Goal: Information Seeking & Learning: Check status

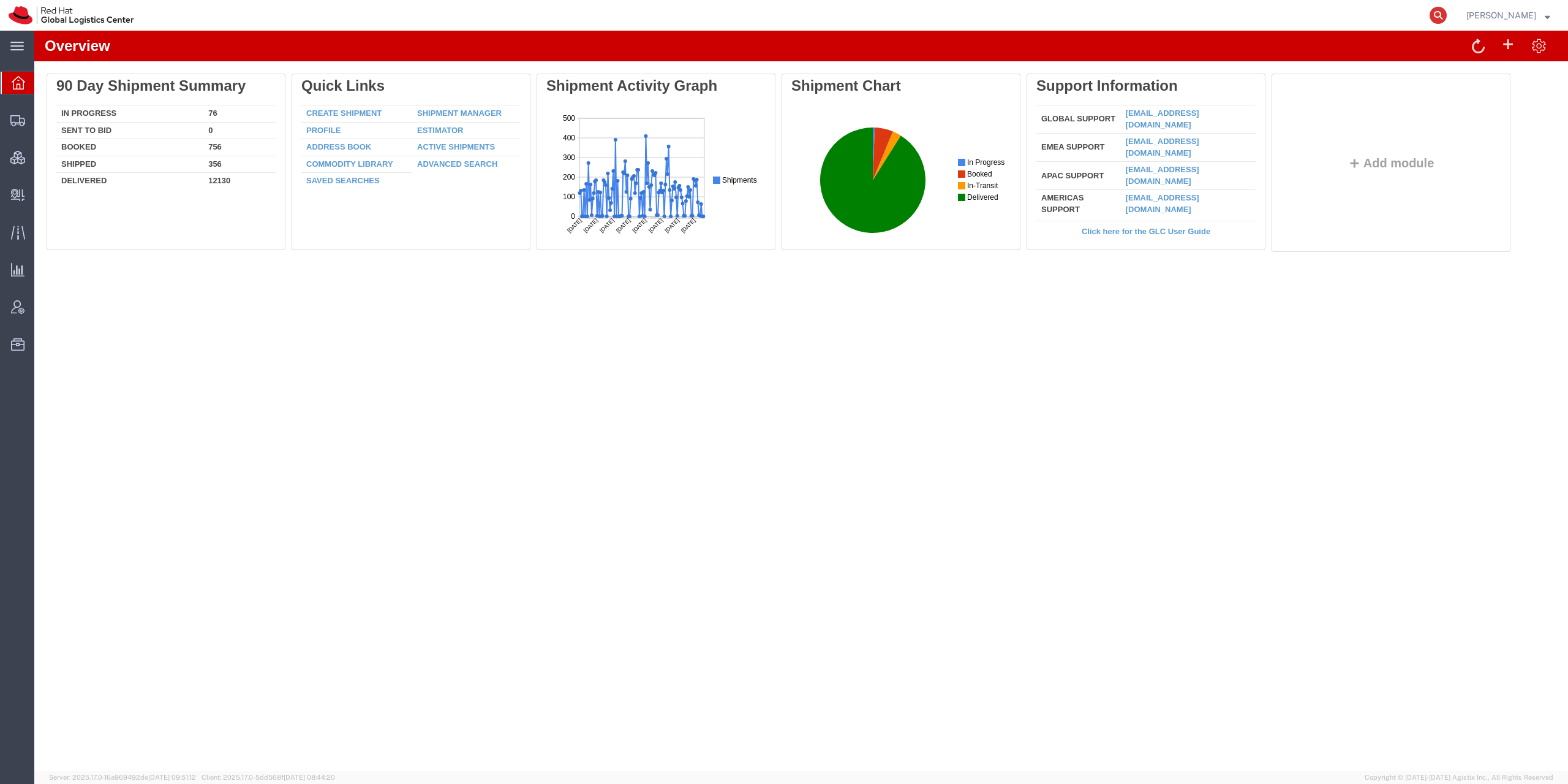
click at [1447, 17] on icon at bounding box center [1437, 15] width 17 height 17
paste input "2885651112"
type input "2885651112"
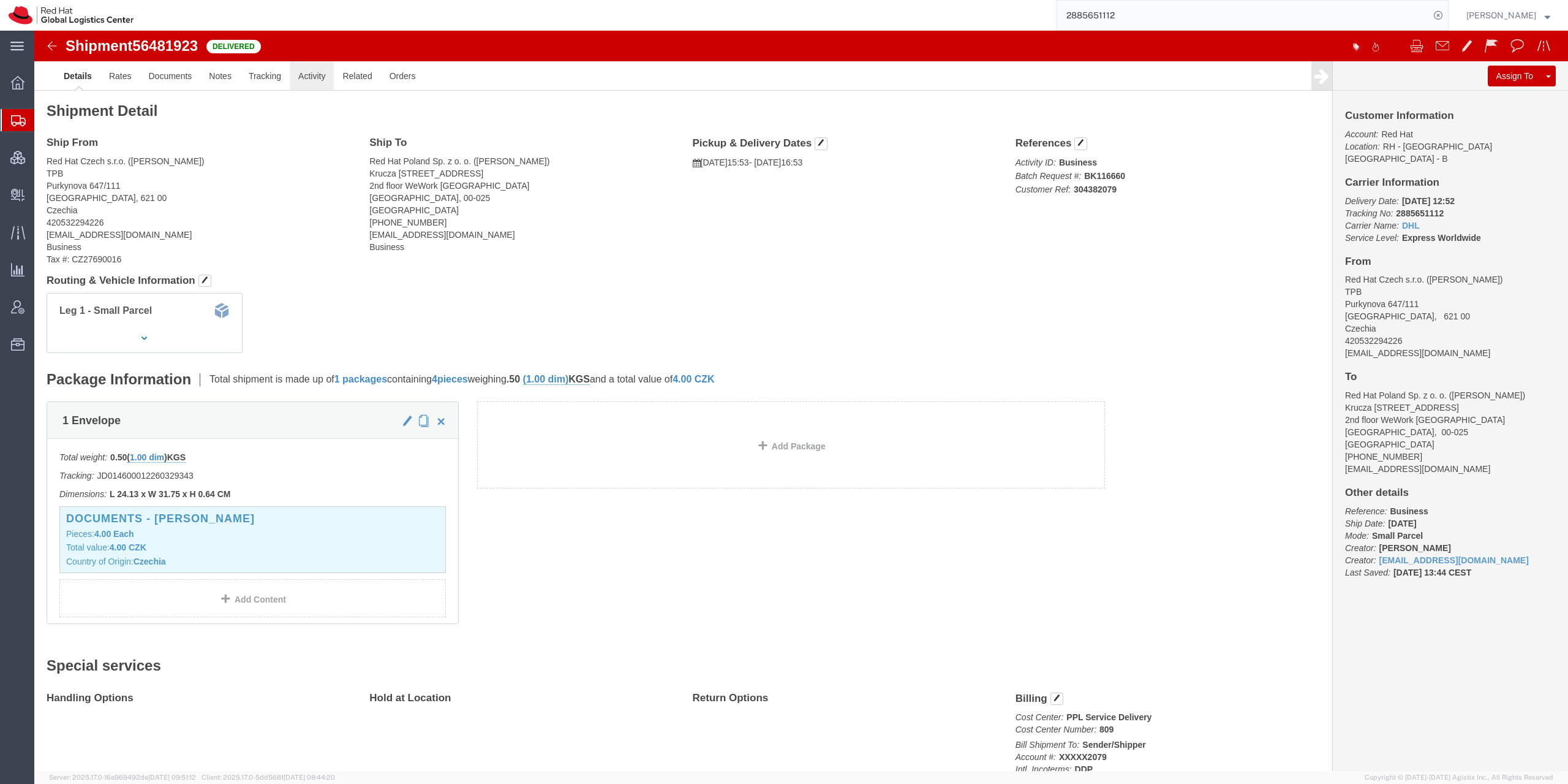
click link "Activity"
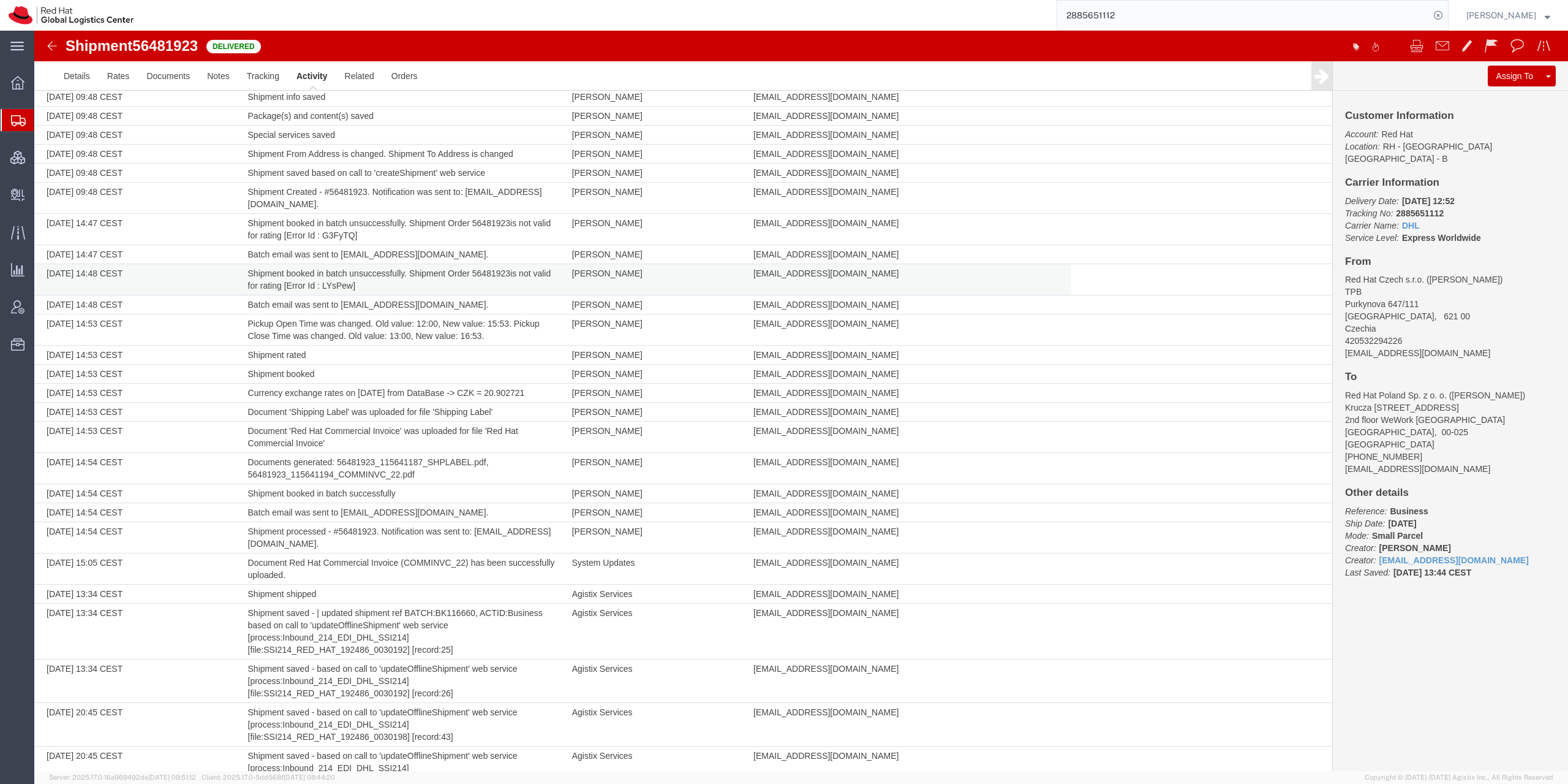
scroll to position [109, 0]
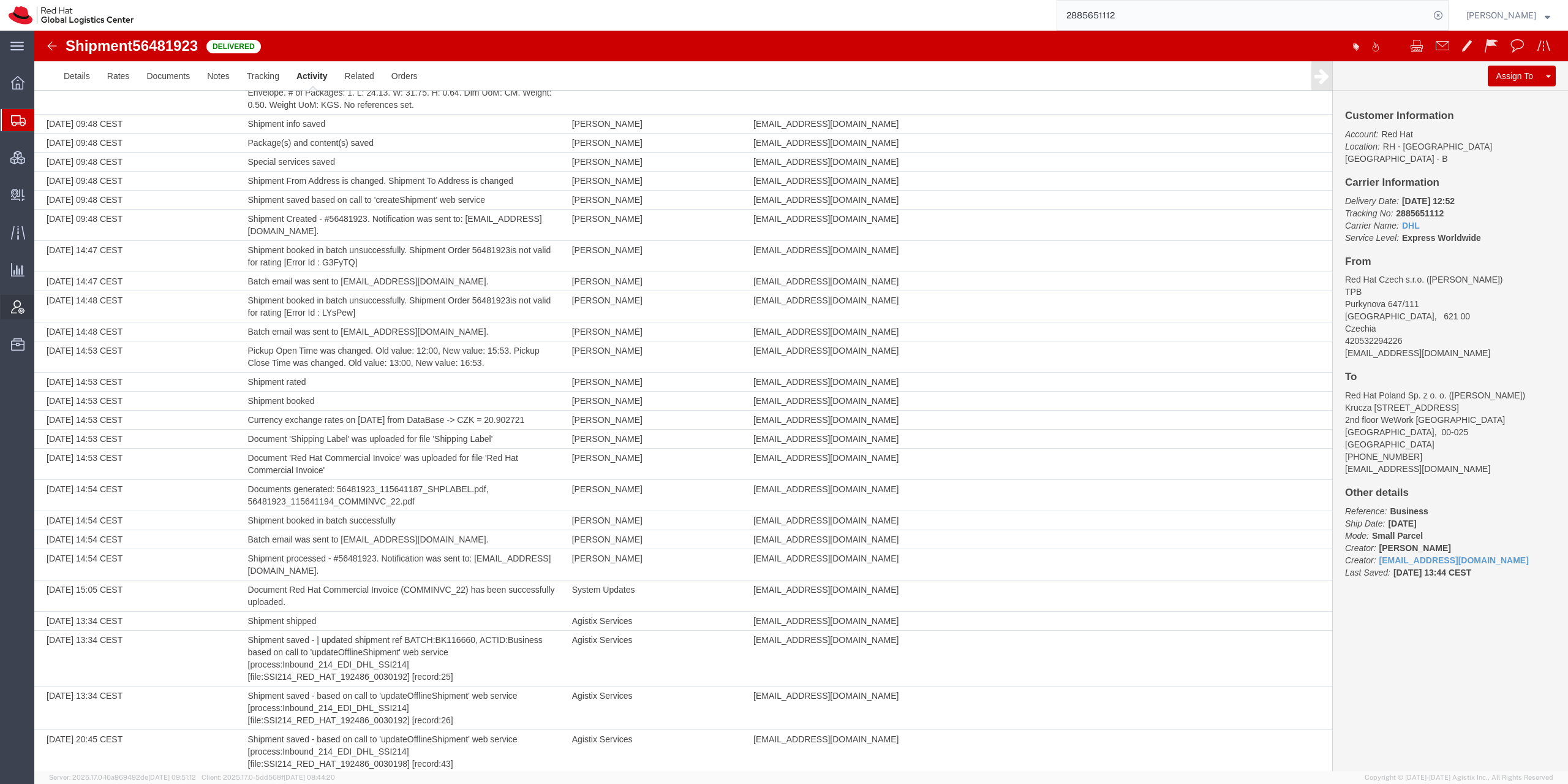
click at [16, 310] on icon at bounding box center [17, 307] width 13 height 13
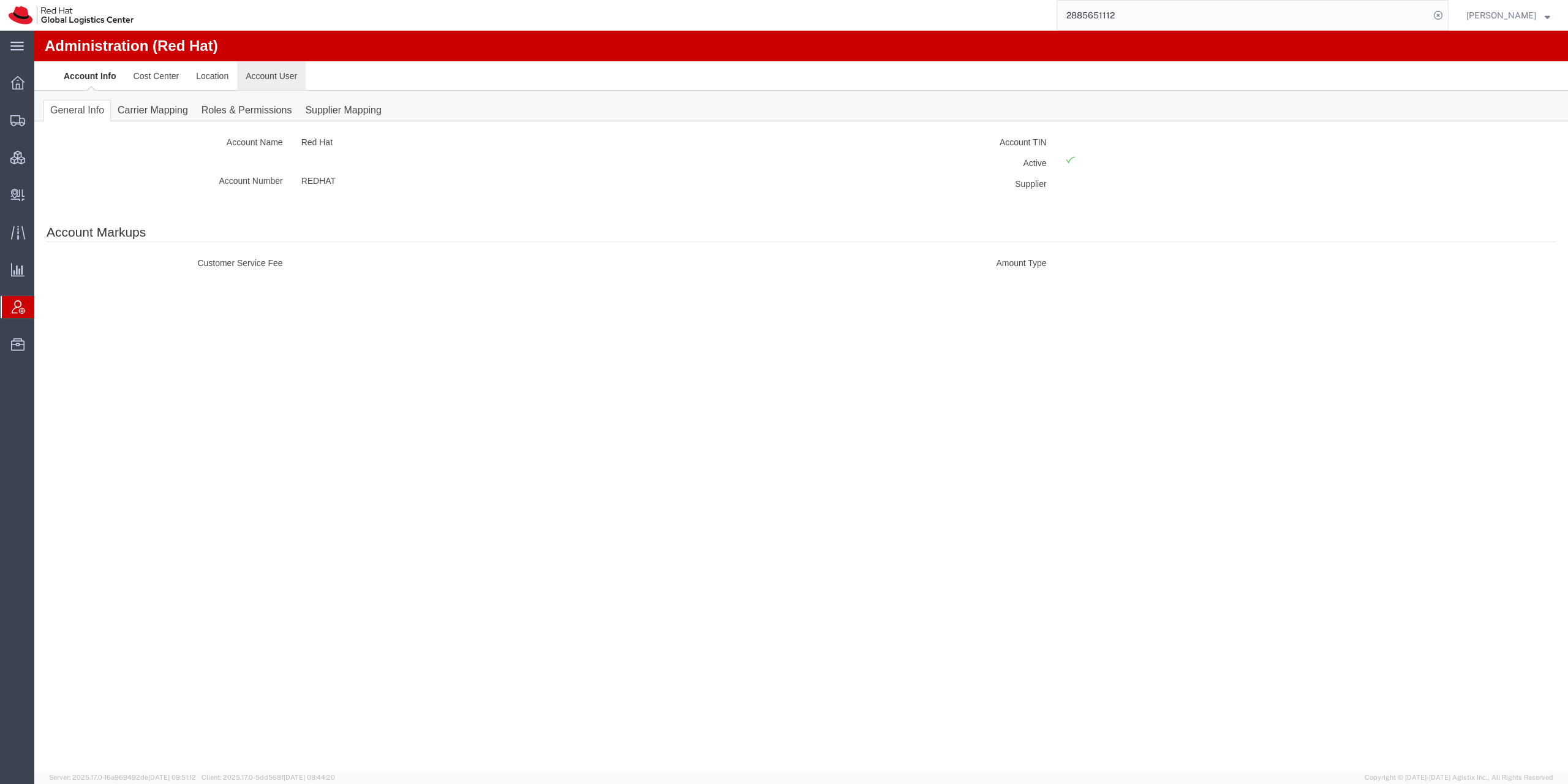
click at [277, 75] on link "Account User" at bounding box center [271, 76] width 69 height 29
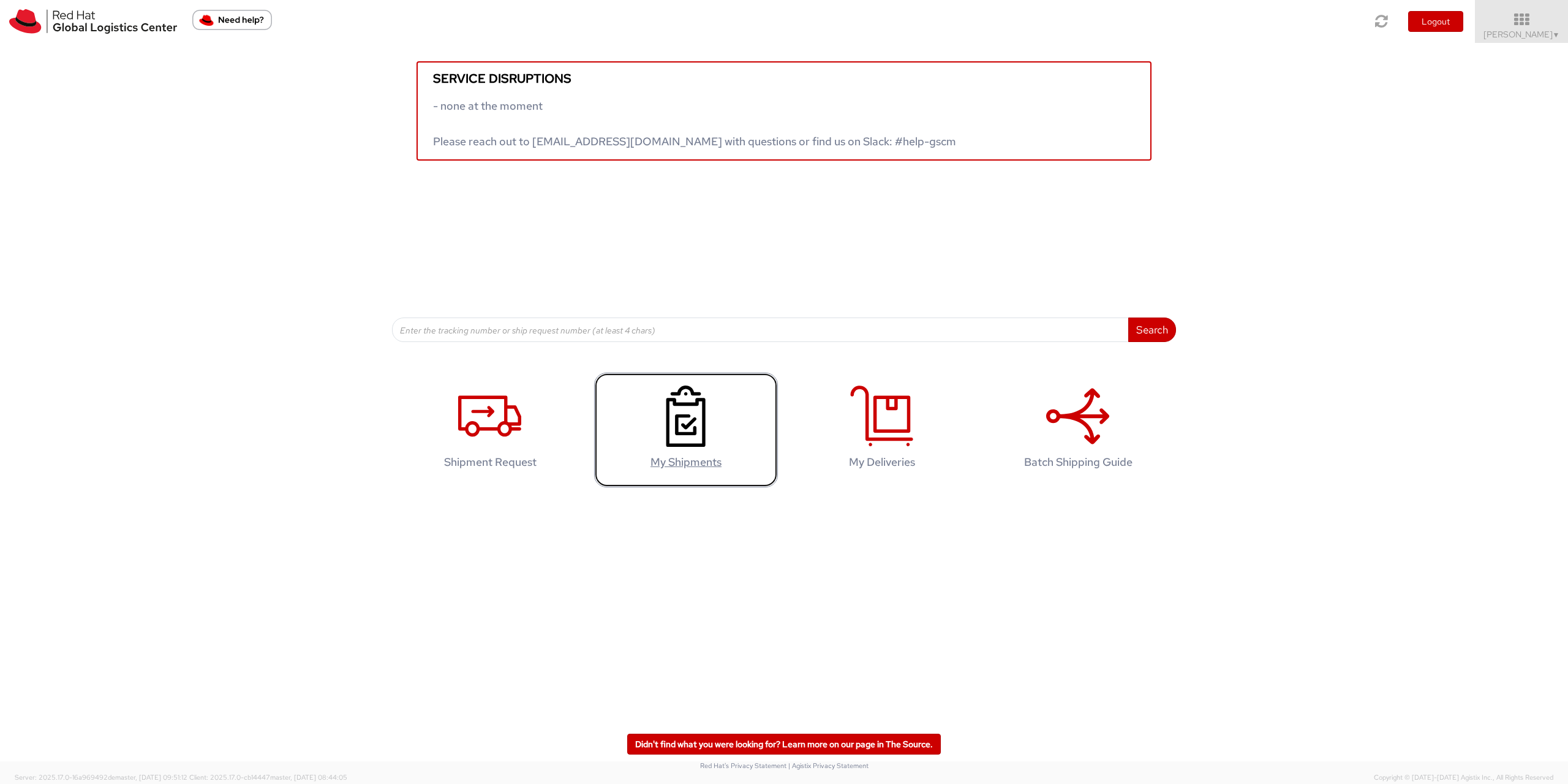
click at [710, 412] on icon at bounding box center [685, 416] width 63 height 62
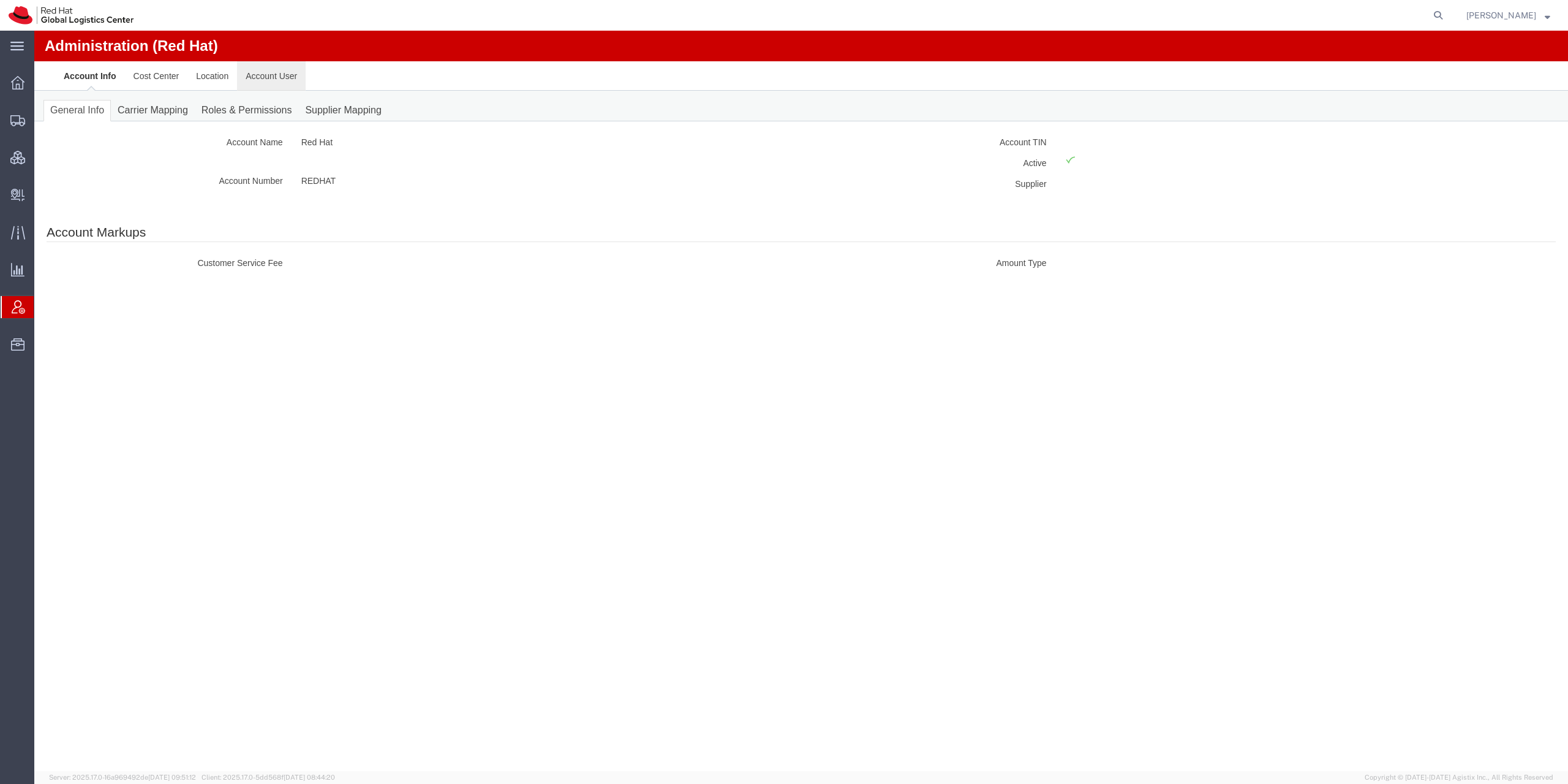
click at [268, 78] on link "Account User" at bounding box center [271, 76] width 69 height 29
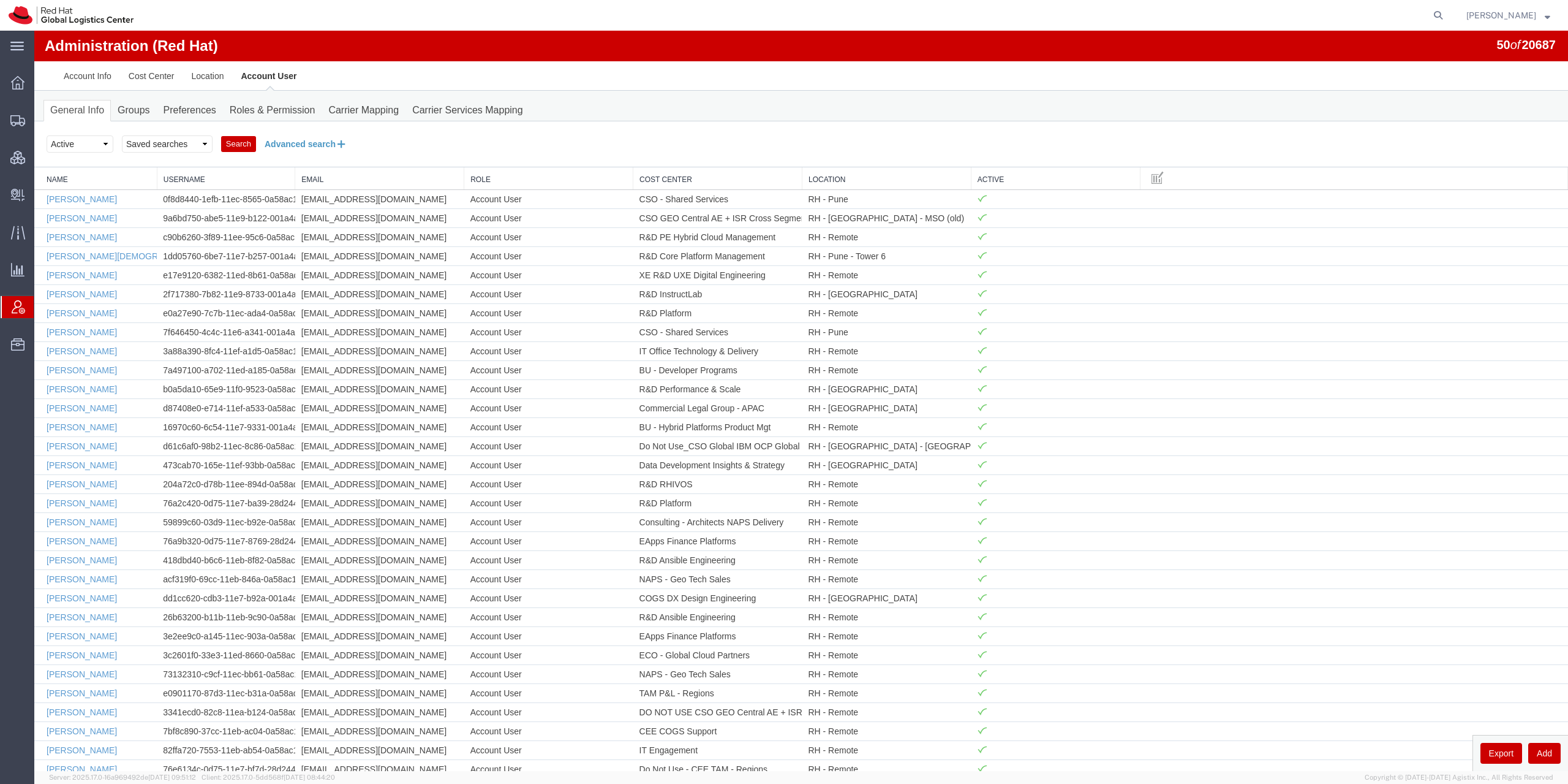
click at [284, 144] on button "Advanced search" at bounding box center [306, 144] width 100 height 21
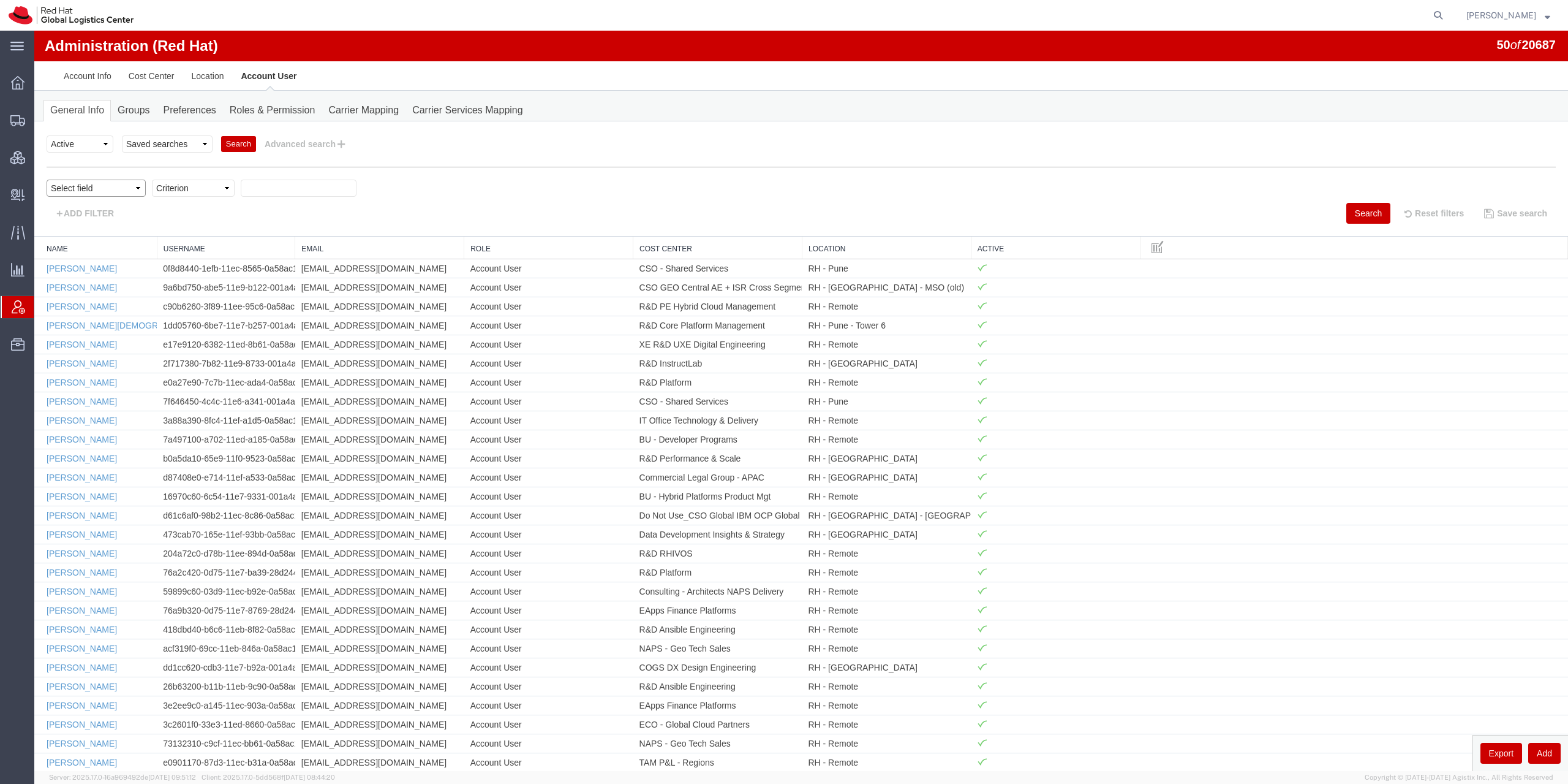
click at [46, 179] on select "Select field Cost Center Email Location Name Role Username" at bounding box center [95, 187] width 99 height 17
select select "personName"
click option "Name" at bounding box center [34, 30] width 0 height 0
click at [152, 179] on select "Criterion contains does not contain is is blank is not blank starts with" at bounding box center [193, 187] width 83 height 17
select select "startswith"
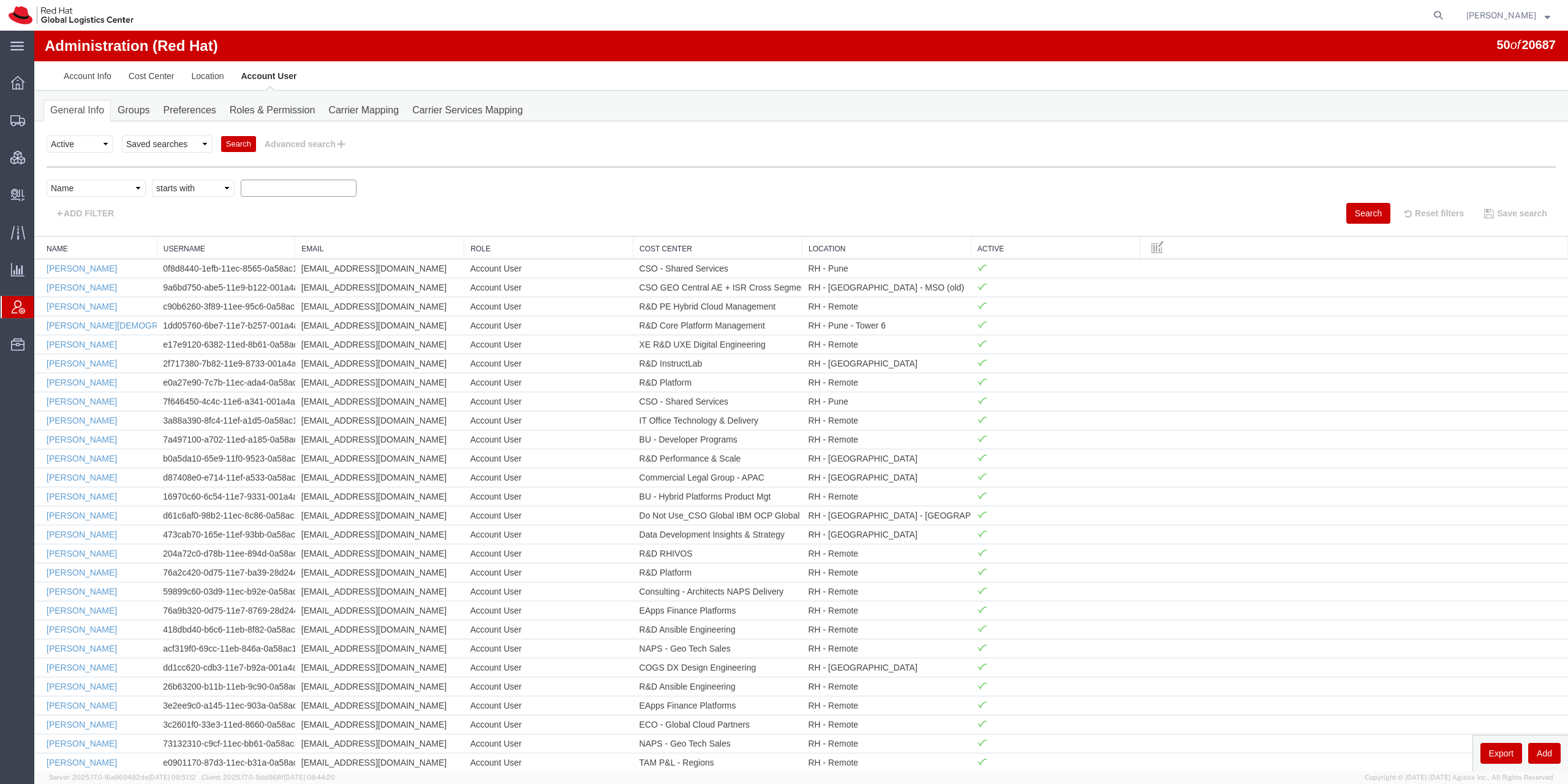
click option "starts with" at bounding box center [34, 30] width 0 height 0
type input "[PERSON_NAME]"
click at [1346, 220] on button "Search" at bounding box center [1367, 212] width 44 height 21
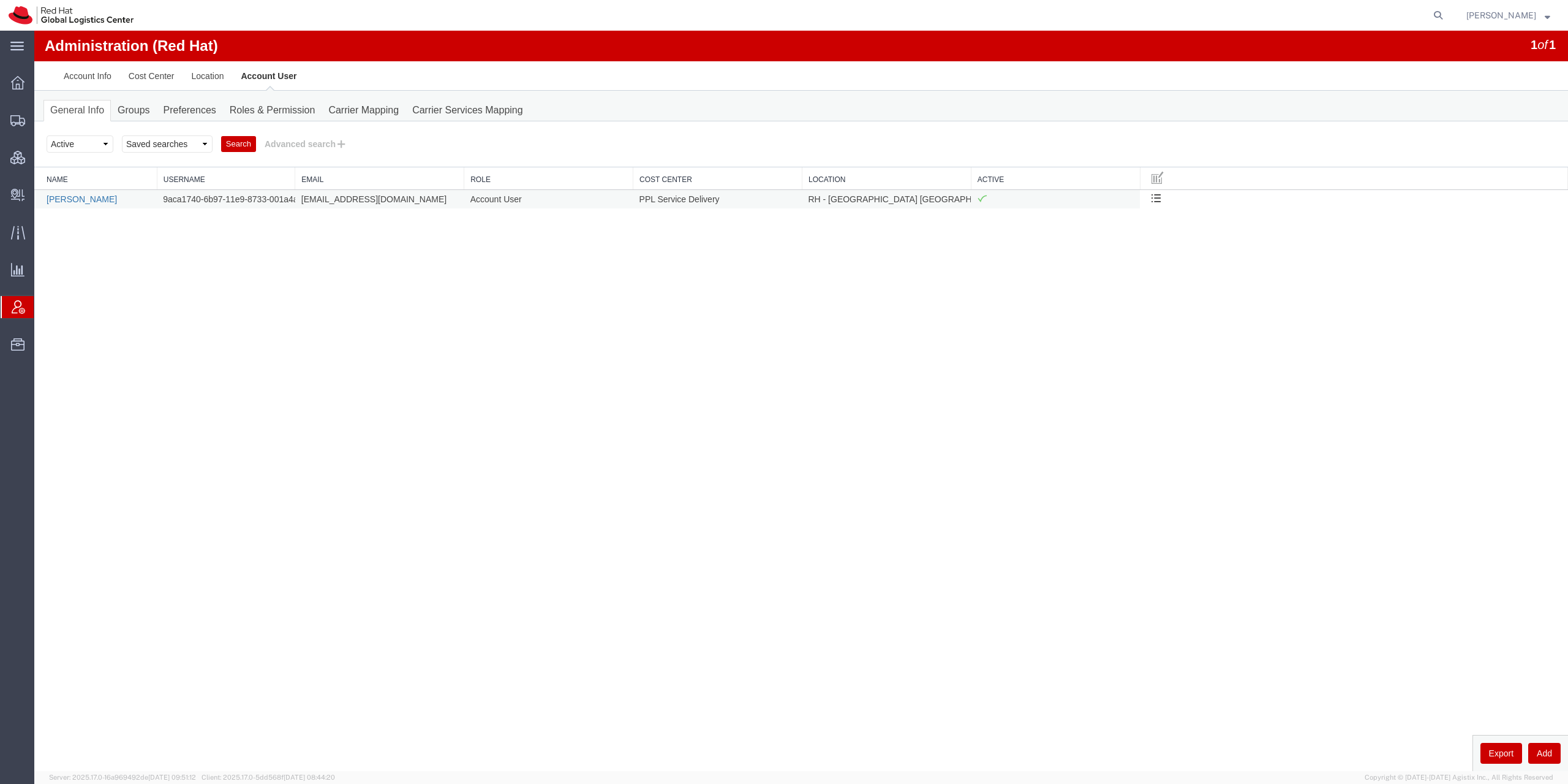
click at [87, 201] on link "[PERSON_NAME]" at bounding box center [81, 199] width 70 height 10
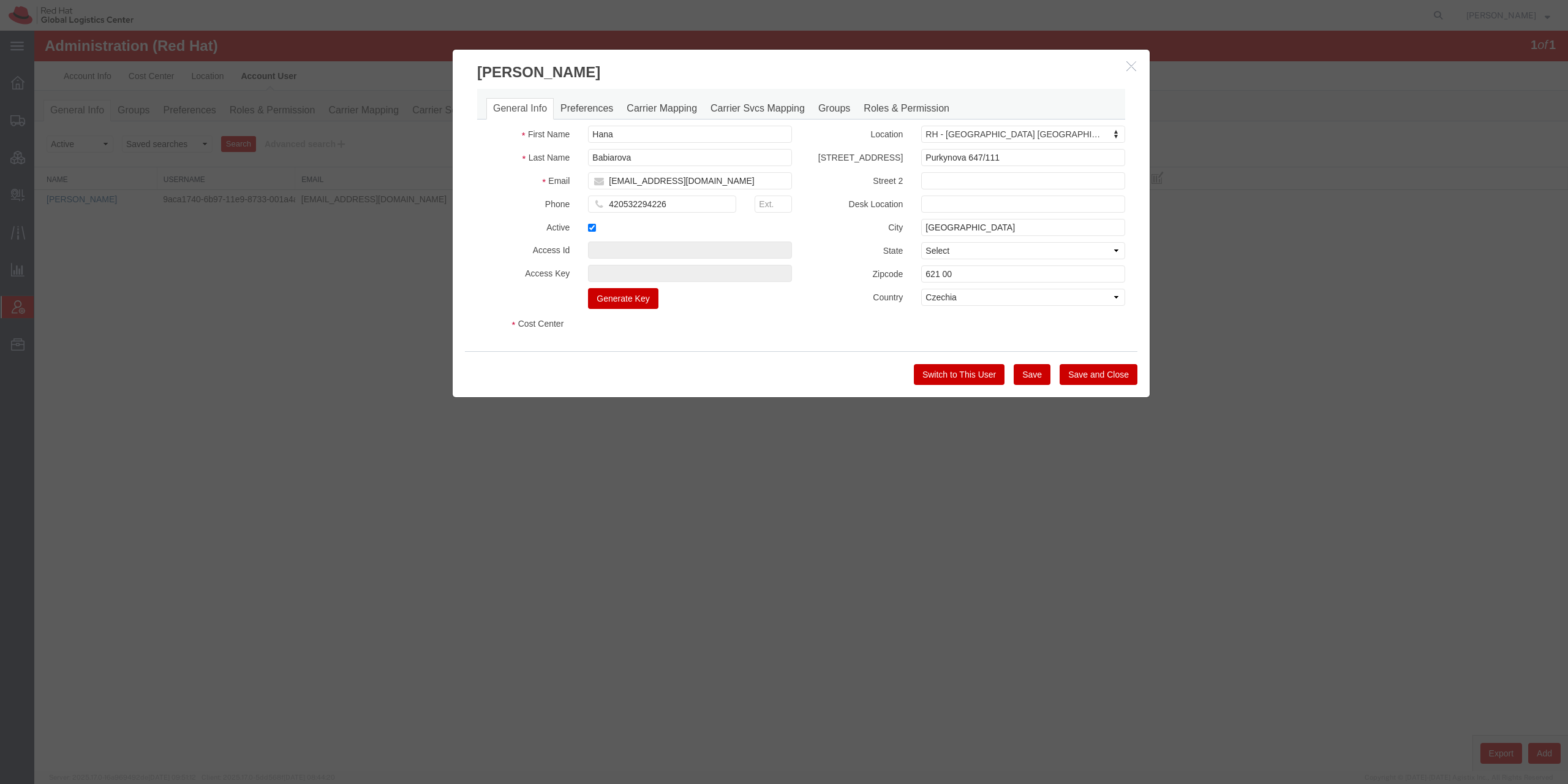
select select "COSTCENTER"
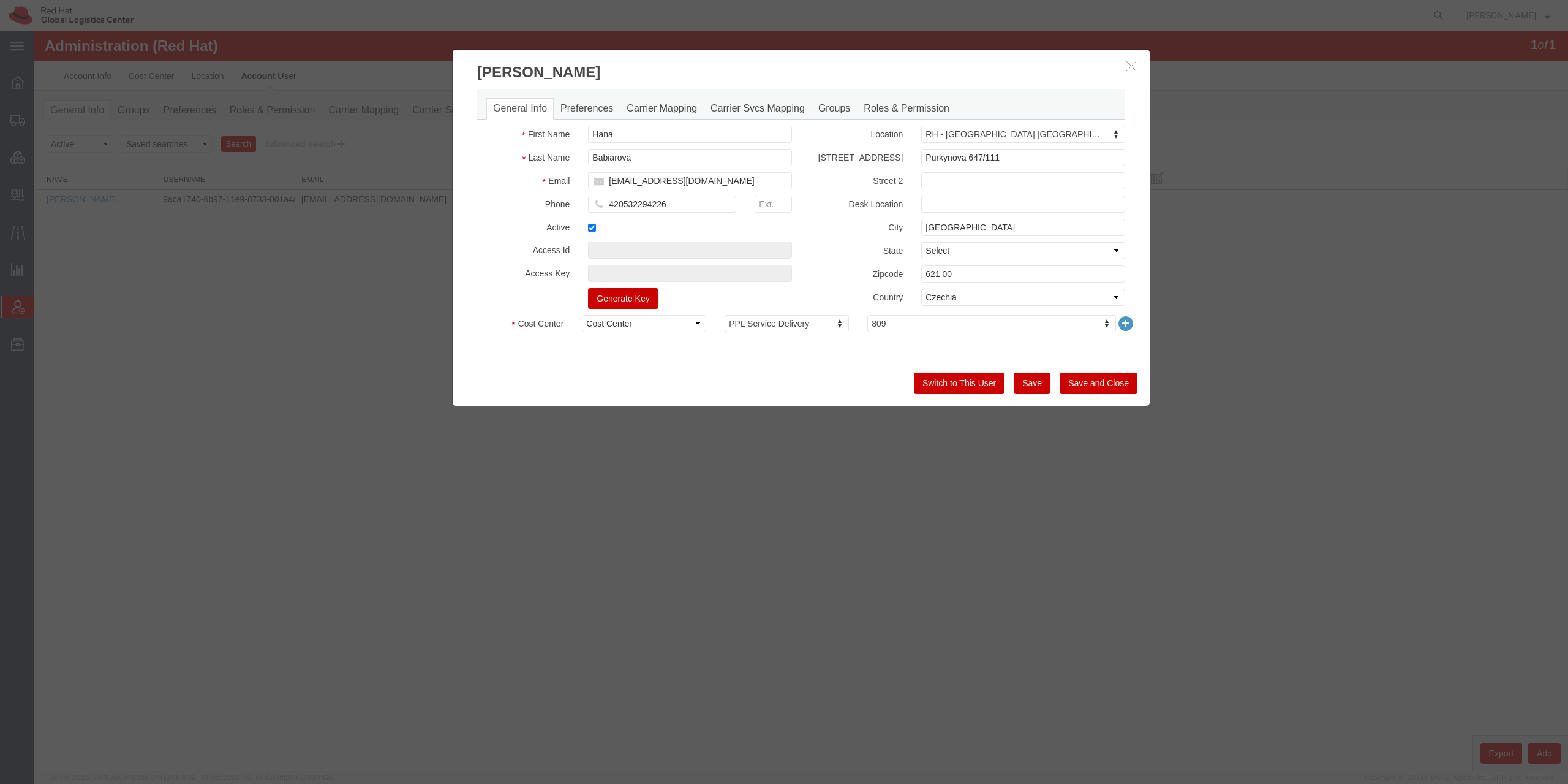
click at [983, 390] on button "Switch to This User" at bounding box center [959, 383] width 91 height 21
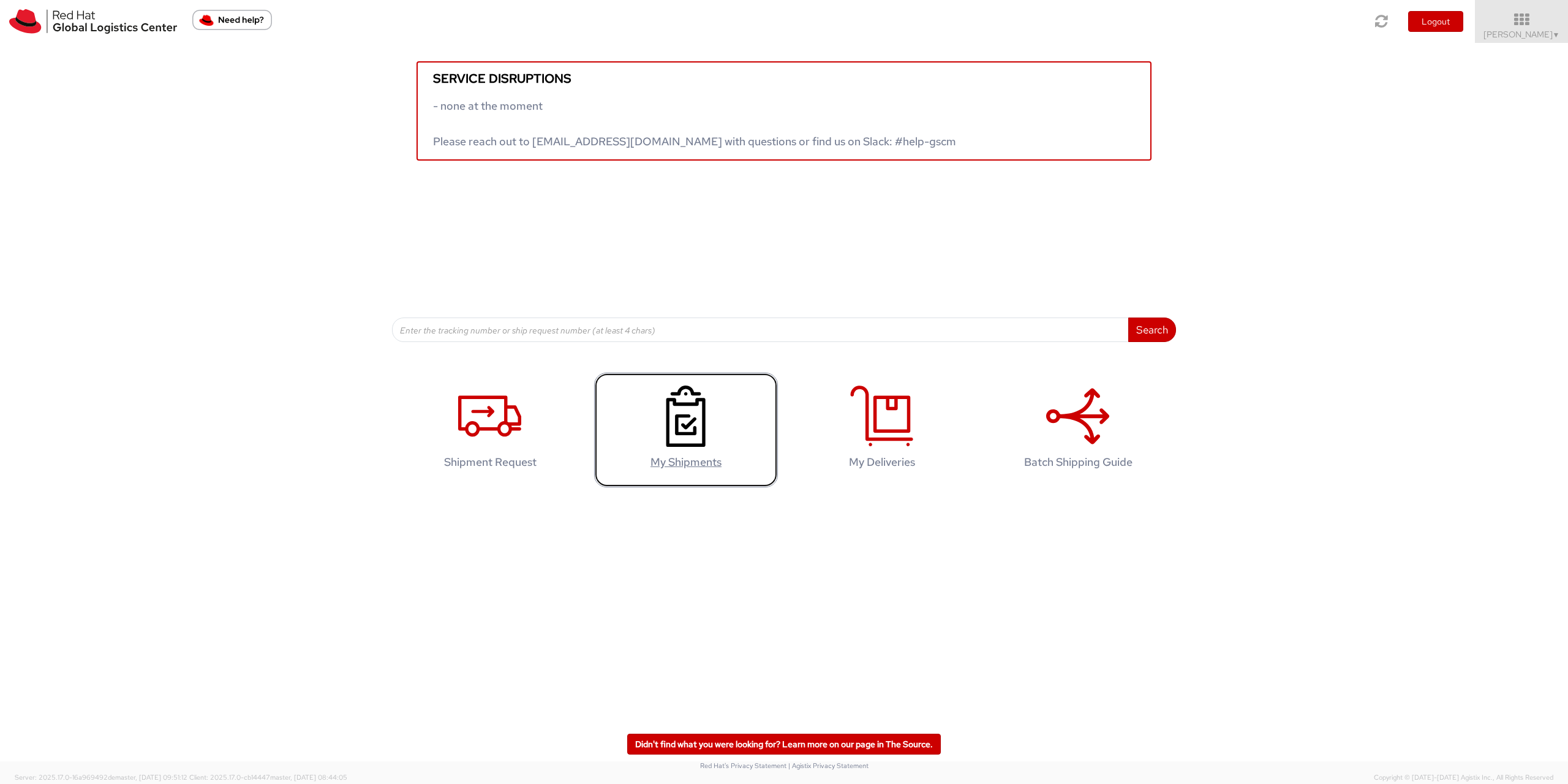
click at [687, 442] on icon at bounding box center [685, 416] width 63 height 62
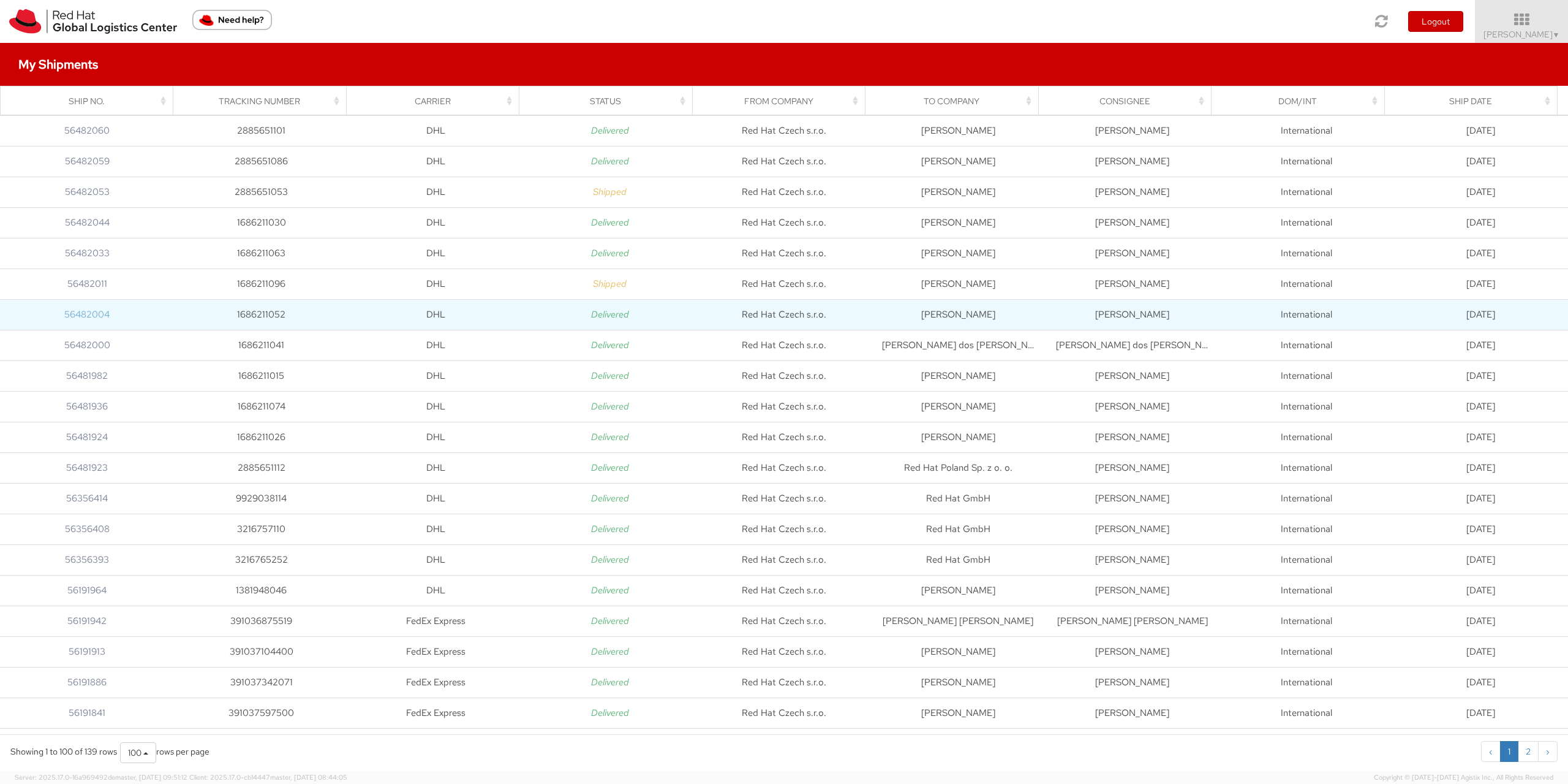
click at [88, 318] on link "56482004" at bounding box center [86, 315] width 45 height 12
click at [262, 312] on td "1686211052" at bounding box center [260, 314] width 174 height 30
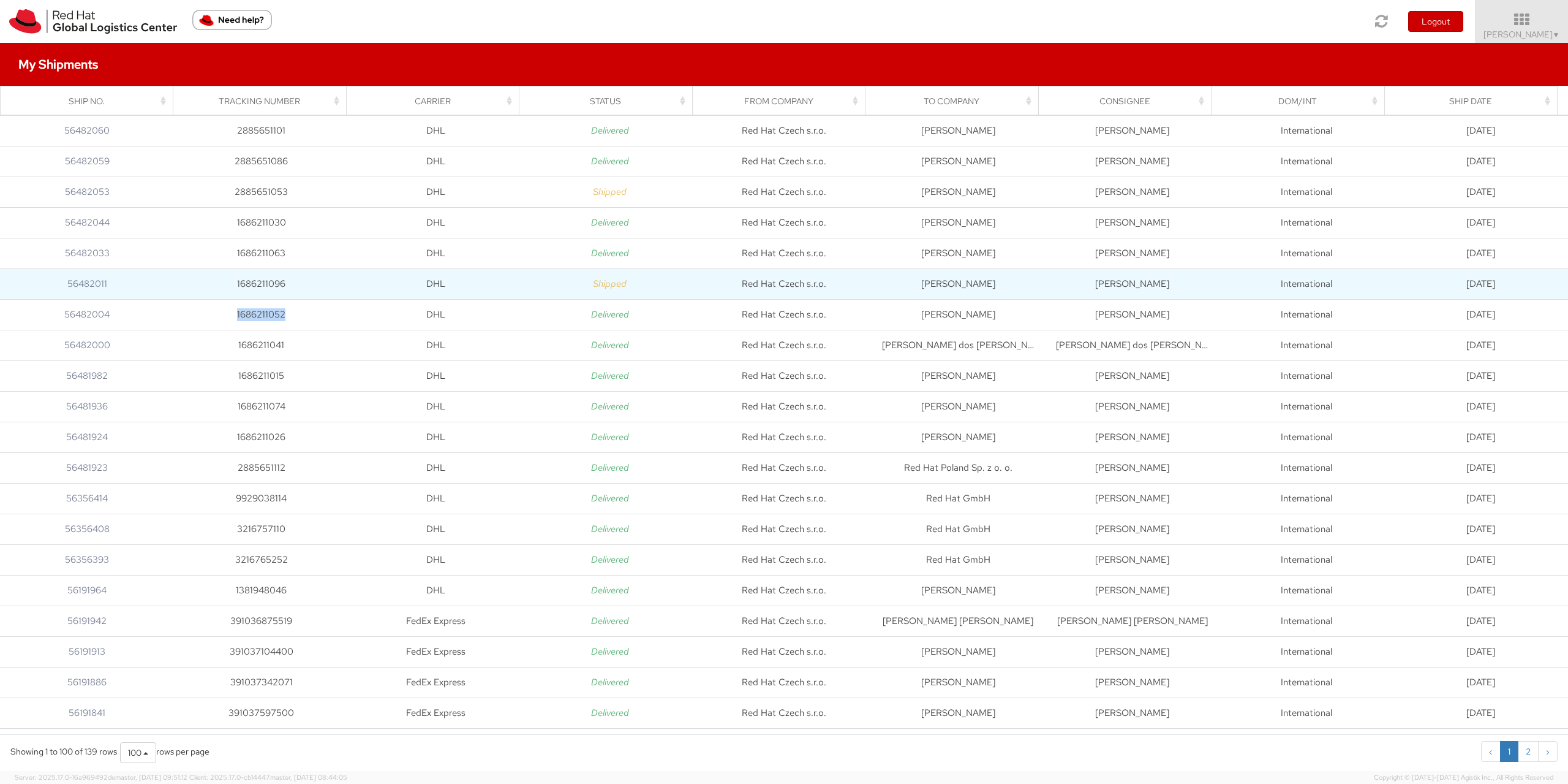
copy td "1686211052"
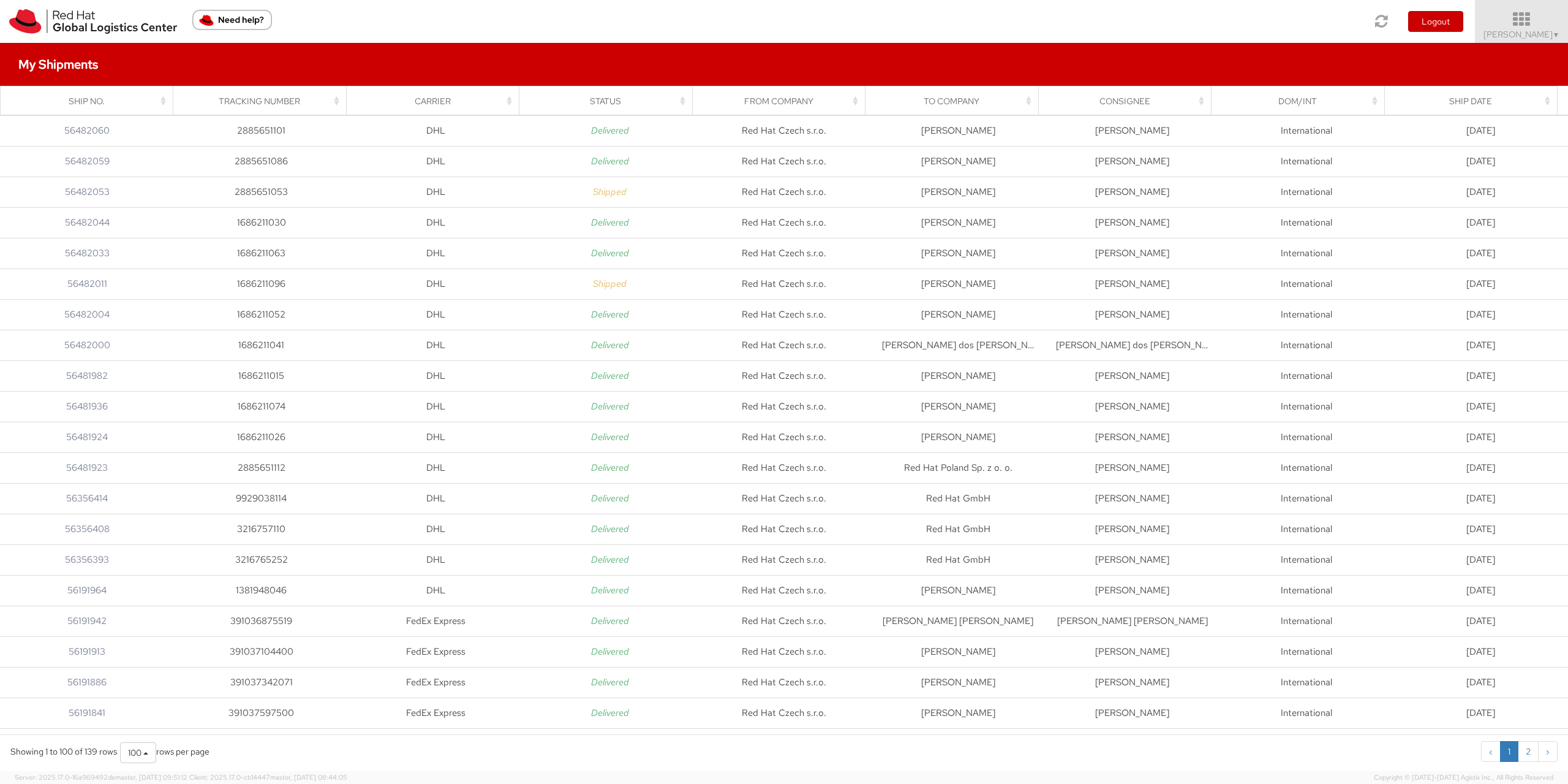
click at [1504, 26] on icon at bounding box center [1522, 19] width 107 height 17
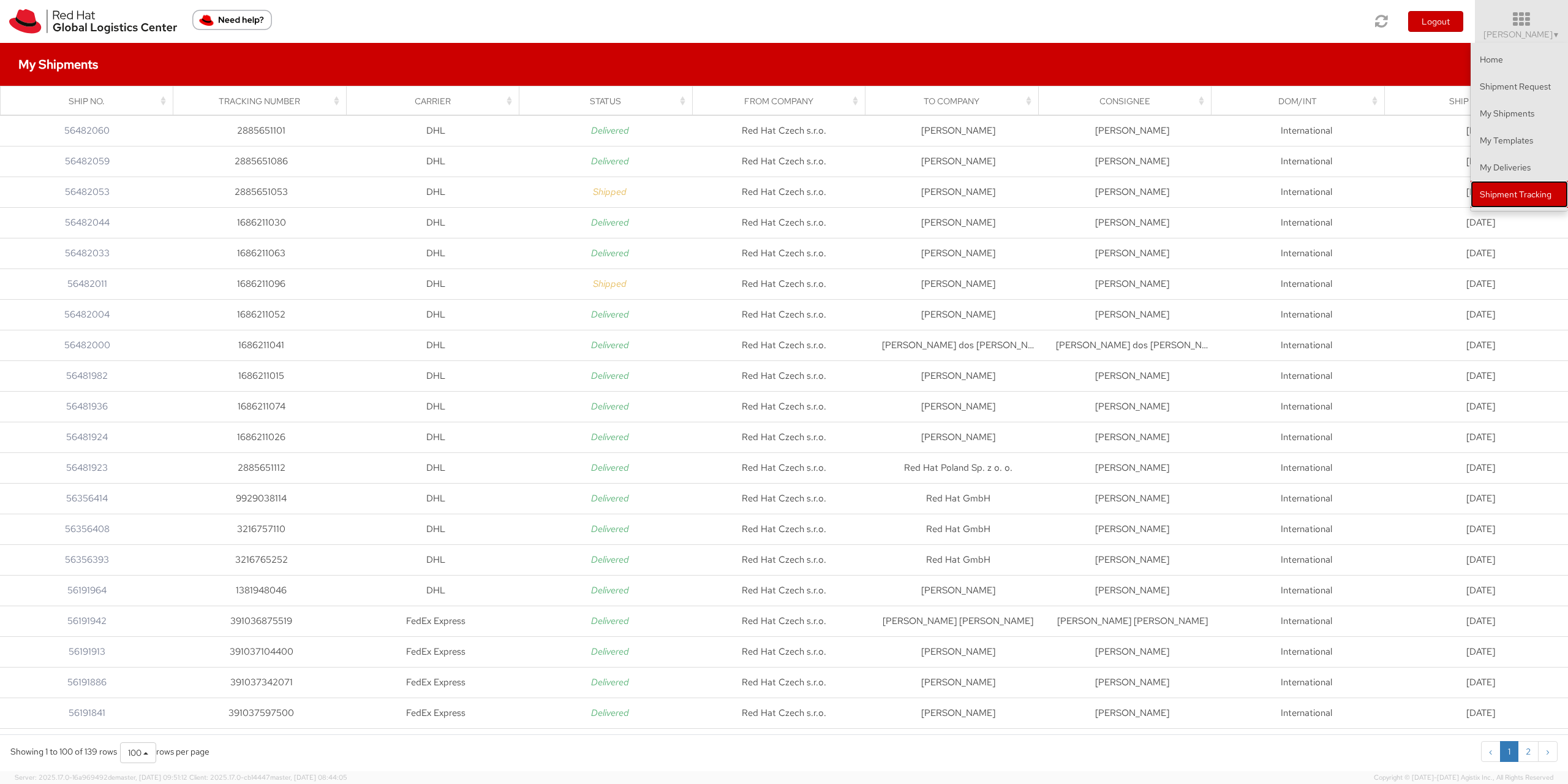
click at [1525, 202] on link "Shipment Tracking" at bounding box center [1519, 194] width 97 height 27
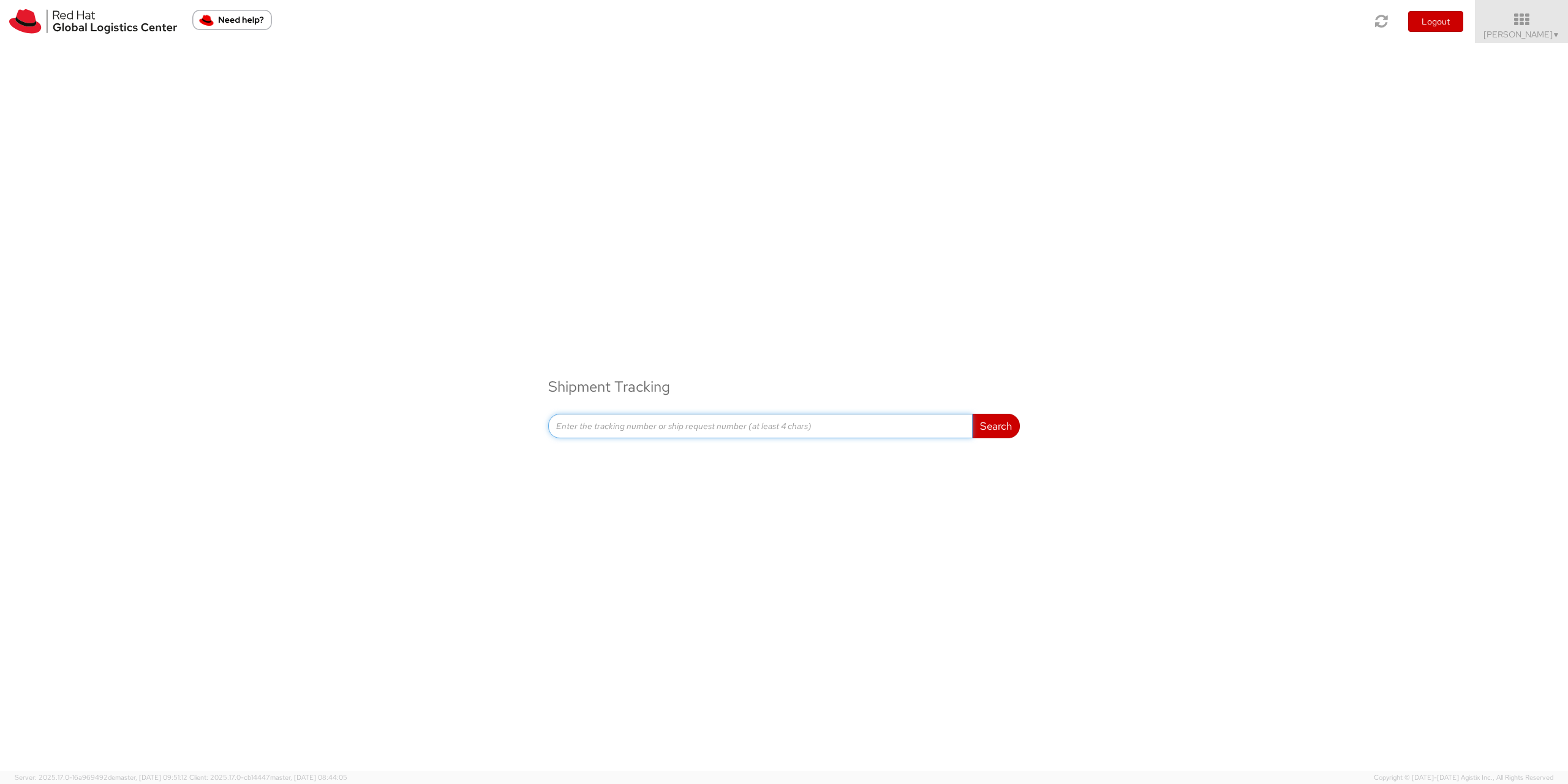
click at [683, 433] on input at bounding box center [760, 425] width 424 height 24
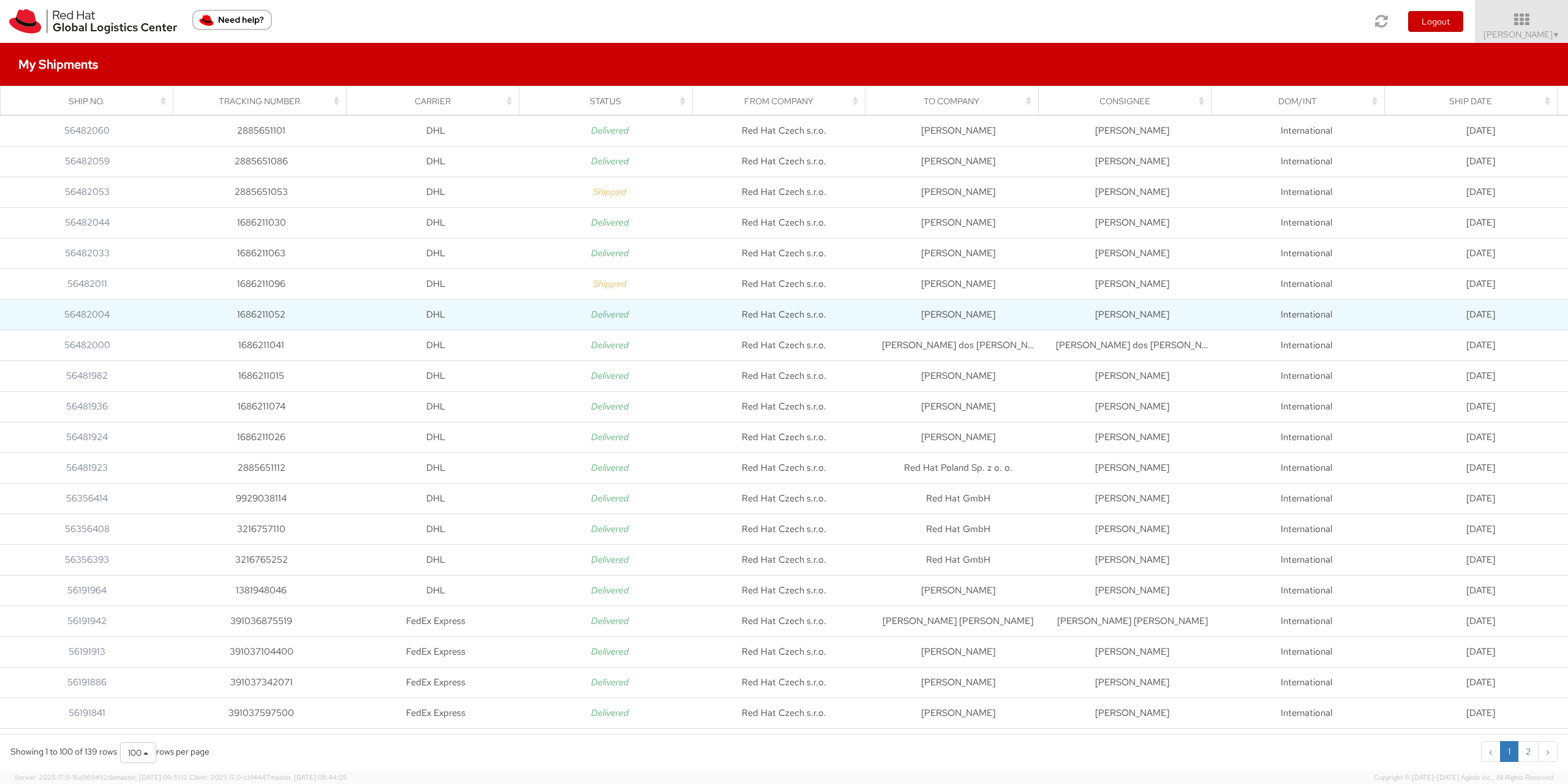
click at [248, 309] on td "1686211052" at bounding box center [260, 314] width 174 height 30
click at [263, 315] on td "1686211052" at bounding box center [260, 314] width 174 height 30
copy td "1686211052"
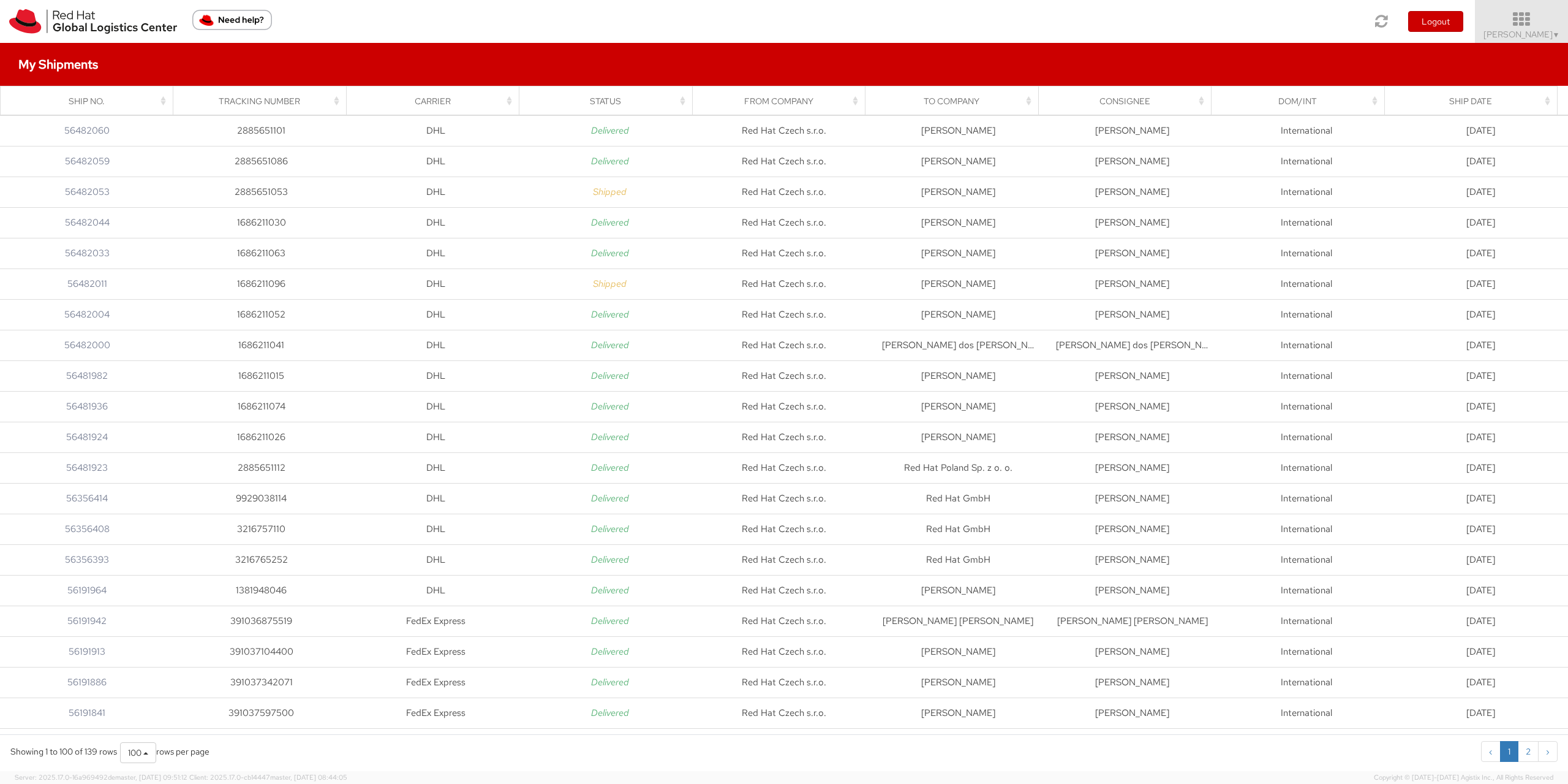
click at [1531, 32] on span "Hana Babiarova ▼" at bounding box center [1522, 34] width 77 height 11
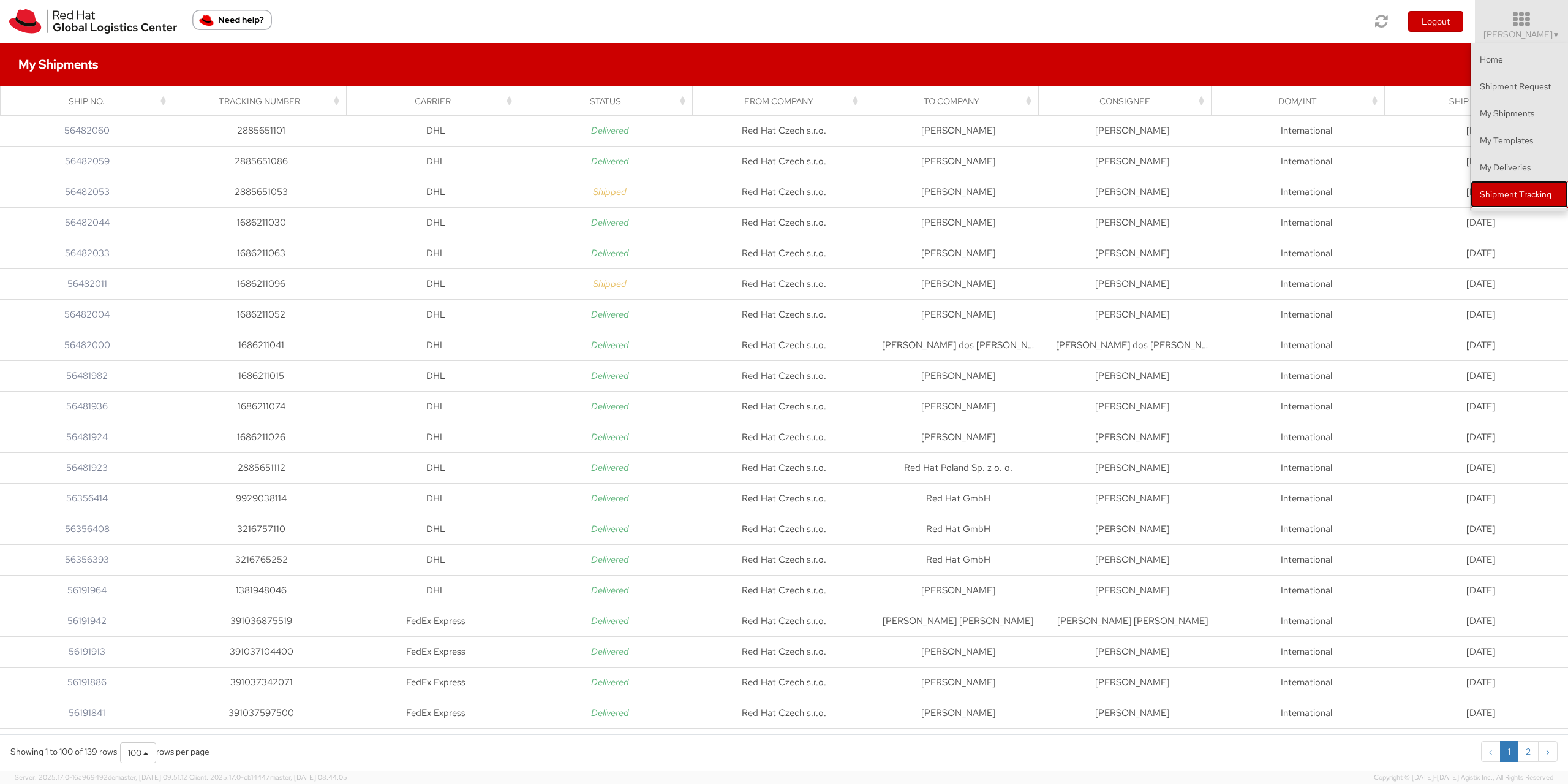
click at [1527, 202] on link "Shipment Tracking" at bounding box center [1519, 194] width 97 height 27
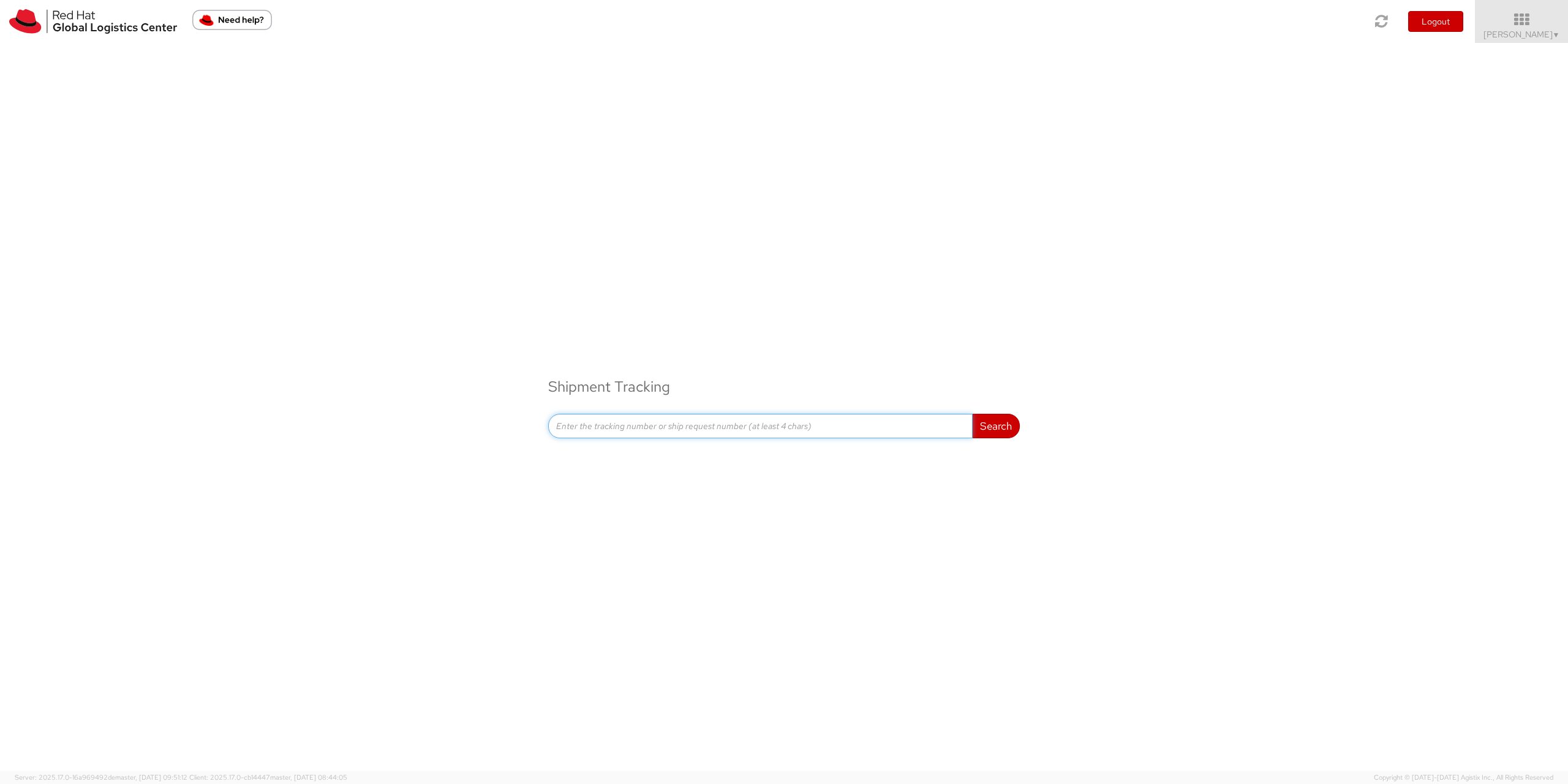
click at [649, 428] on input at bounding box center [760, 425] width 424 height 24
paste input "1686211052"
type input "1686211052"
click at [995, 420] on button "Search" at bounding box center [996, 425] width 48 height 24
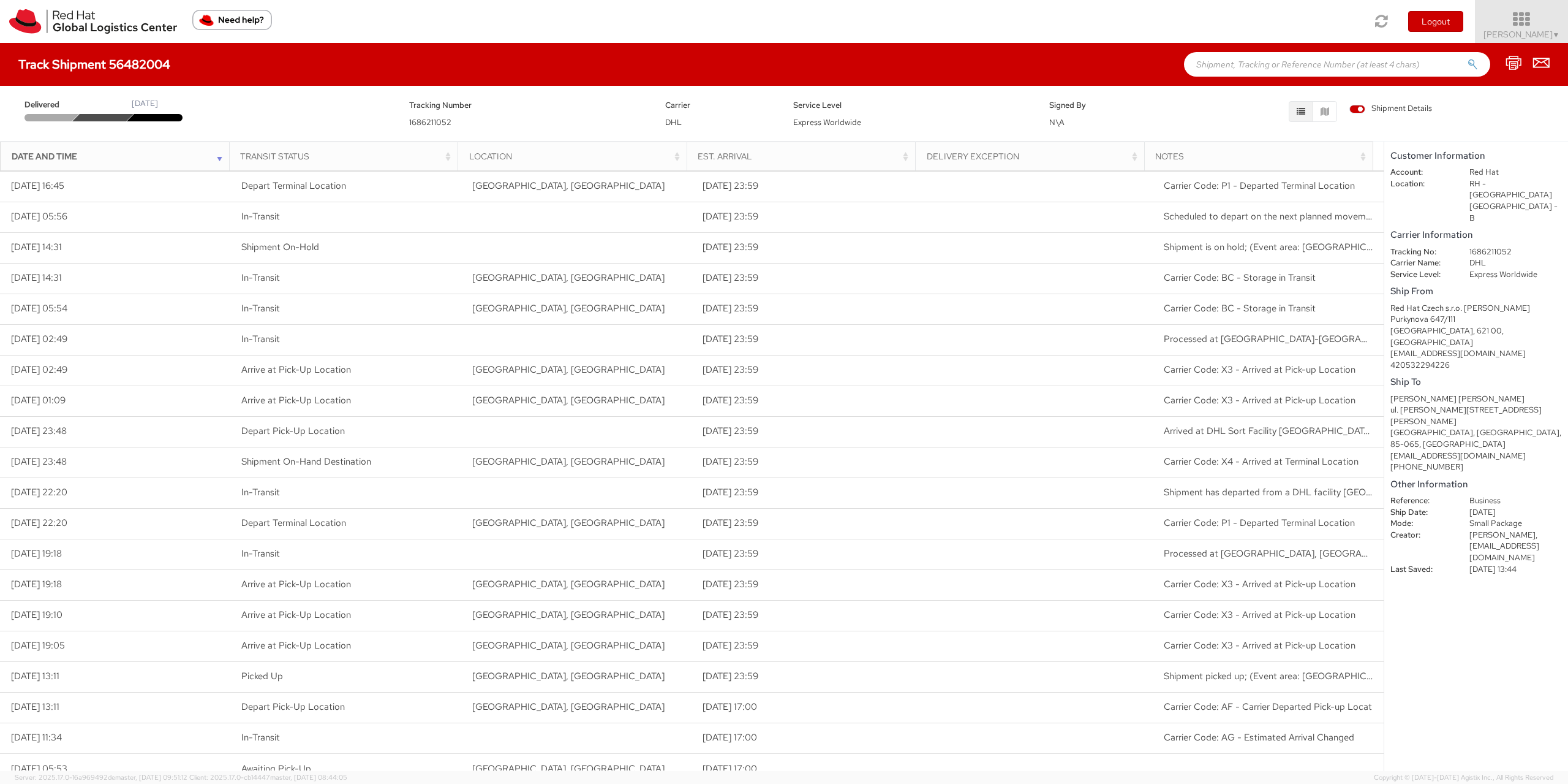
click at [1554, 30] on span "▼" at bounding box center [1556, 35] width 7 height 10
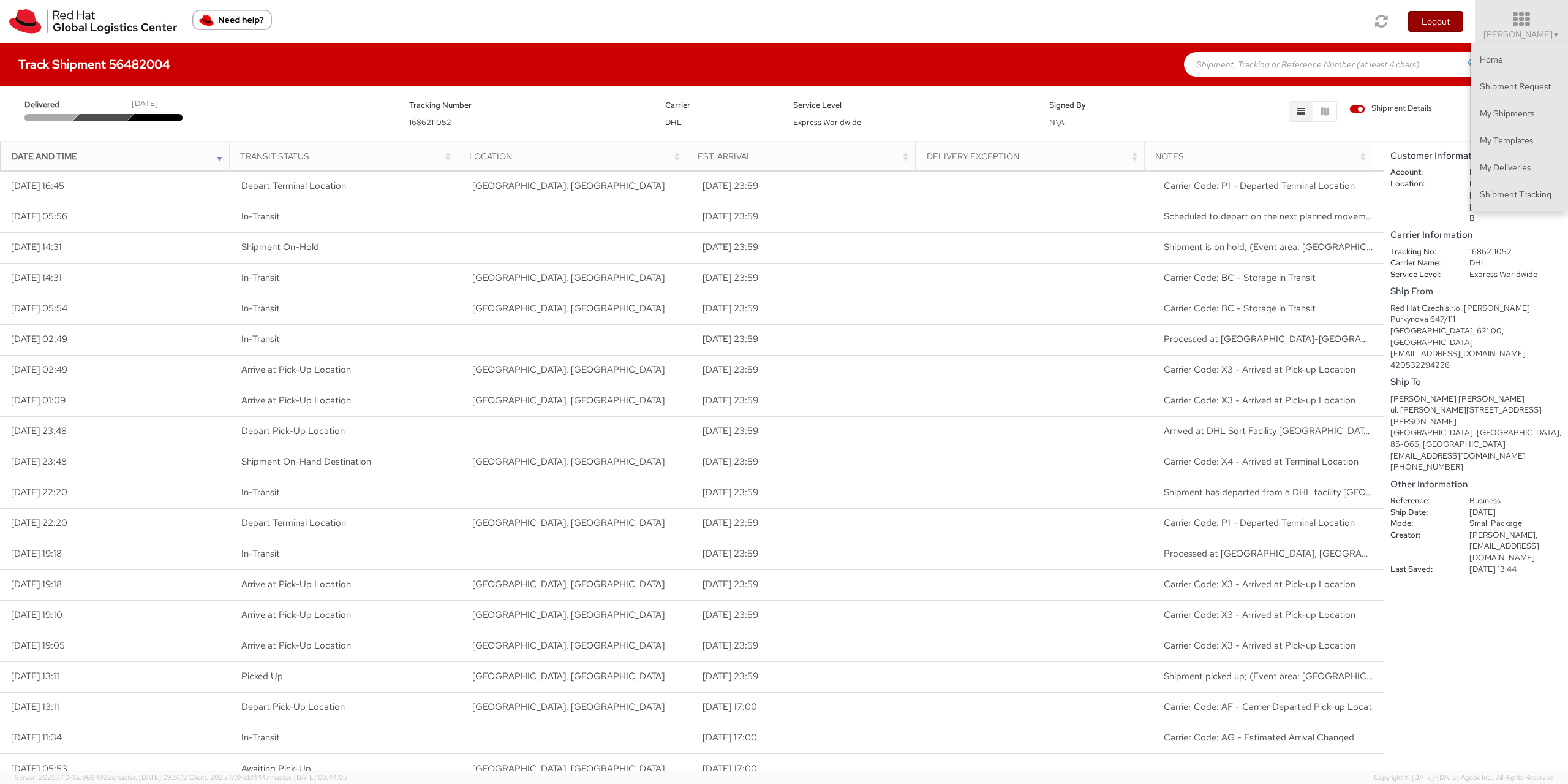
click at [1456, 18] on button "Logout" at bounding box center [1435, 21] width 55 height 21
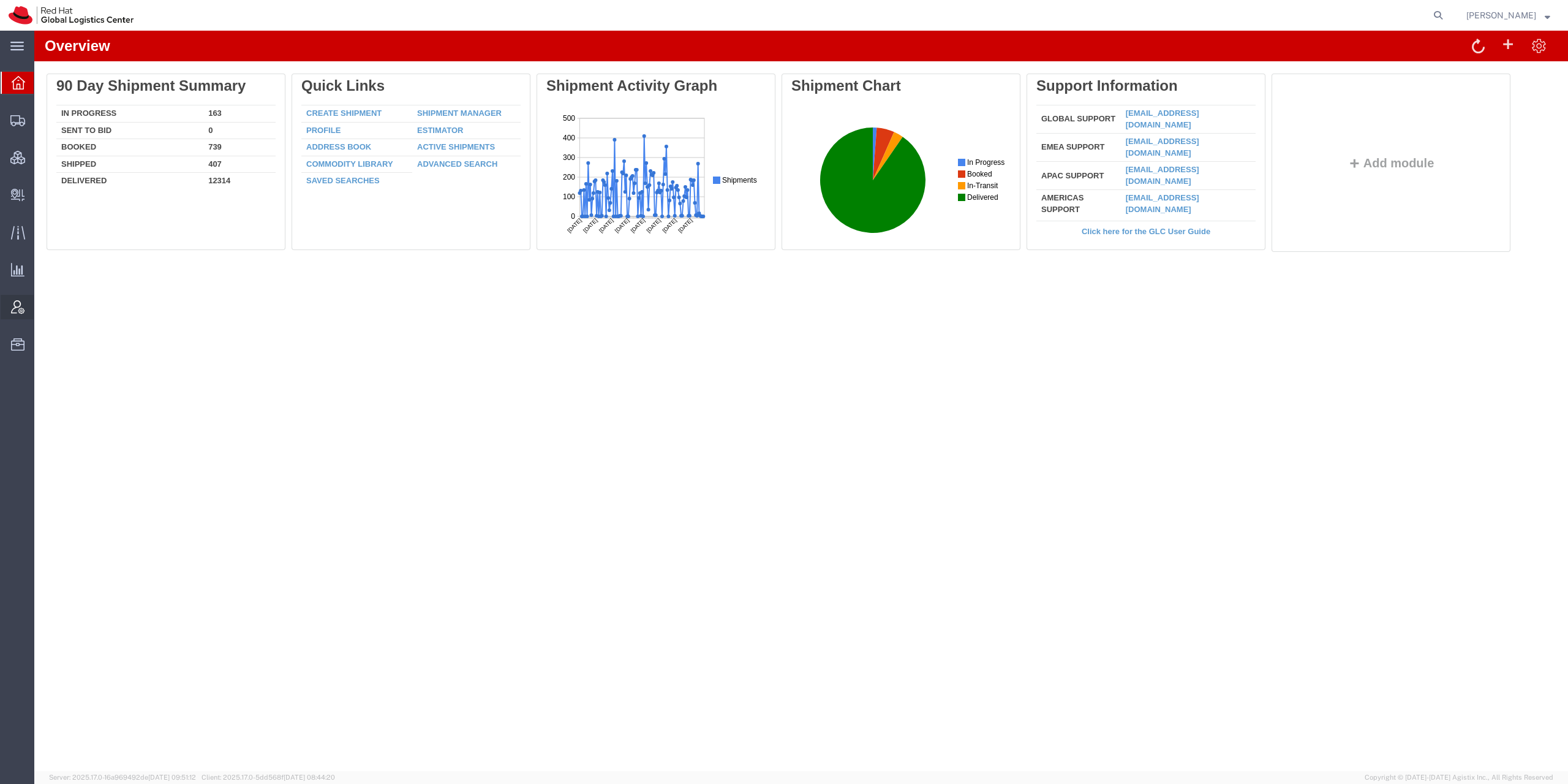
click at [19, 309] on icon at bounding box center [17, 307] width 13 height 13
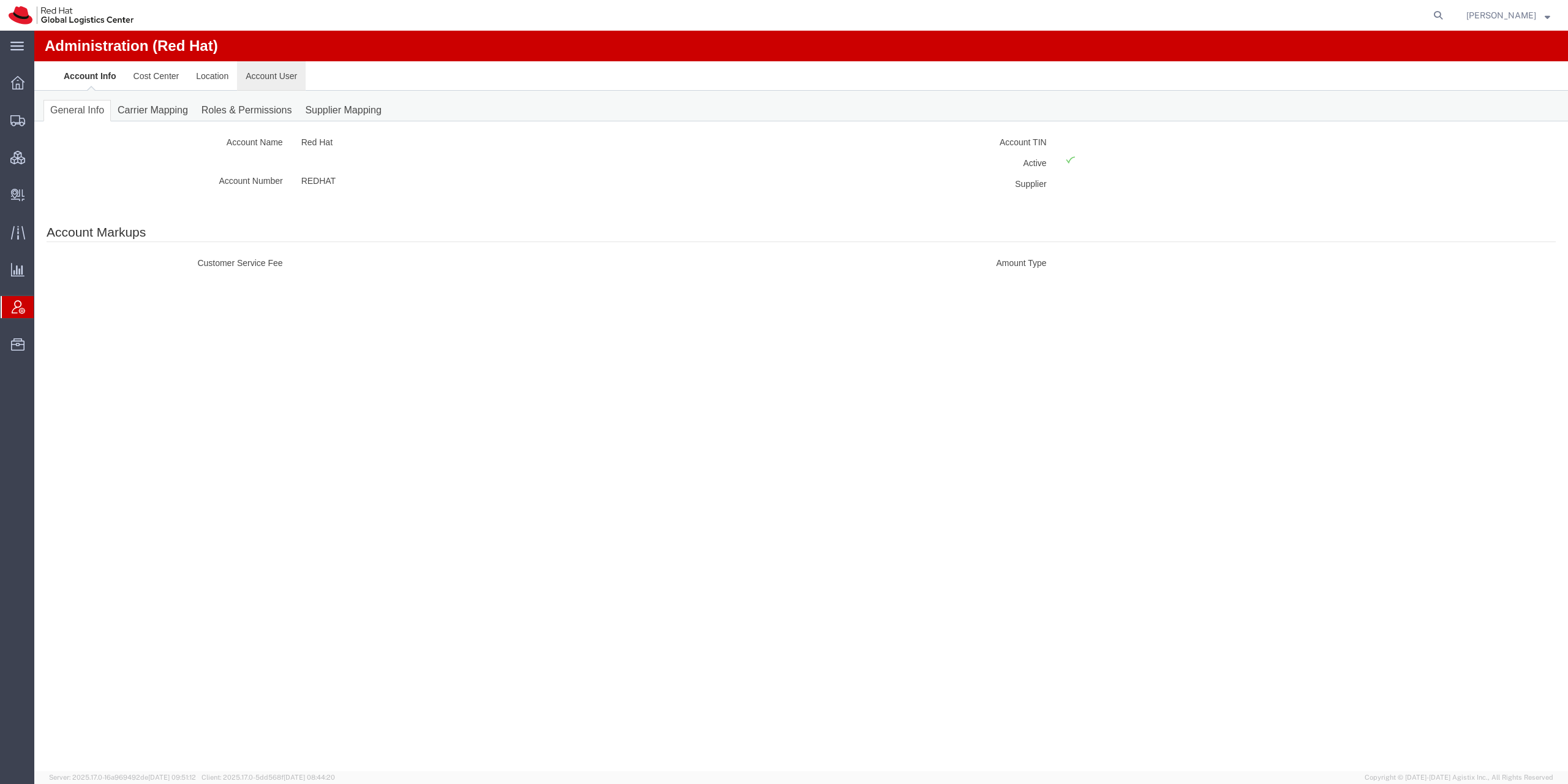
click at [270, 76] on link "Account User" at bounding box center [271, 76] width 69 height 29
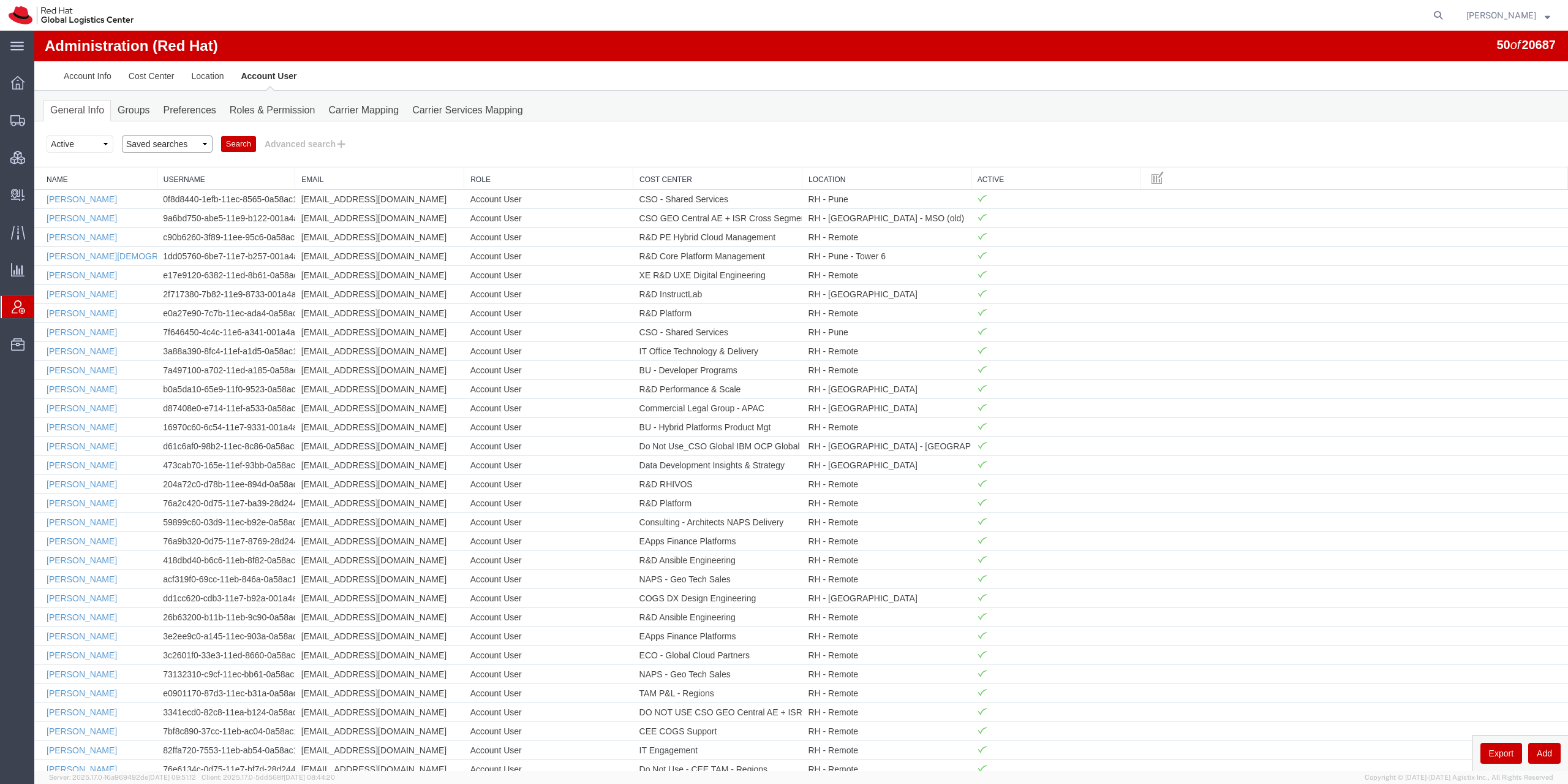
click at [122, 136] on select "Saved searches Account Managers Location Managers" at bounding box center [168, 144] width 91 height 17
click at [291, 146] on button "Advanced search" at bounding box center [306, 144] width 100 height 21
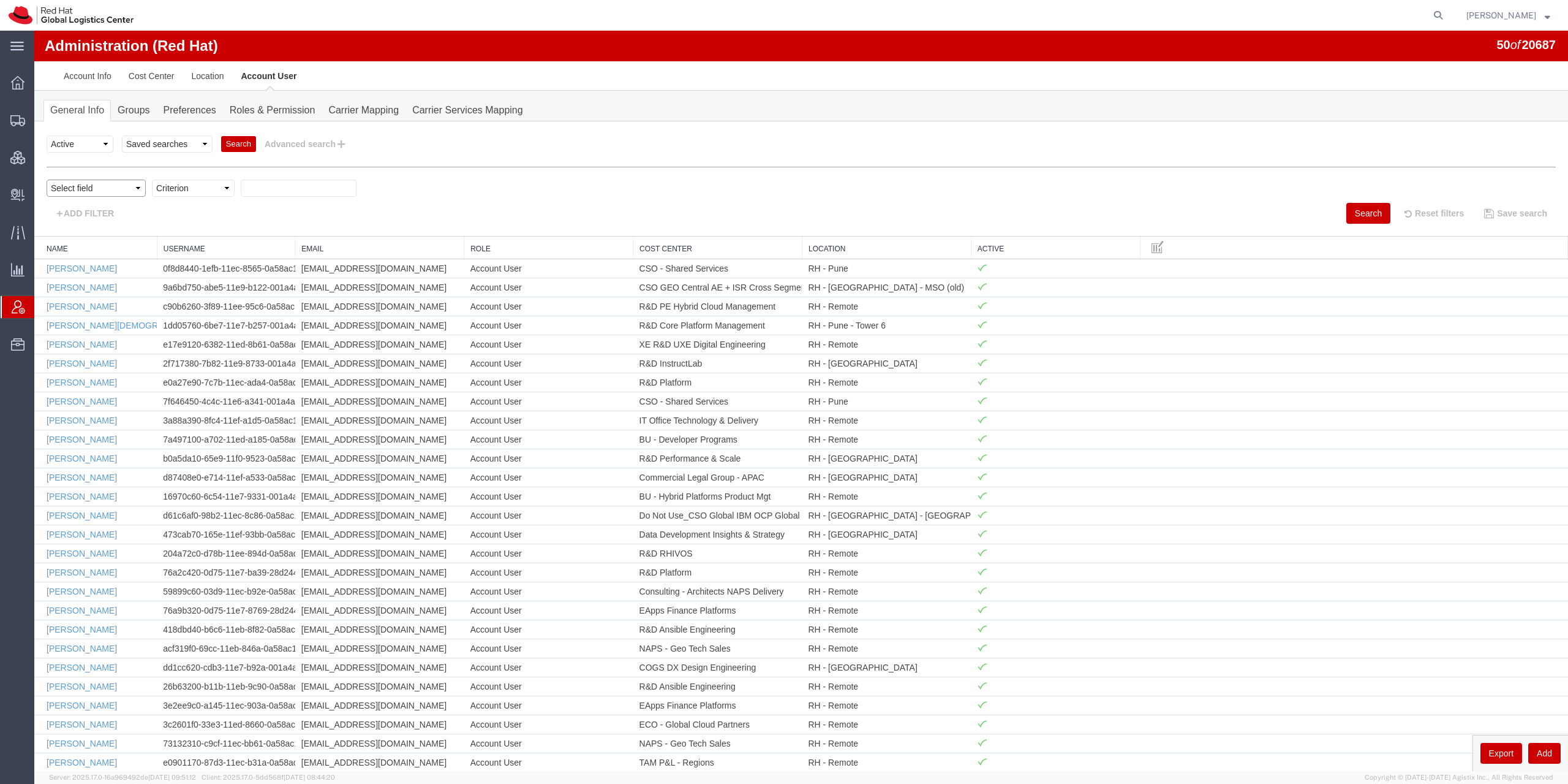
click at [46, 179] on select "Select field Cost Center Email Location Name Role Username" at bounding box center [95, 187] width 99 height 17
select select "personName"
click option "Name" at bounding box center [34, 30] width 0 height 0
click at [152, 179] on select "Criterion contains does not contain is is blank is not blank starts with" at bounding box center [193, 187] width 83 height 17
select select "startswith"
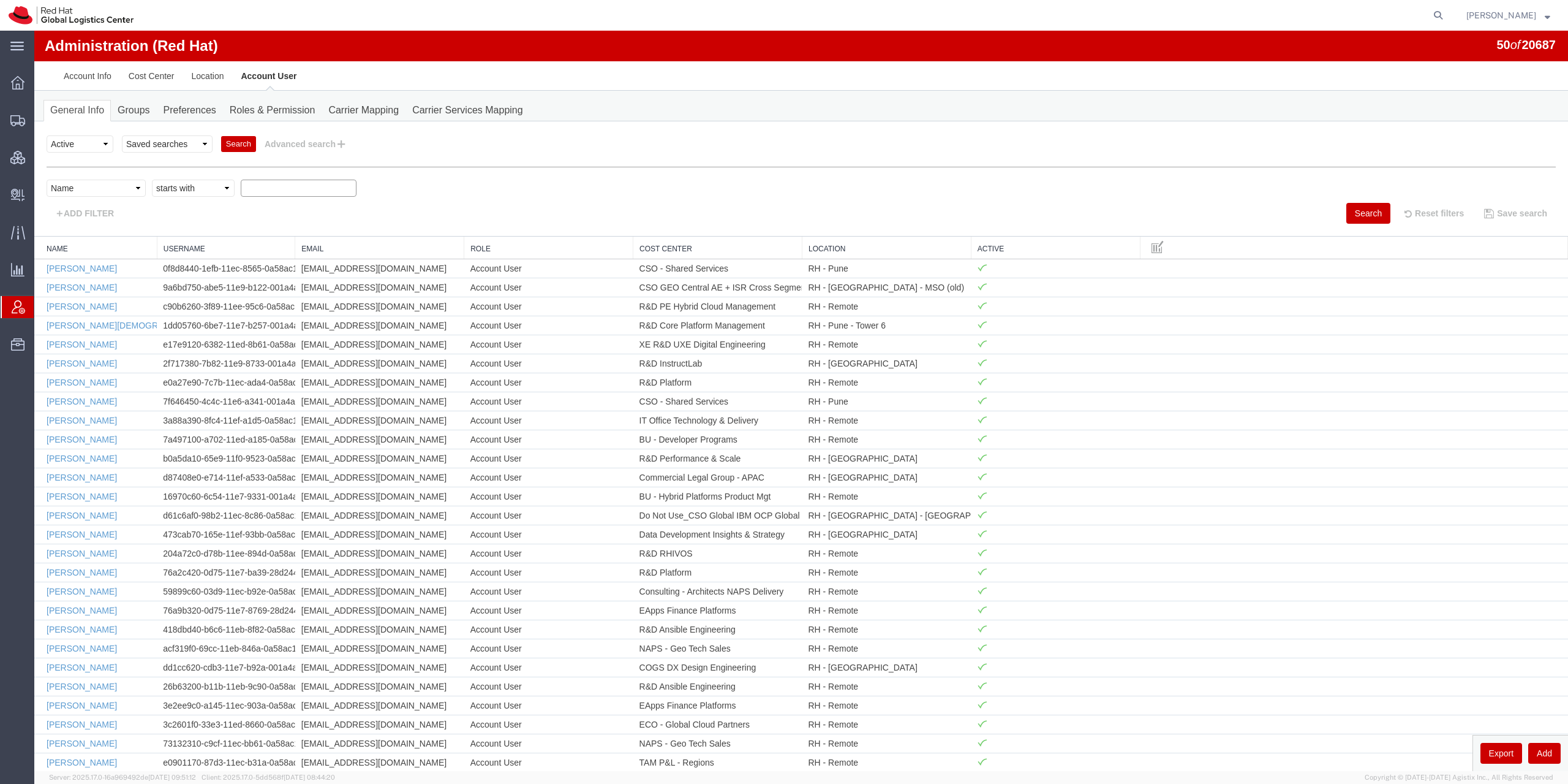
click option "starts with" at bounding box center [34, 30] width 0 height 0
type input "Jason ale"
click at [1346, 220] on button "Search" at bounding box center [1367, 212] width 44 height 21
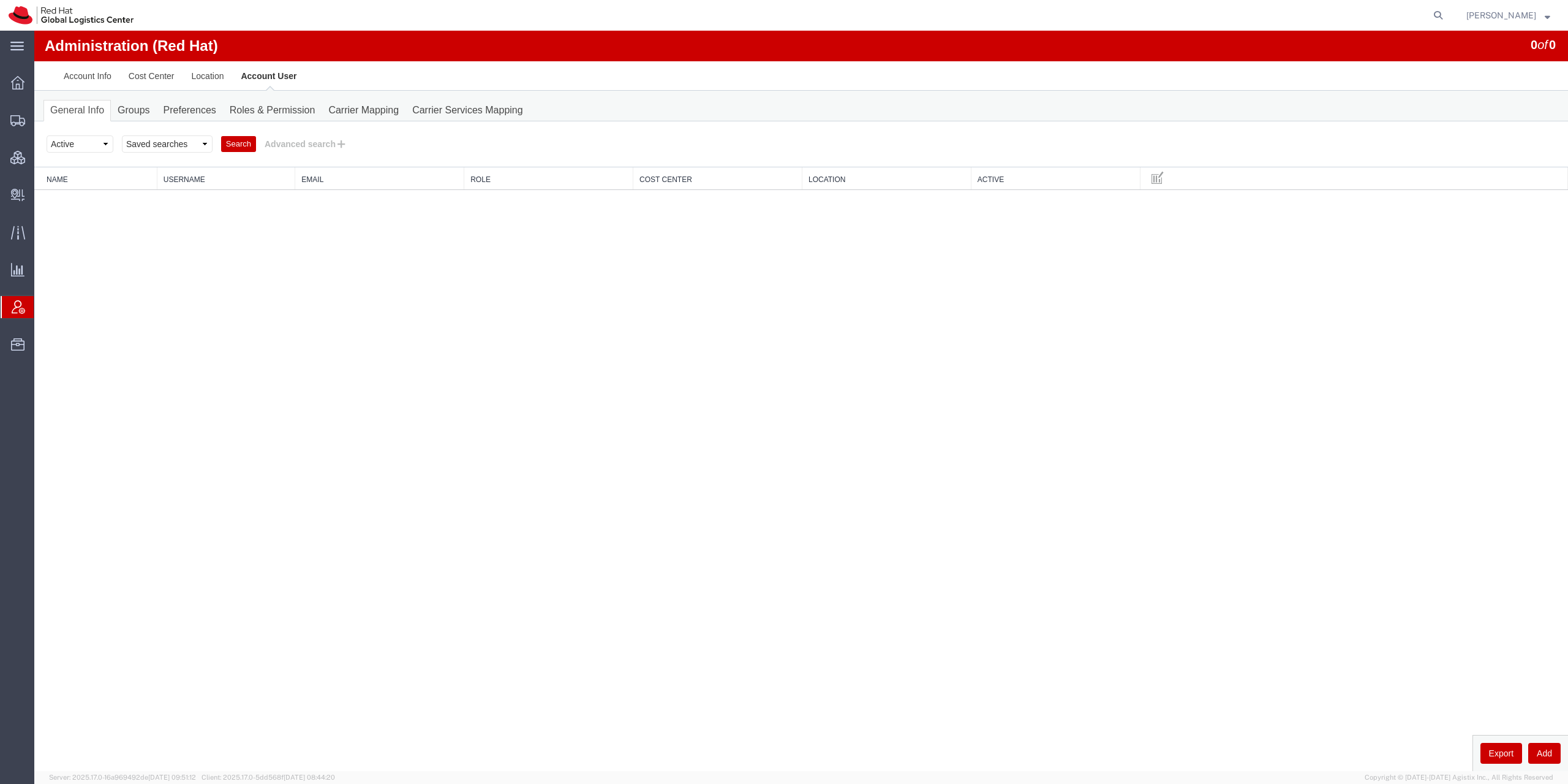
click at [744, 135] on div "Select status Active All Inactive Saved searches Account Managers Location Mana…" at bounding box center [800, 144] width 1509 height 21
click at [23, 120] on icon at bounding box center [18, 120] width 14 height 11
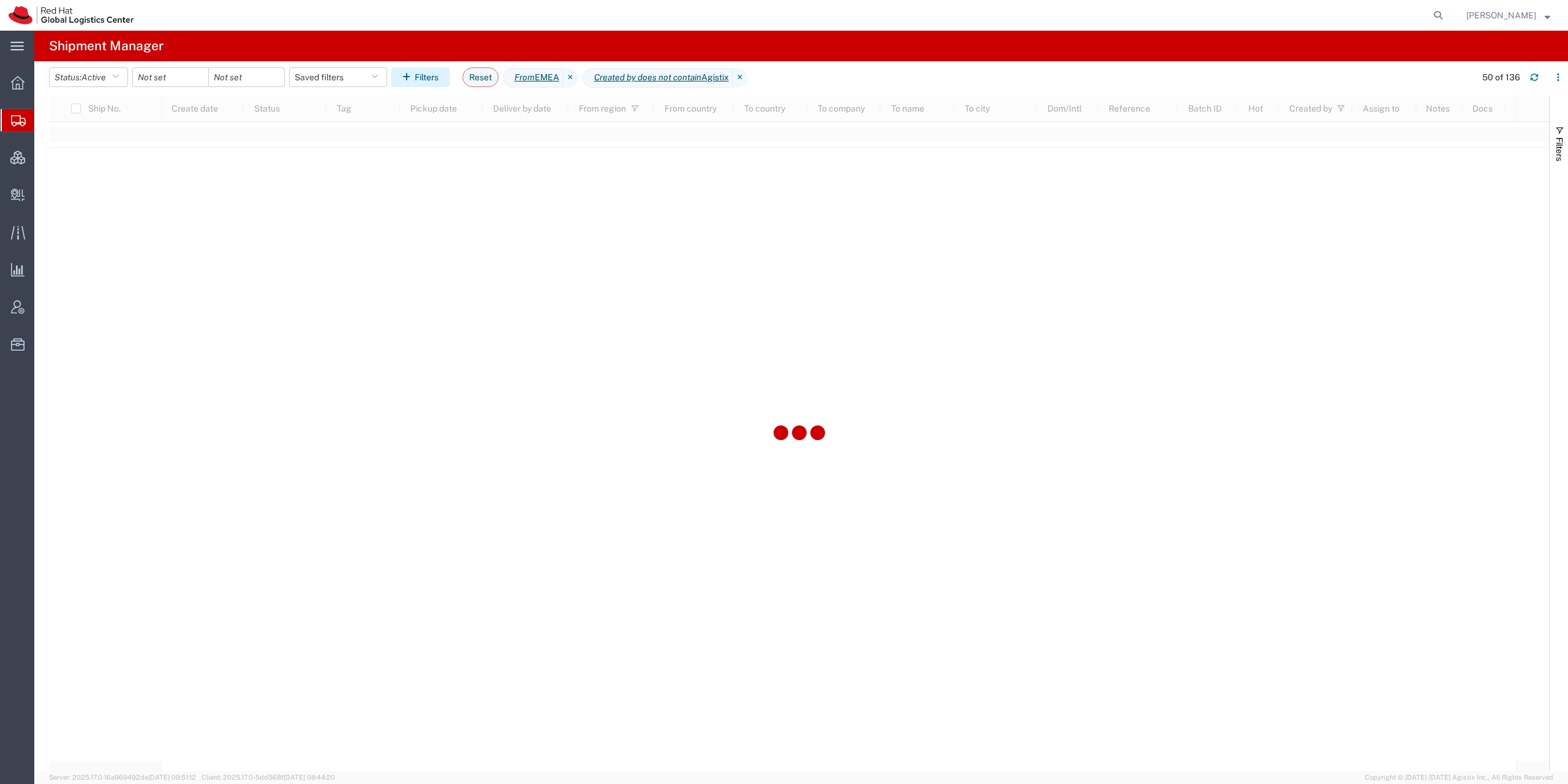
click at [449, 81] on button "Filters" at bounding box center [420, 78] width 58 height 20
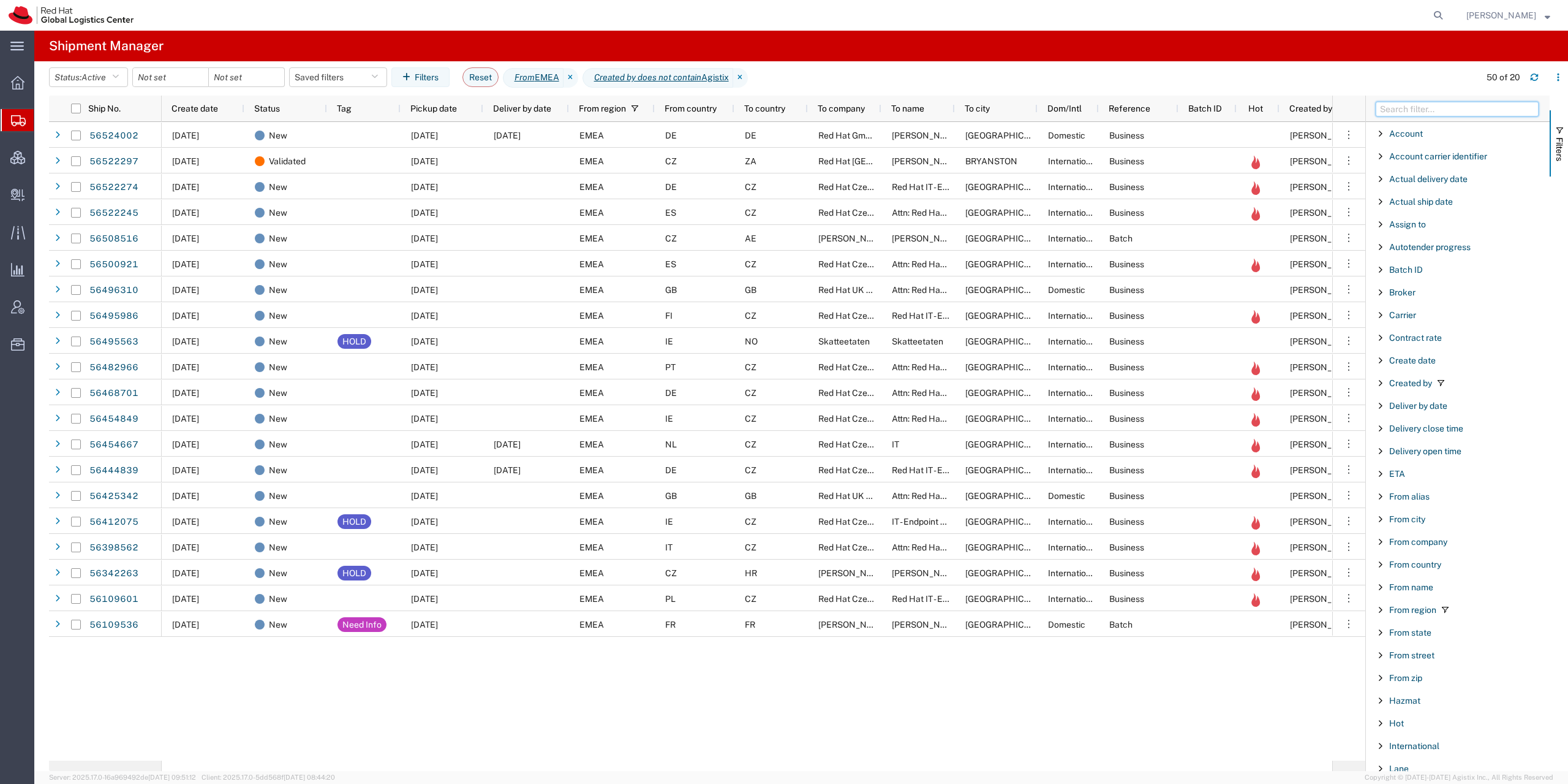
click at [1416, 114] on input "Filter Columns Input" at bounding box center [1457, 109] width 163 height 14
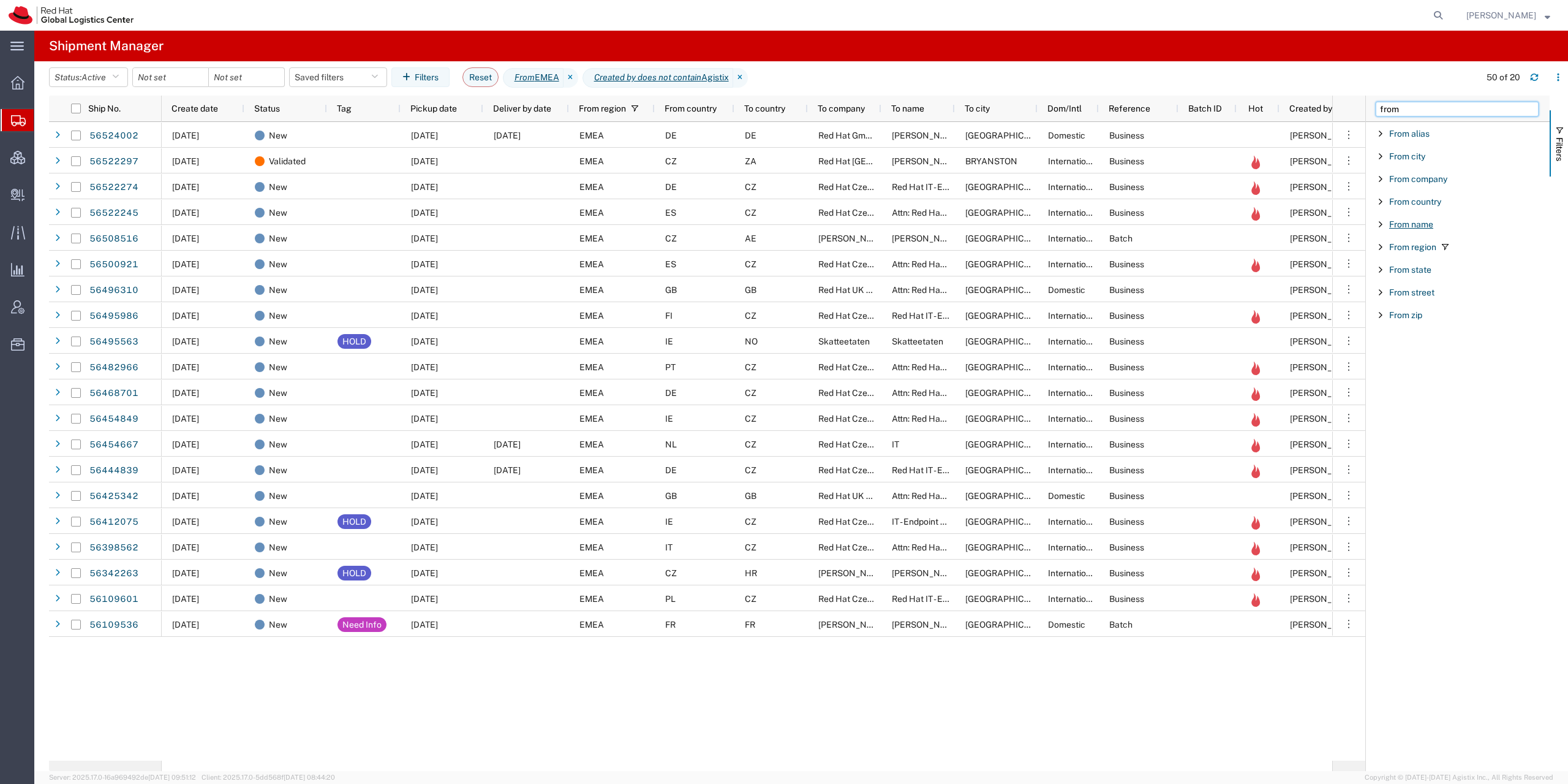
type input "from"
click at [1422, 220] on span "From name" at bounding box center [1410, 224] width 44 height 10
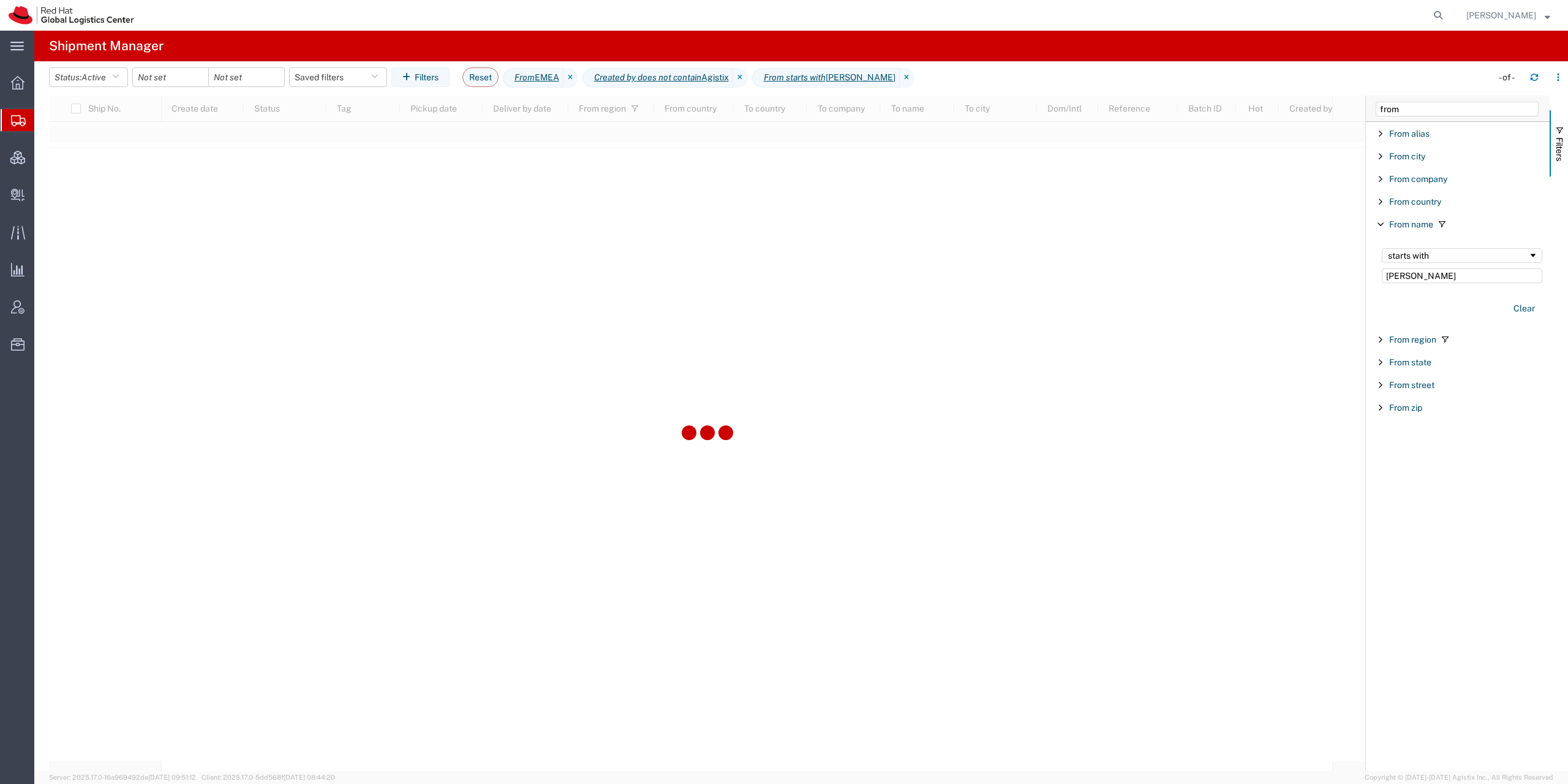
type input "Maria Herrero"
click at [103, 83] on button "Status: Active" at bounding box center [88, 78] width 79 height 20
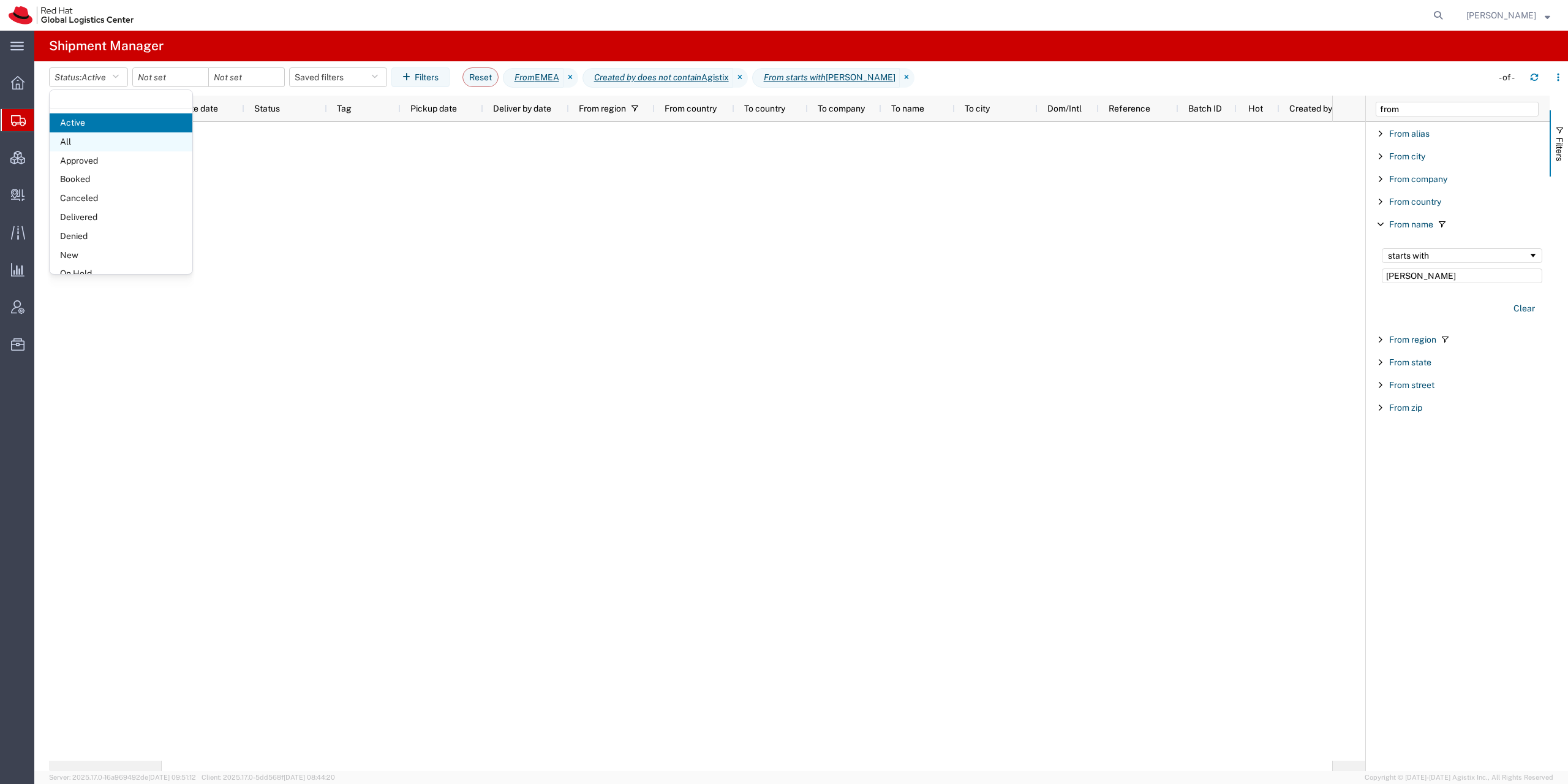
click at [111, 146] on span "All" at bounding box center [121, 141] width 143 height 19
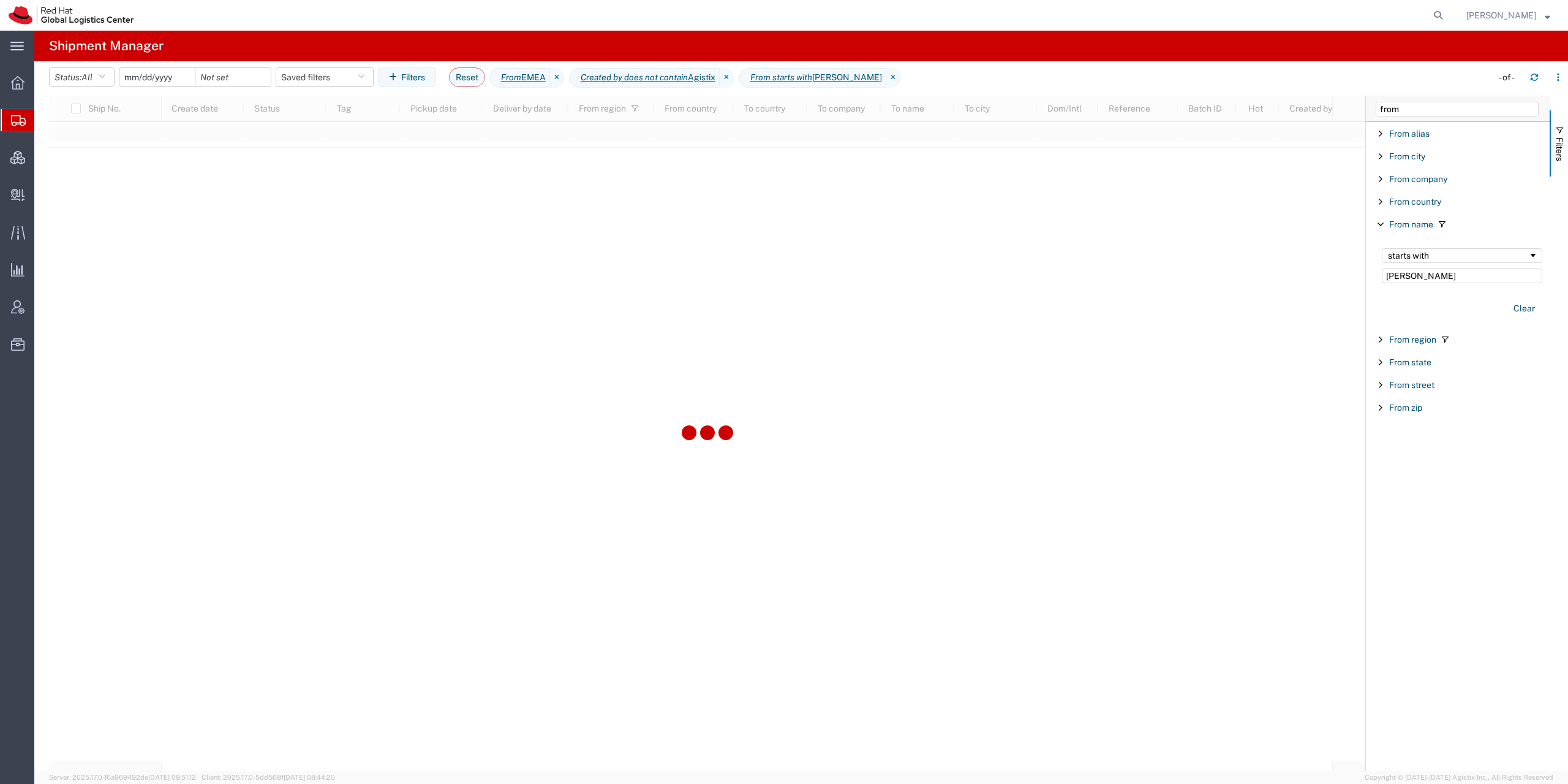
click at [153, 71] on input "date" at bounding box center [157, 77] width 76 height 19
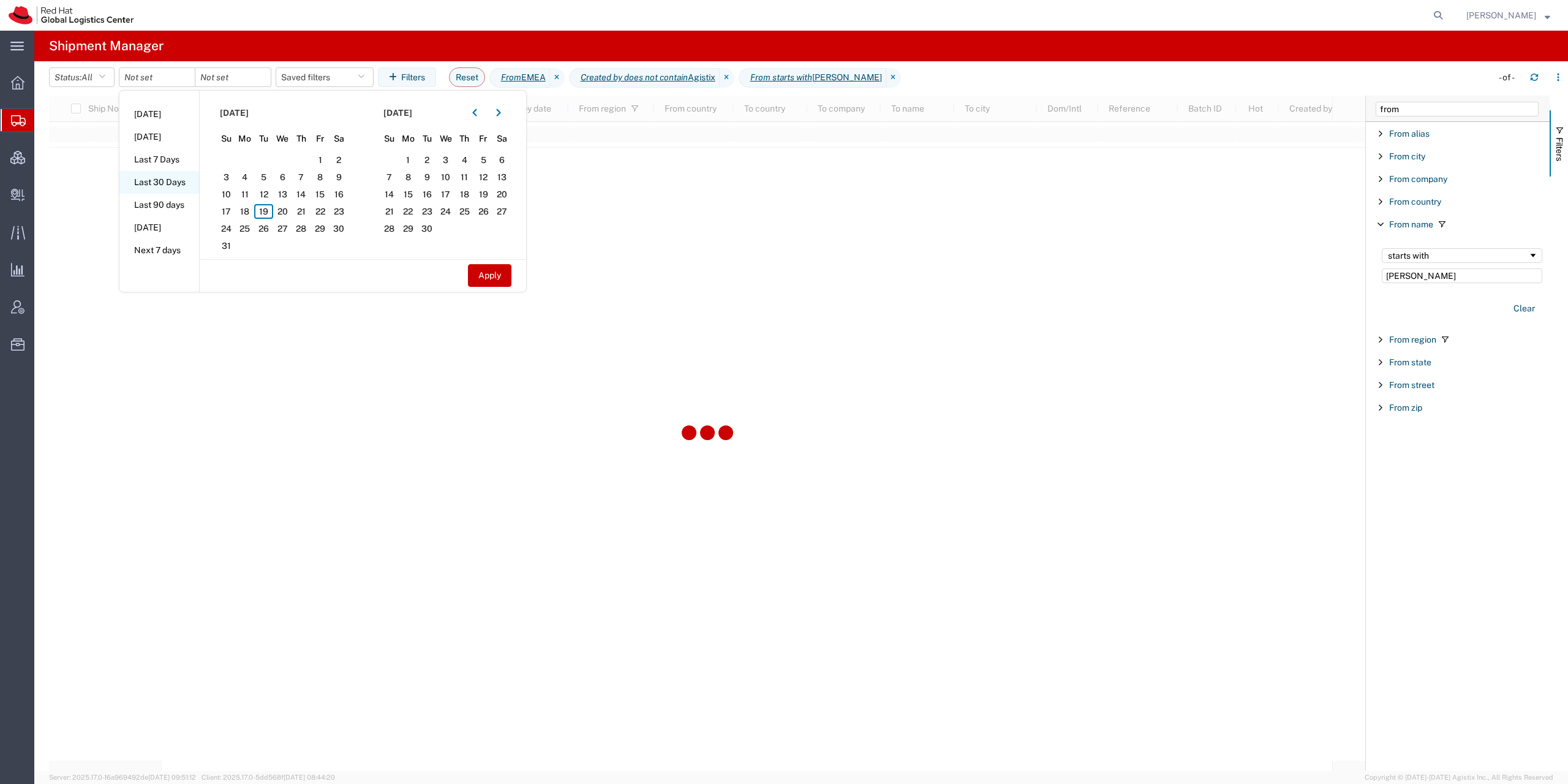
click at [166, 185] on li "Last 30 Days" at bounding box center [159, 182] width 79 height 22
type input "2025-07-21"
type input "2025-08-19"
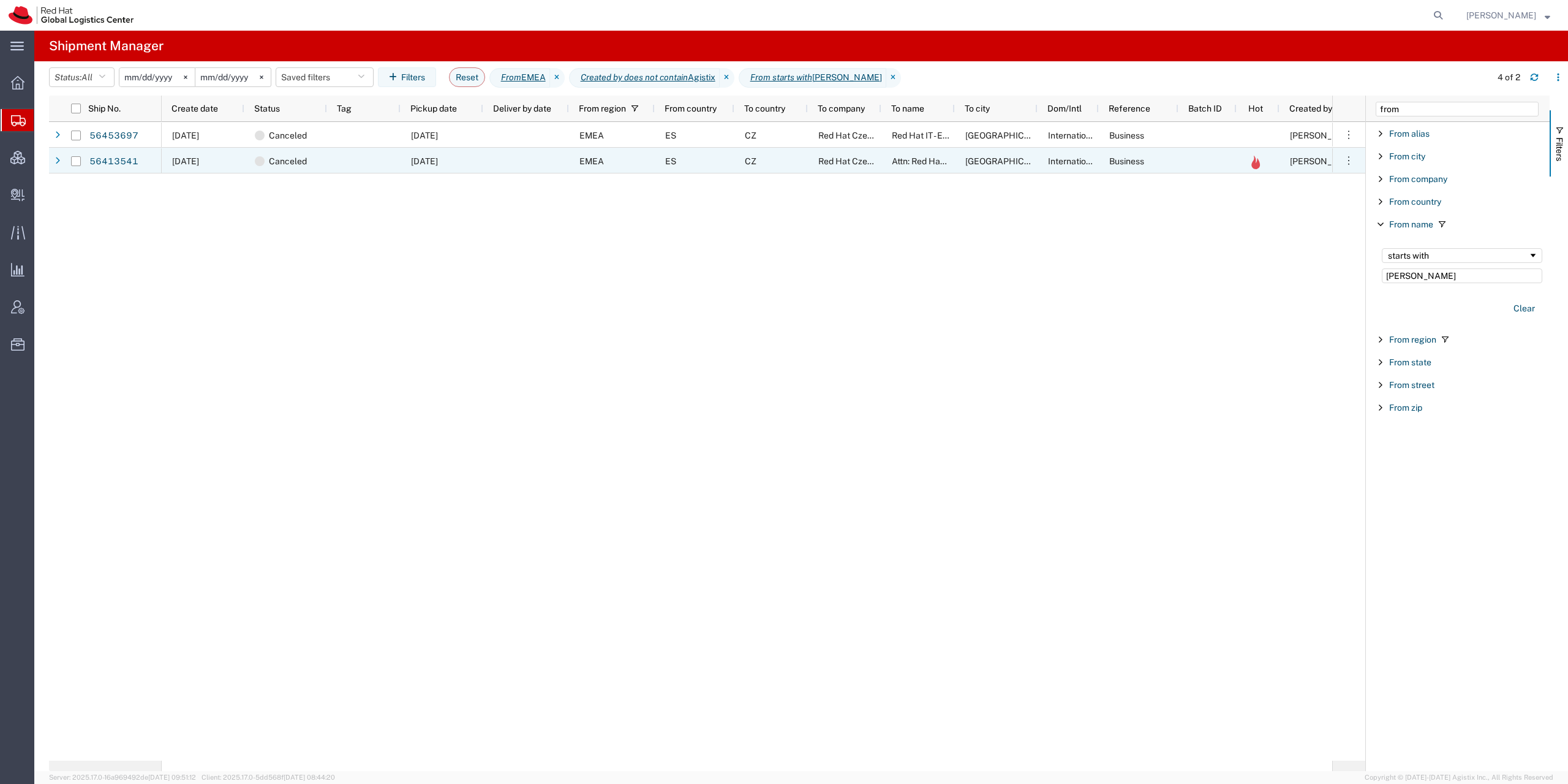
click at [872, 164] on span "Red Hat Czech s.r.o." at bounding box center [857, 161] width 78 height 10
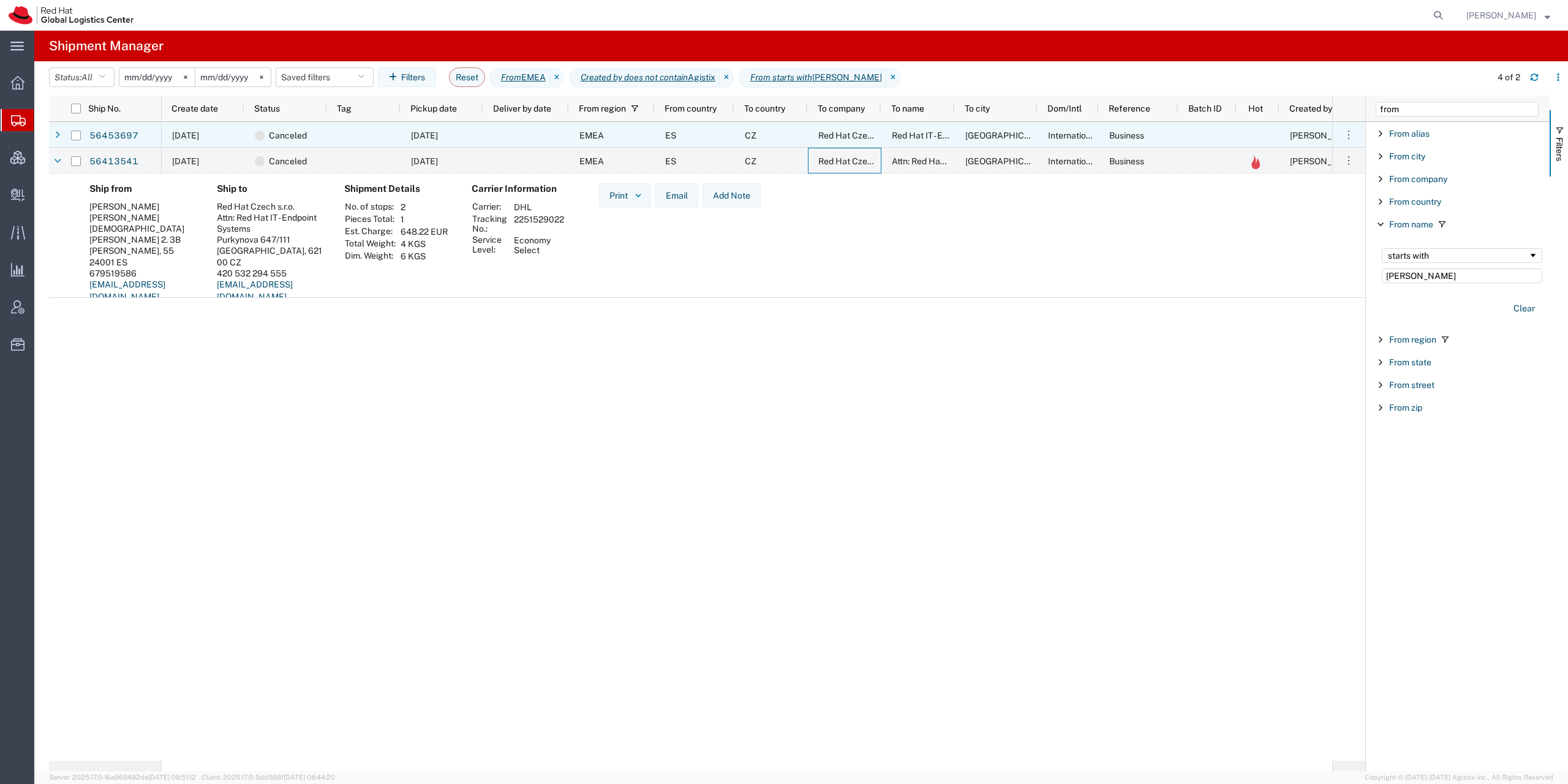
click at [344, 133] on div at bounding box center [364, 135] width 73 height 26
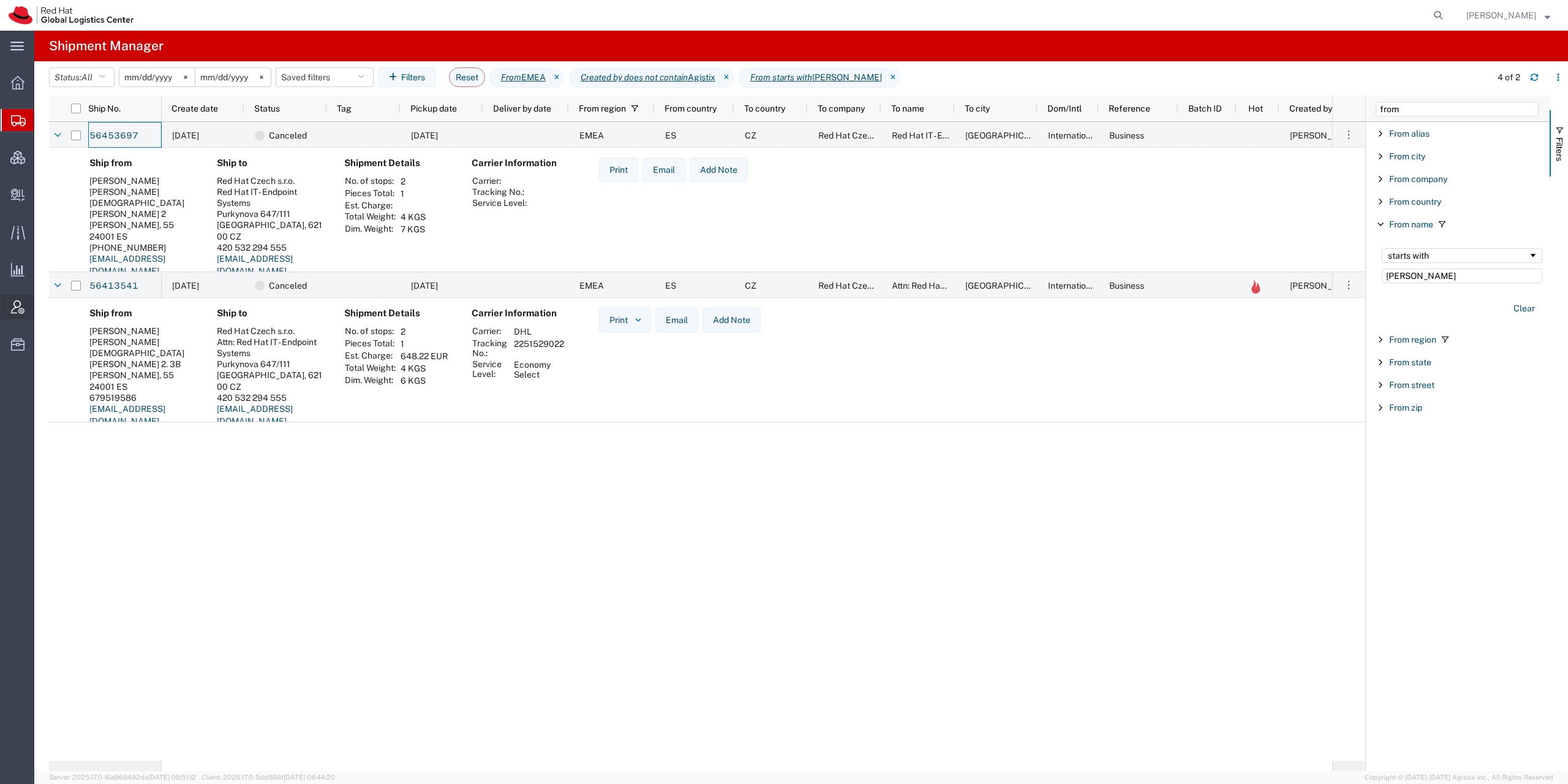
click at [18, 315] on div at bounding box center [18, 306] width 34 height 24
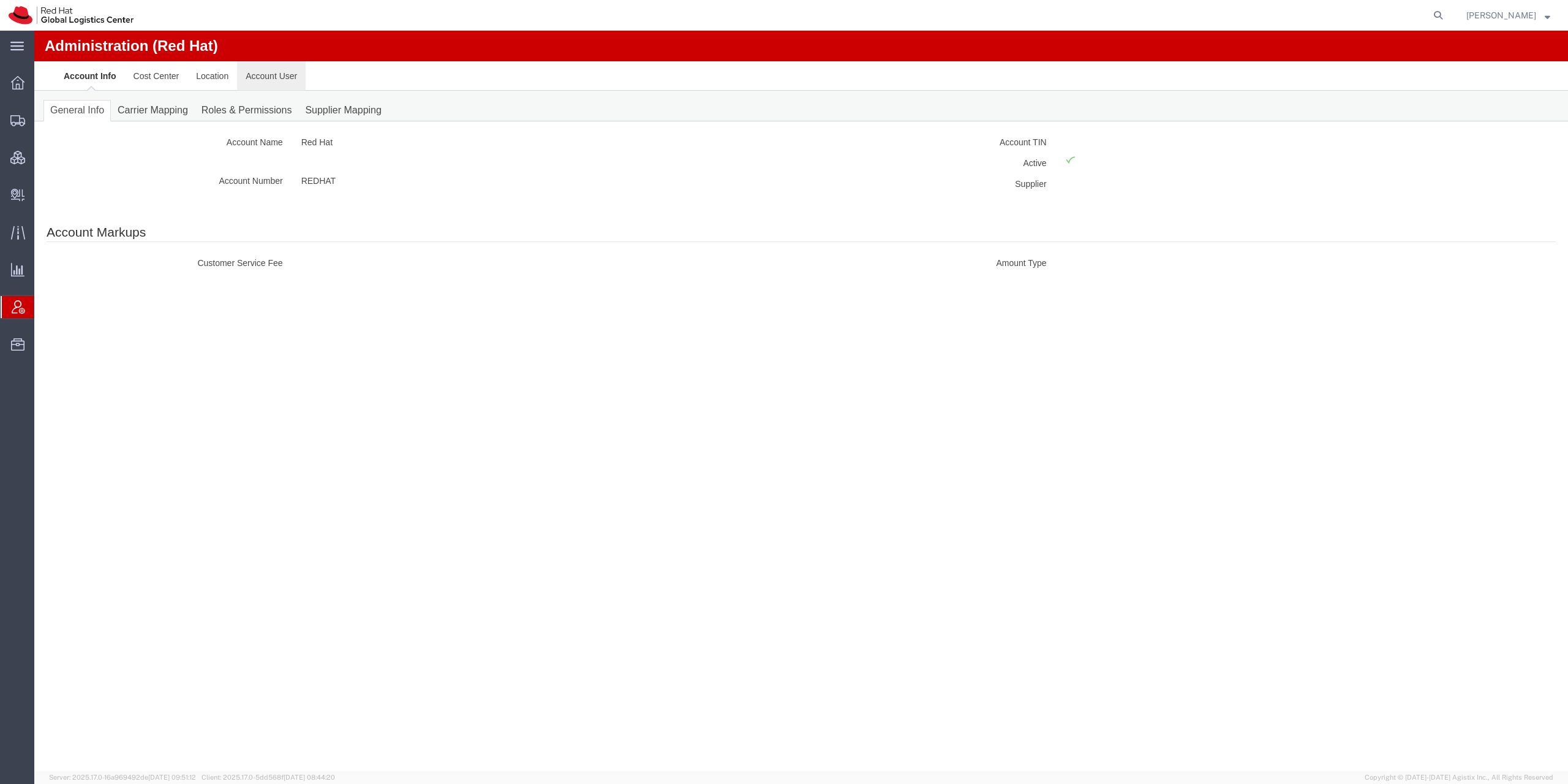
click at [295, 74] on link "Account User" at bounding box center [271, 76] width 69 height 29
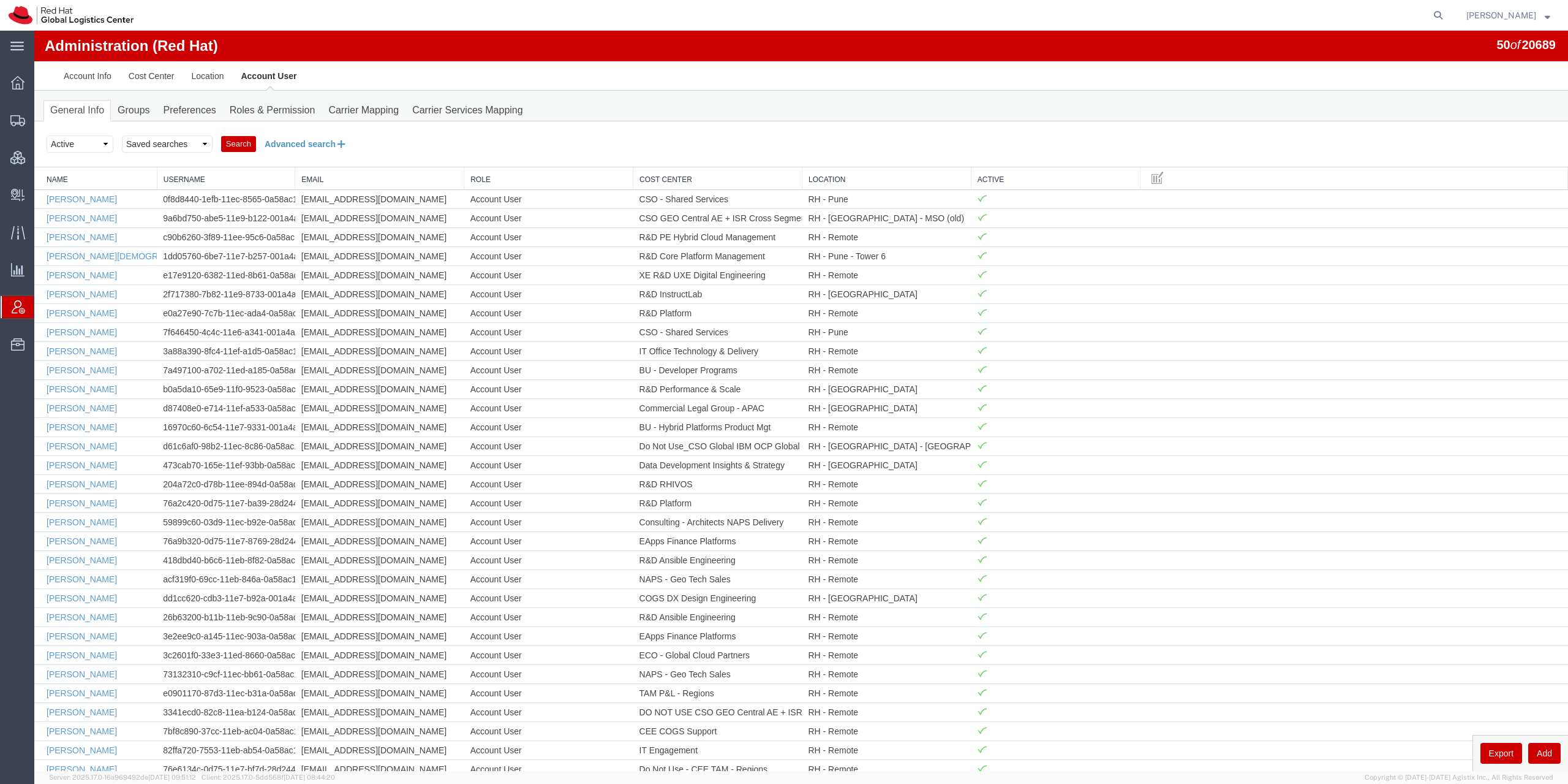
click at [307, 144] on button "Advanced search" at bounding box center [306, 144] width 100 height 21
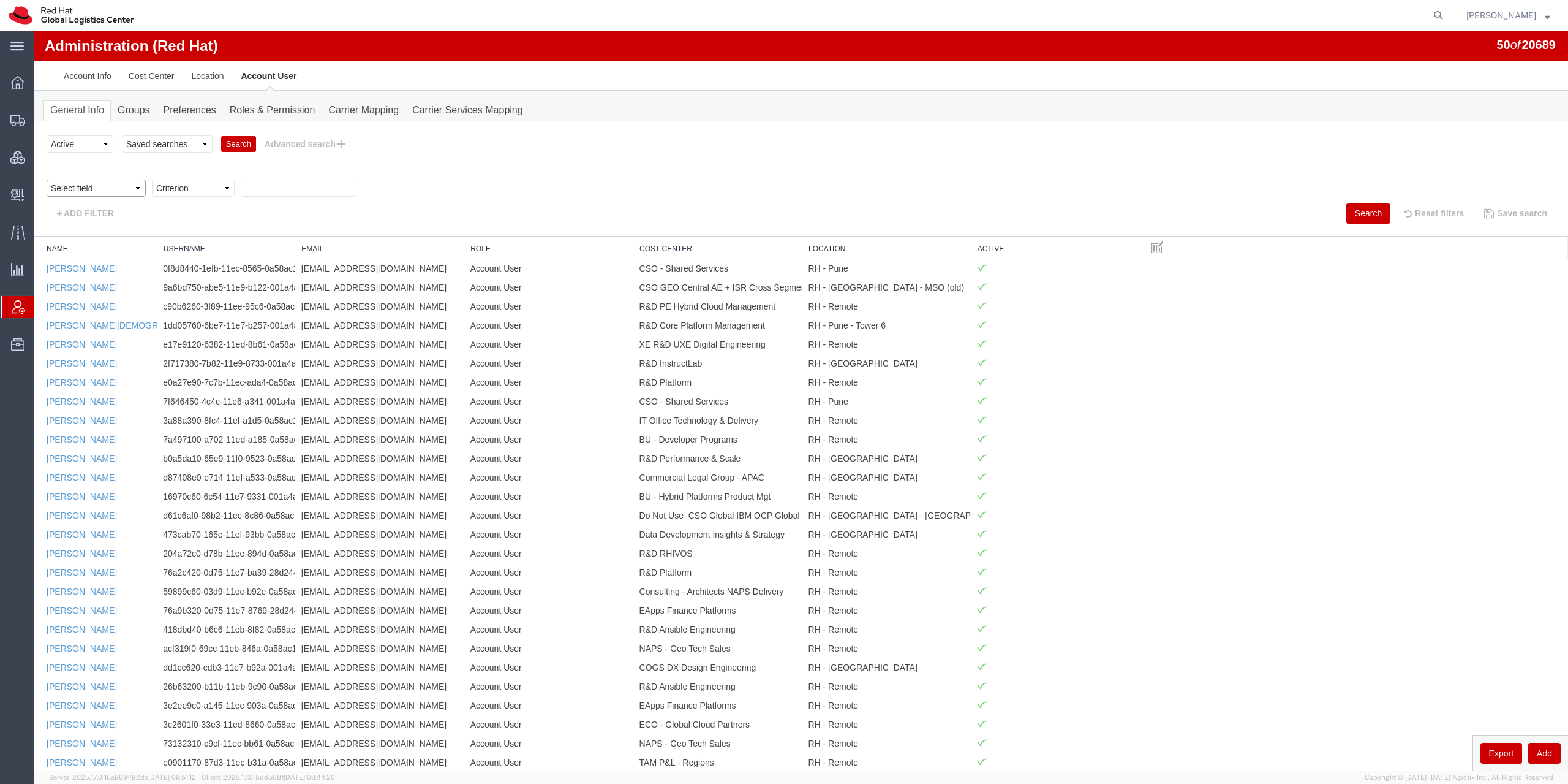
click at [46, 179] on select "Select field Cost Center Email Location Name Role Username" at bounding box center [95, 187] width 99 height 17
select select "personName"
click option "Name" at bounding box center [34, 30] width 0 height 0
click at [152, 179] on select "Criterion contains does not contain is is blank is not blank starts with" at bounding box center [193, 187] width 83 height 17
select select "startswith"
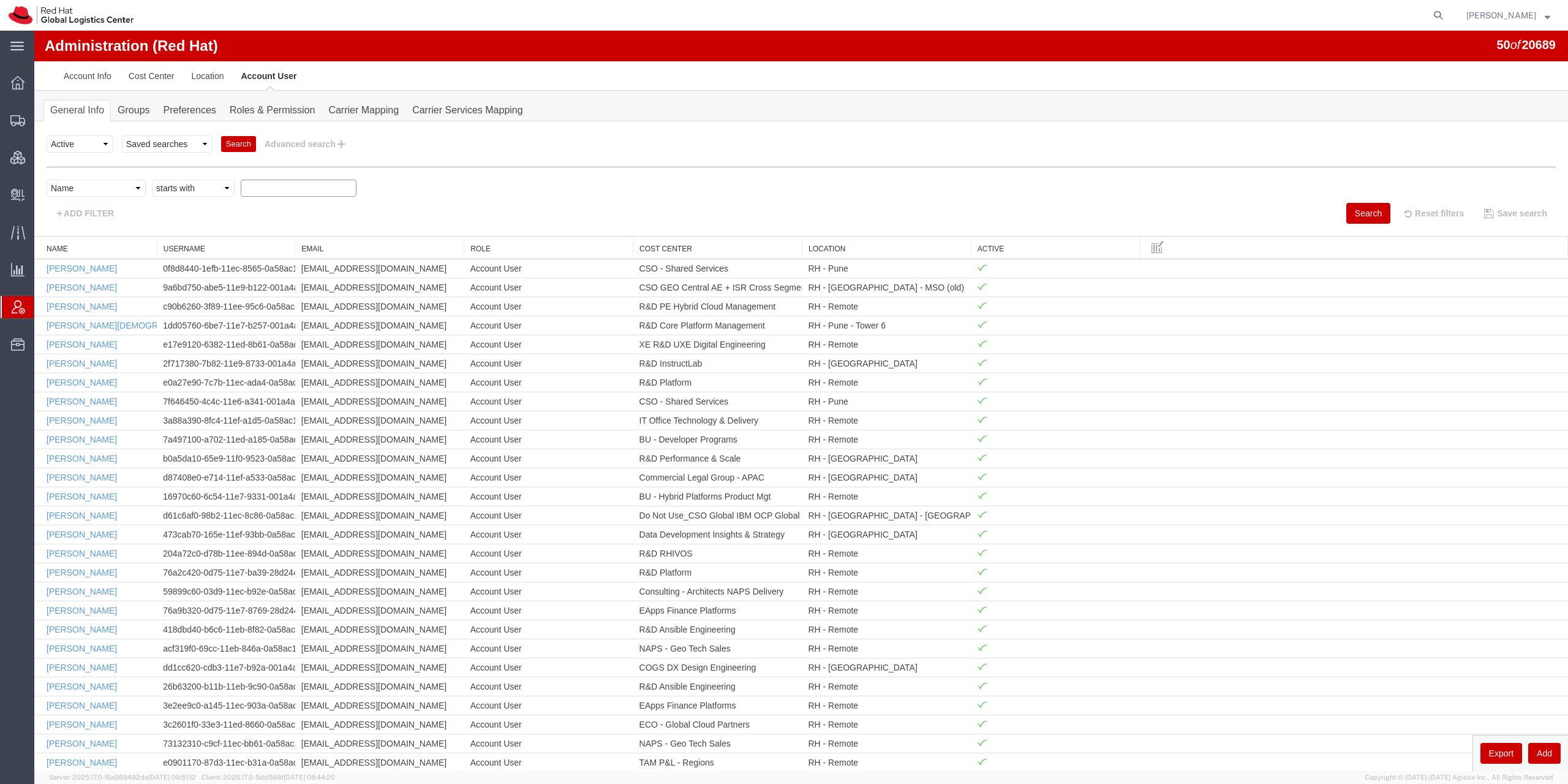
click option "starts with" at bounding box center [34, 30] width 0 height 0
type input "hana bab"
click at [1349, 219] on button "Search" at bounding box center [1367, 212] width 44 height 21
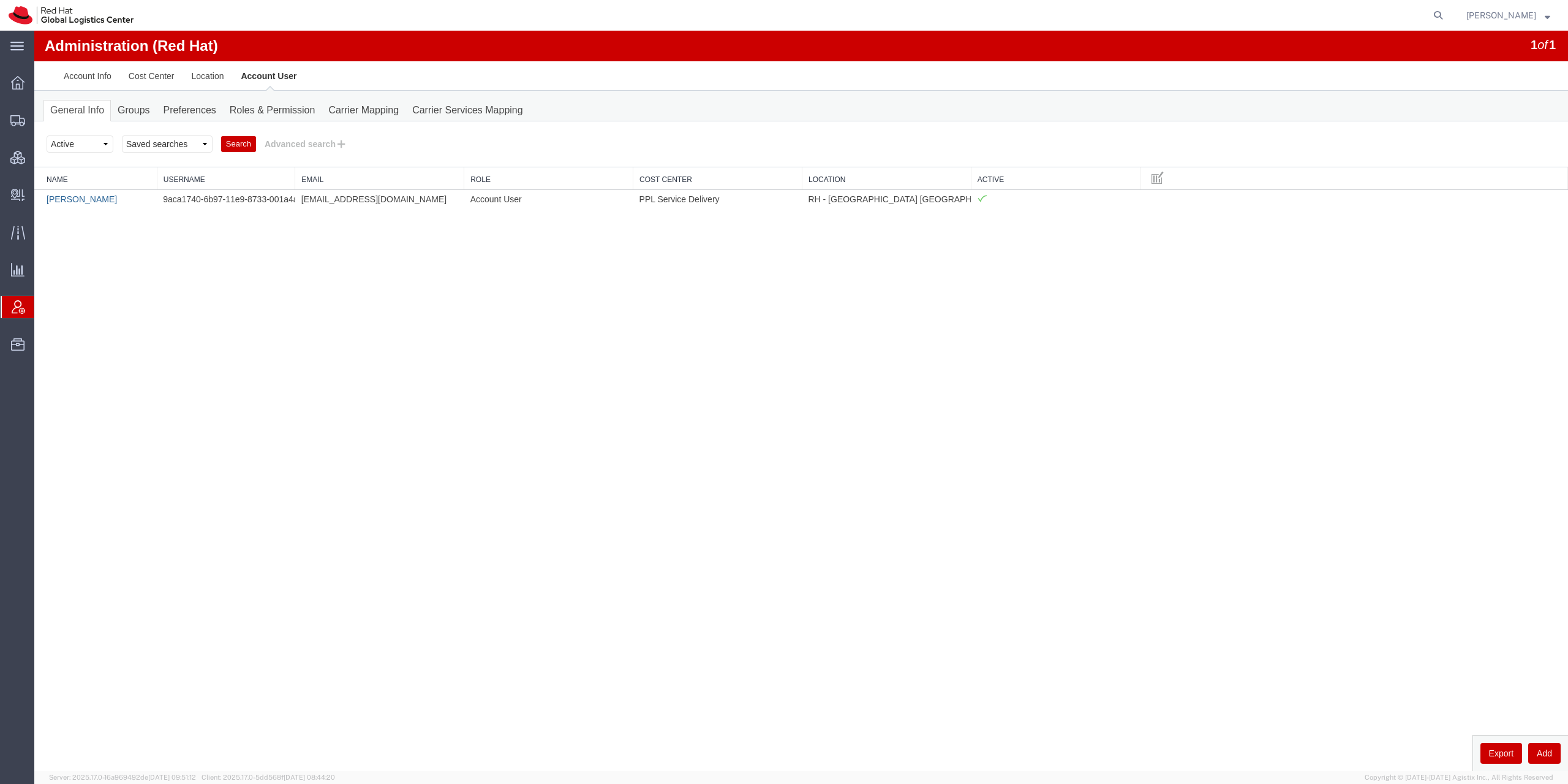
click at [73, 201] on link "[PERSON_NAME]" at bounding box center [81, 199] width 70 height 10
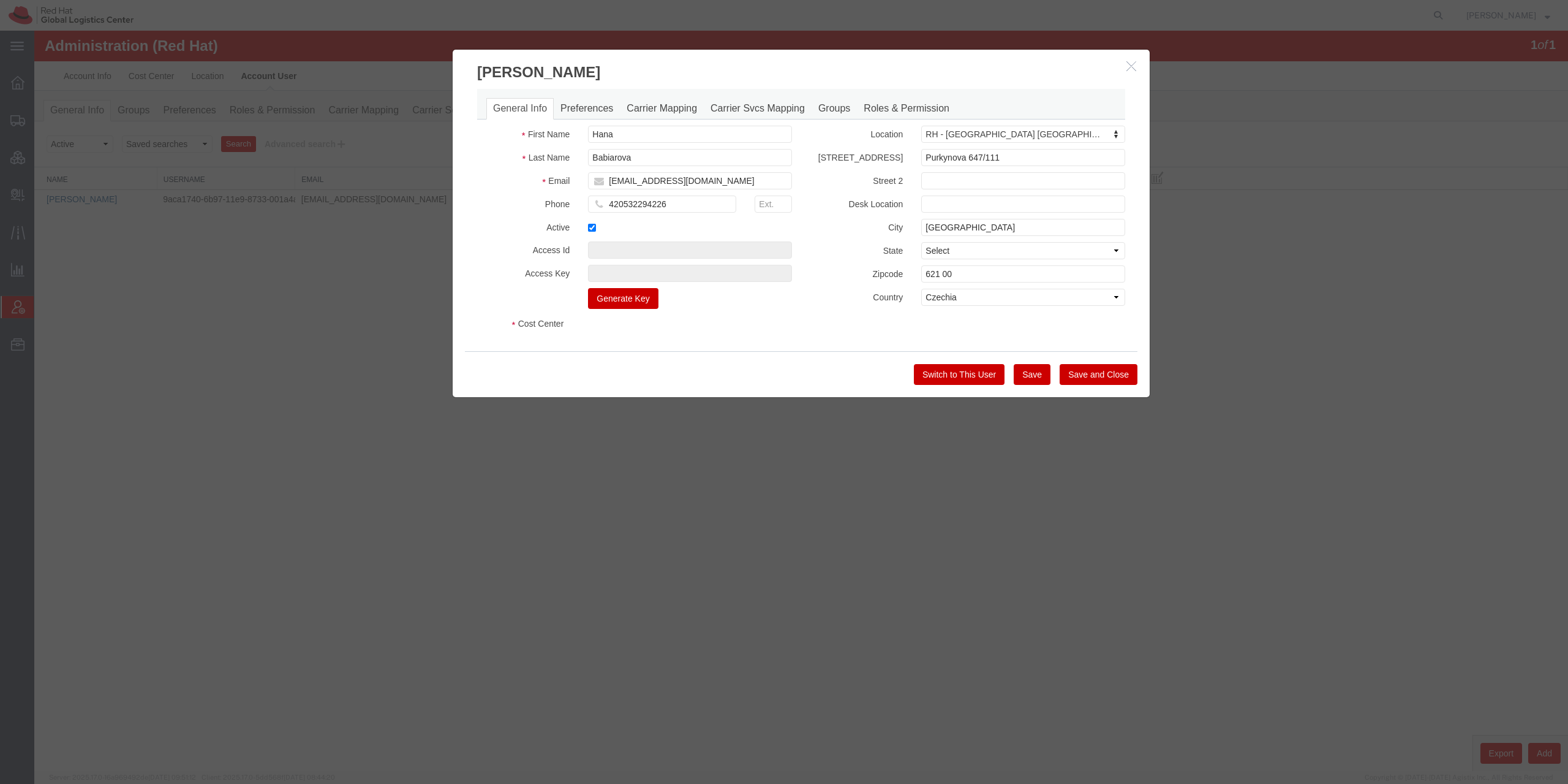
select select "COSTCENTER"
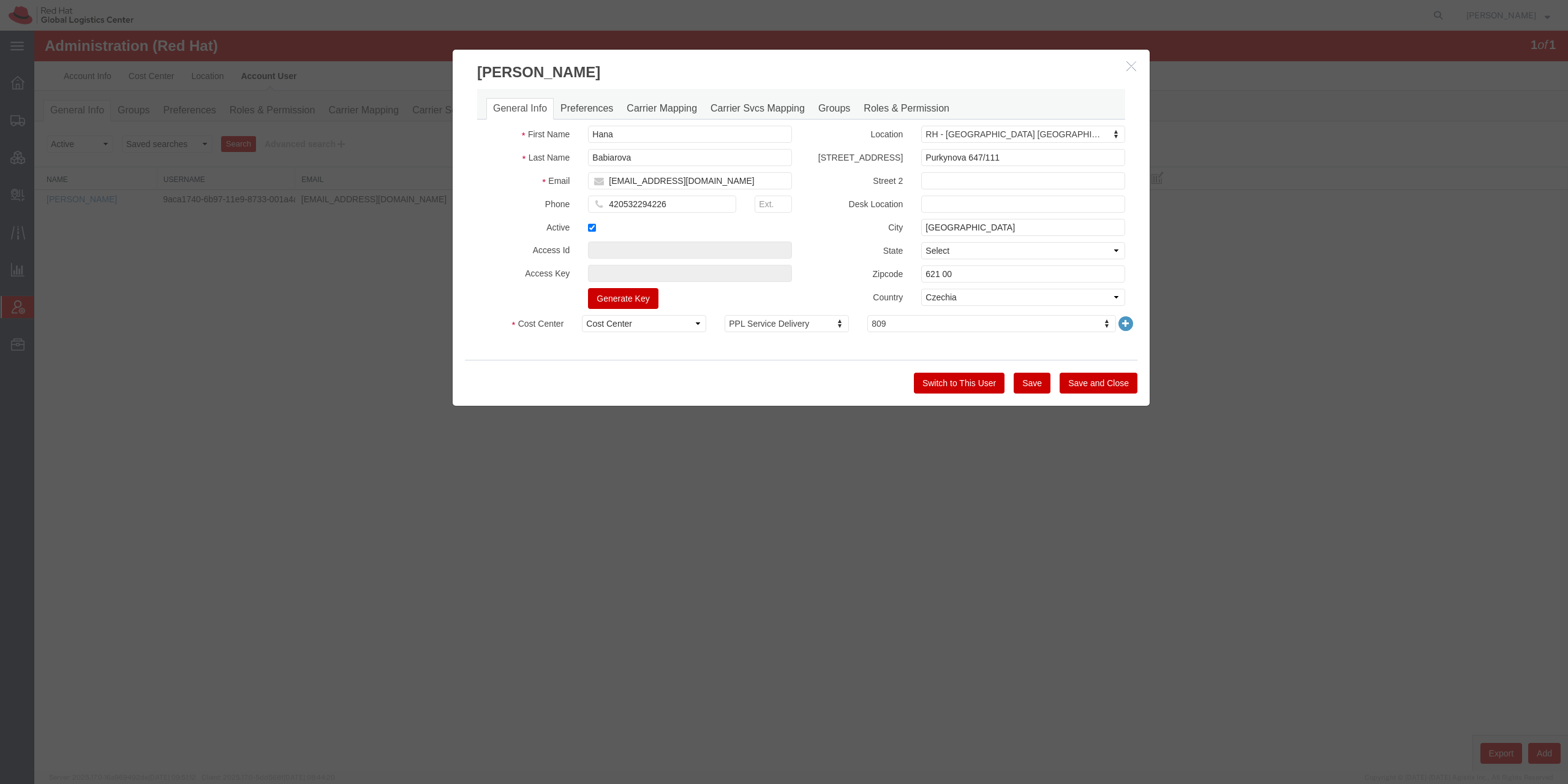
click at [959, 386] on button "Switch to This User" at bounding box center [959, 383] width 91 height 21
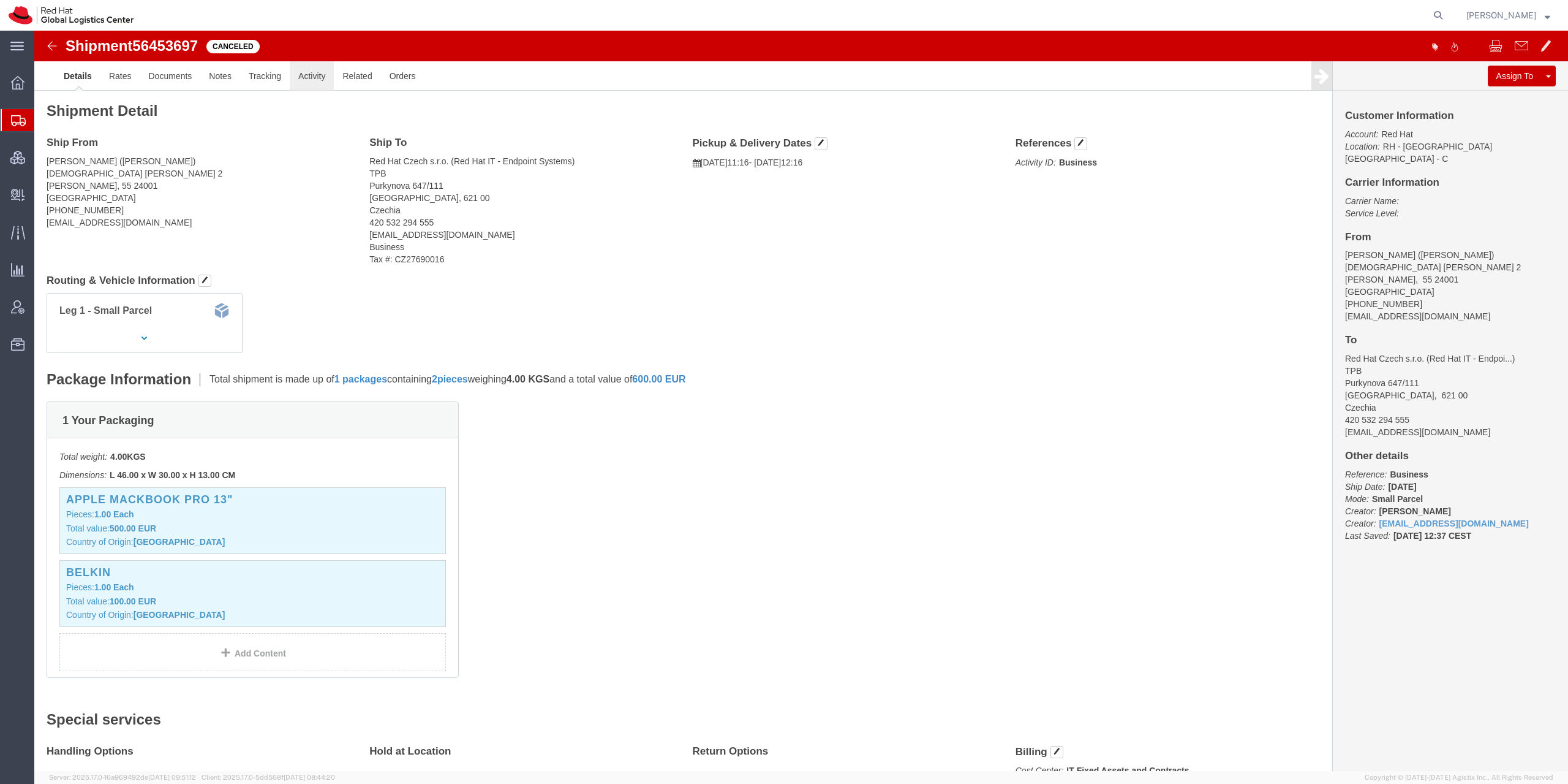
click link "Activity"
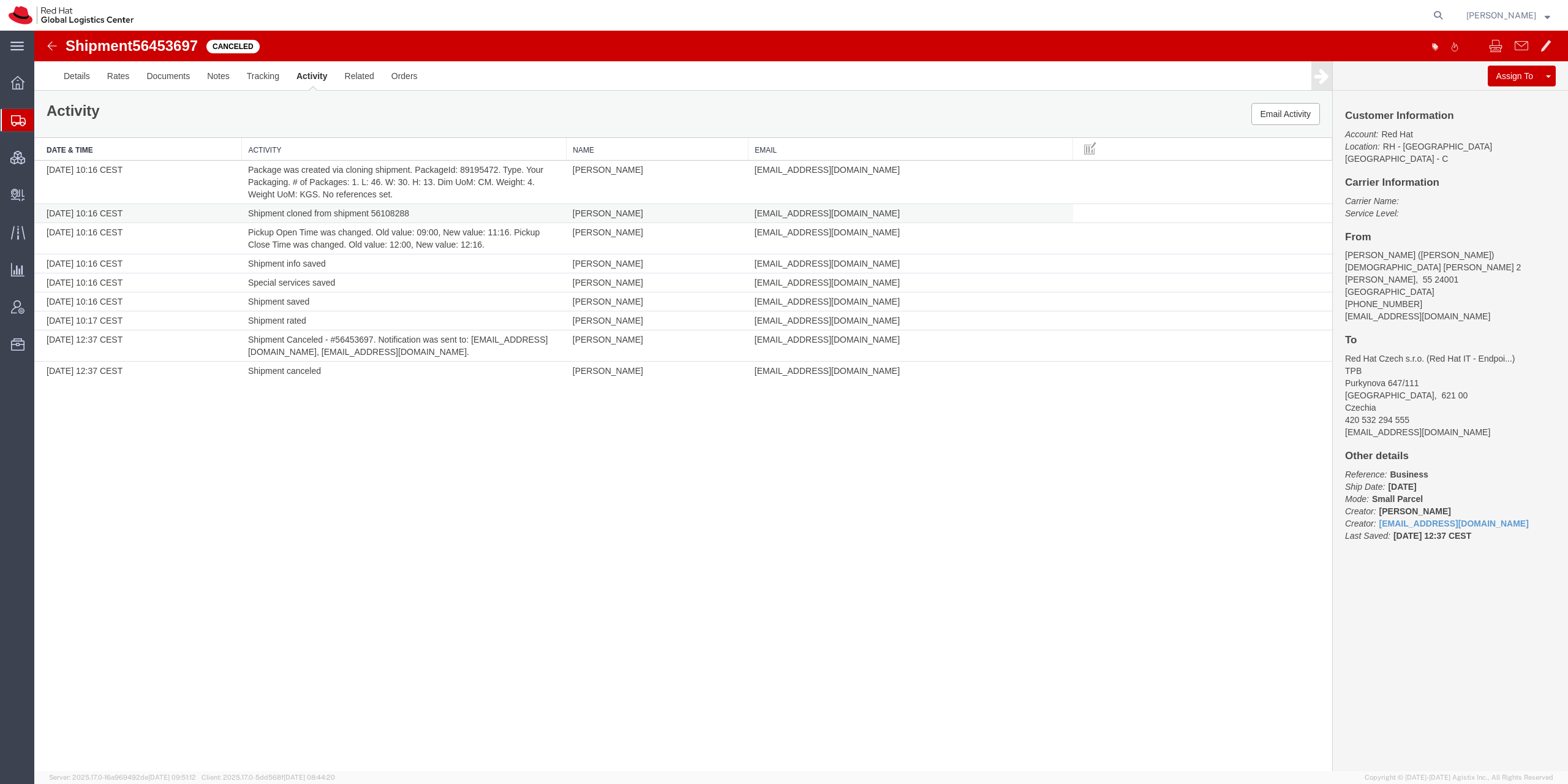
click at [390, 216] on td "Shipment cloned from shipment 56108288" at bounding box center [404, 213] width 324 height 19
copy td "56108288"
click at [1447, 13] on icon at bounding box center [1437, 15] width 17 height 17
type input "56108288"
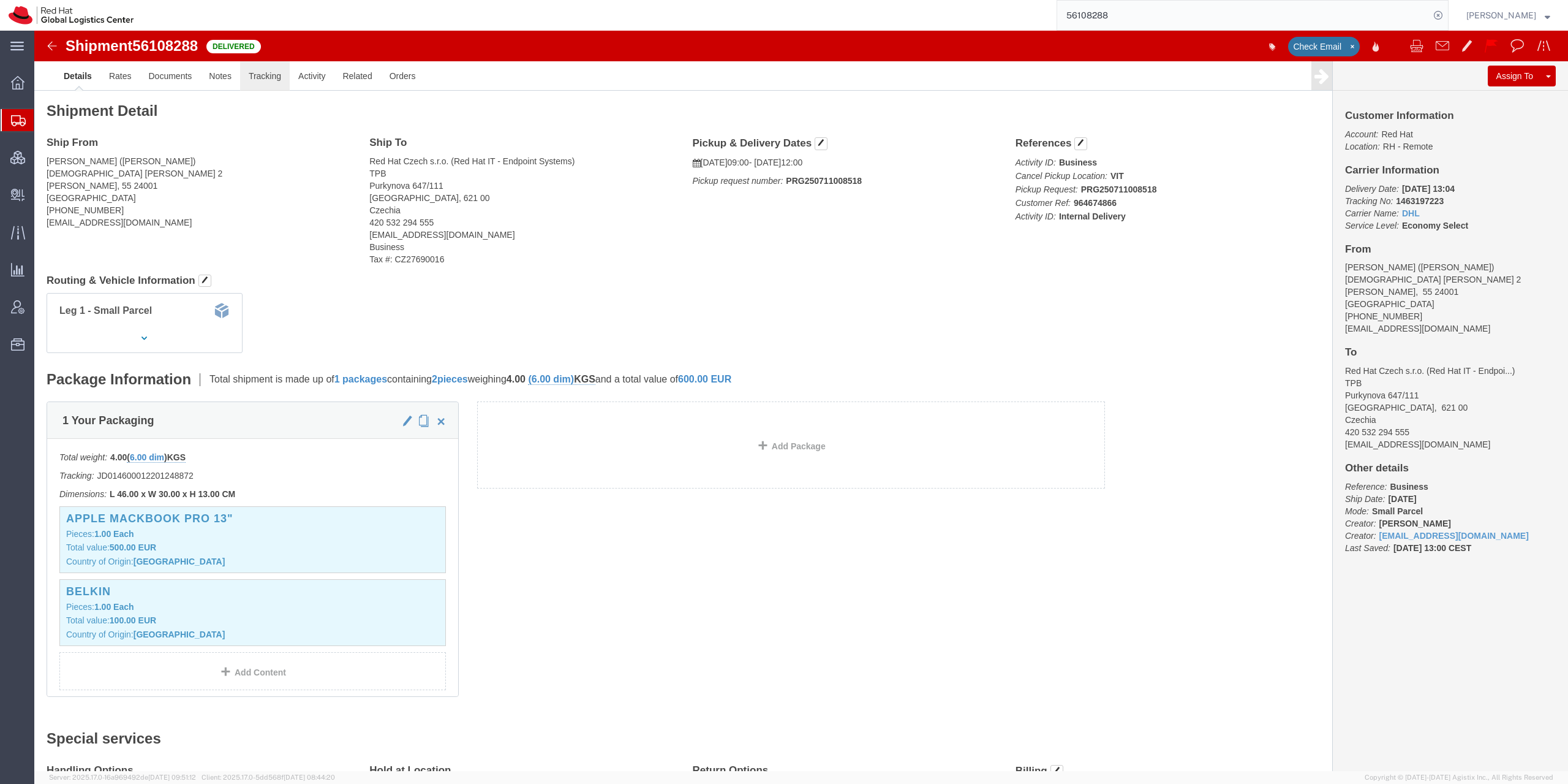
click link "Tracking"
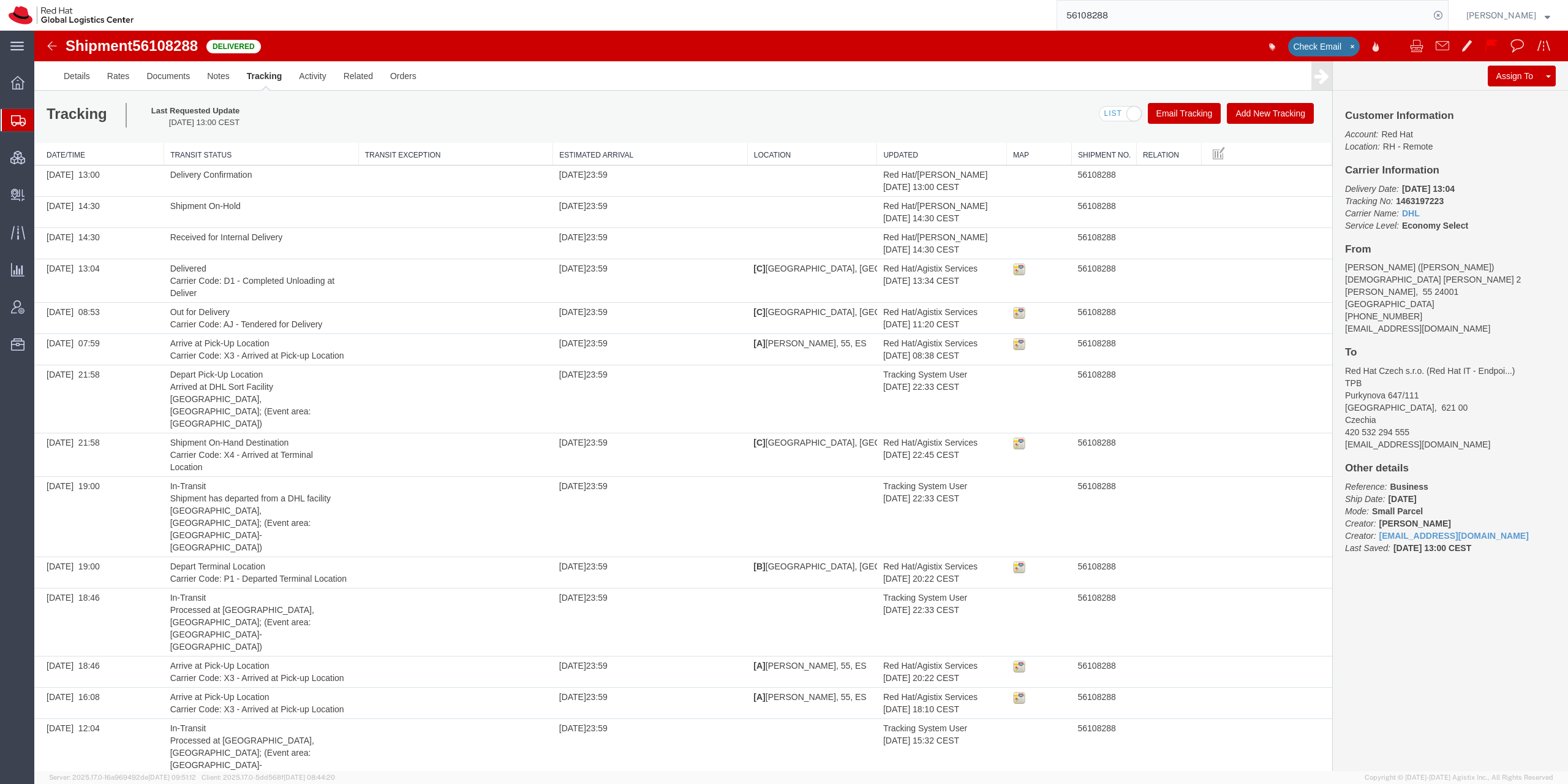
click at [913, 86] on ul "Details Rates Documents Notes Tracking Activity Related Orders" at bounding box center [801, 76] width 1492 height 29
click at [186, 45] on span "56108288" at bounding box center [165, 45] width 66 height 17
copy h1 "56108288"
click at [558, 75] on ul "Details Rates Documents Notes Tracking Activity Related Orders" at bounding box center [801, 76] width 1492 height 29
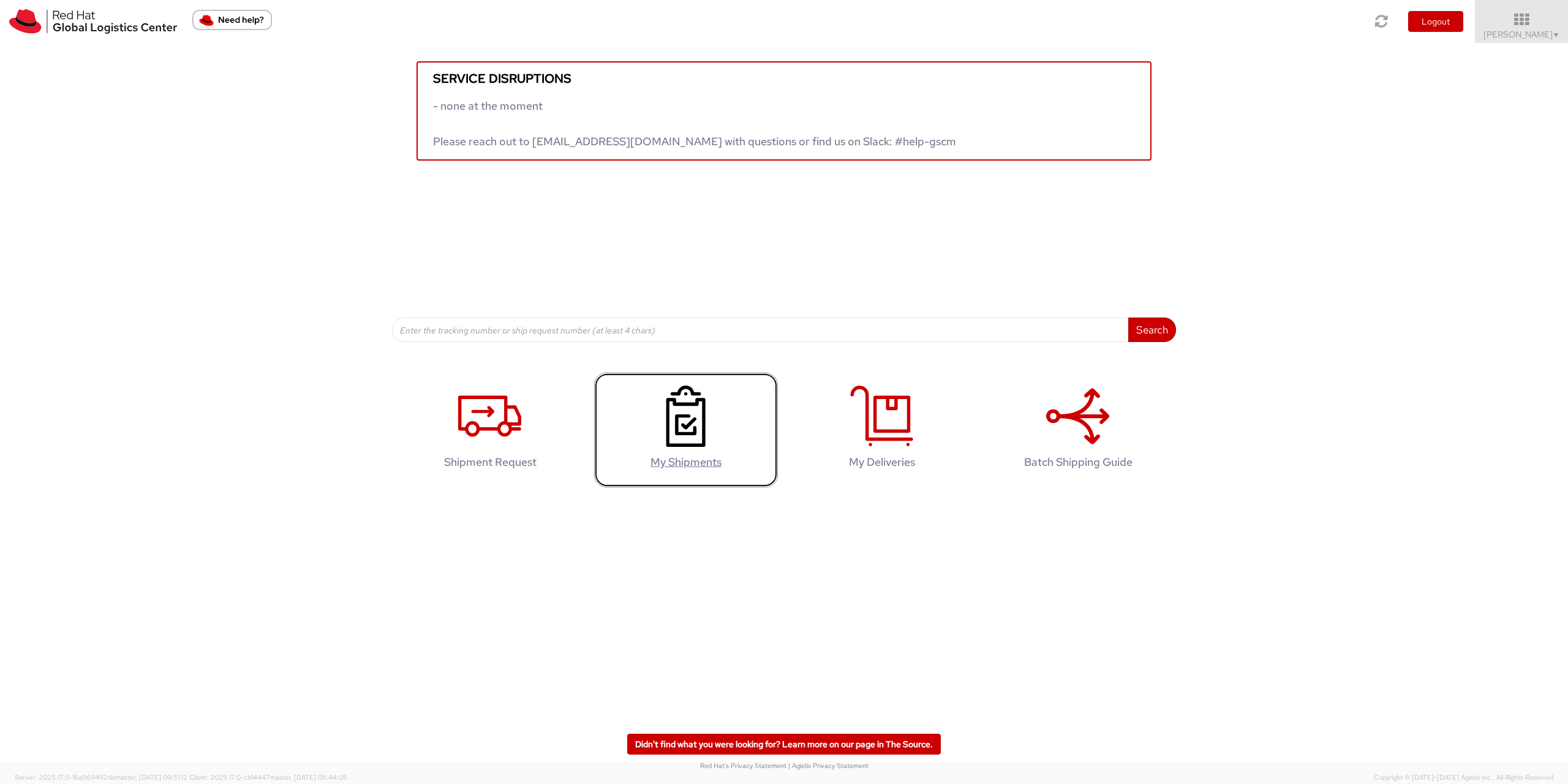
click at [705, 394] on icon at bounding box center [685, 416] width 63 height 62
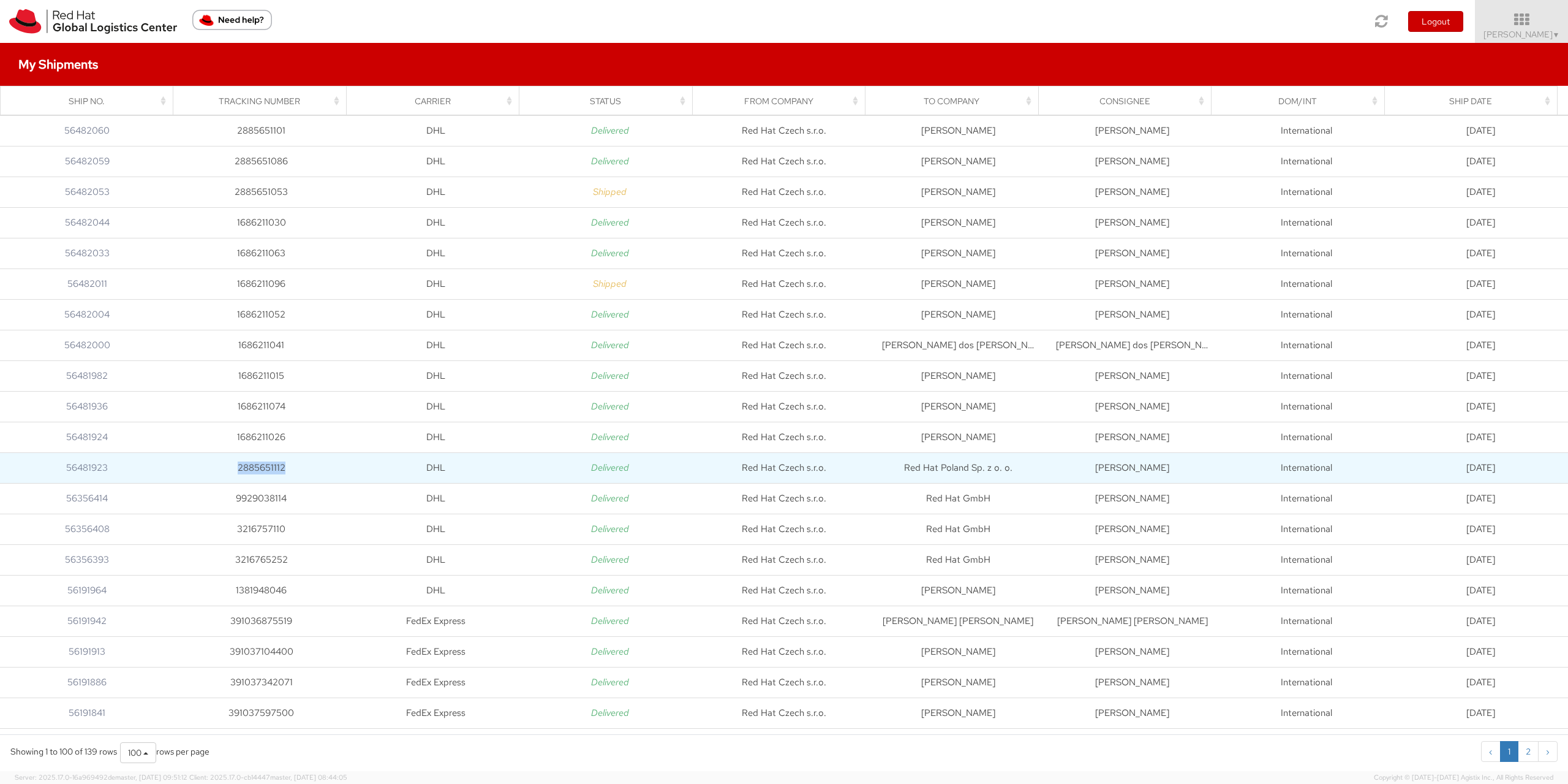
drag, startPoint x: 241, startPoint y: 466, endPoint x: 291, endPoint y: 466, distance: 50.0
click at [291, 466] on td "2885651112" at bounding box center [260, 467] width 174 height 30
copy td "2885651112"
click at [77, 466] on link "56481923" at bounding box center [86, 467] width 42 height 12
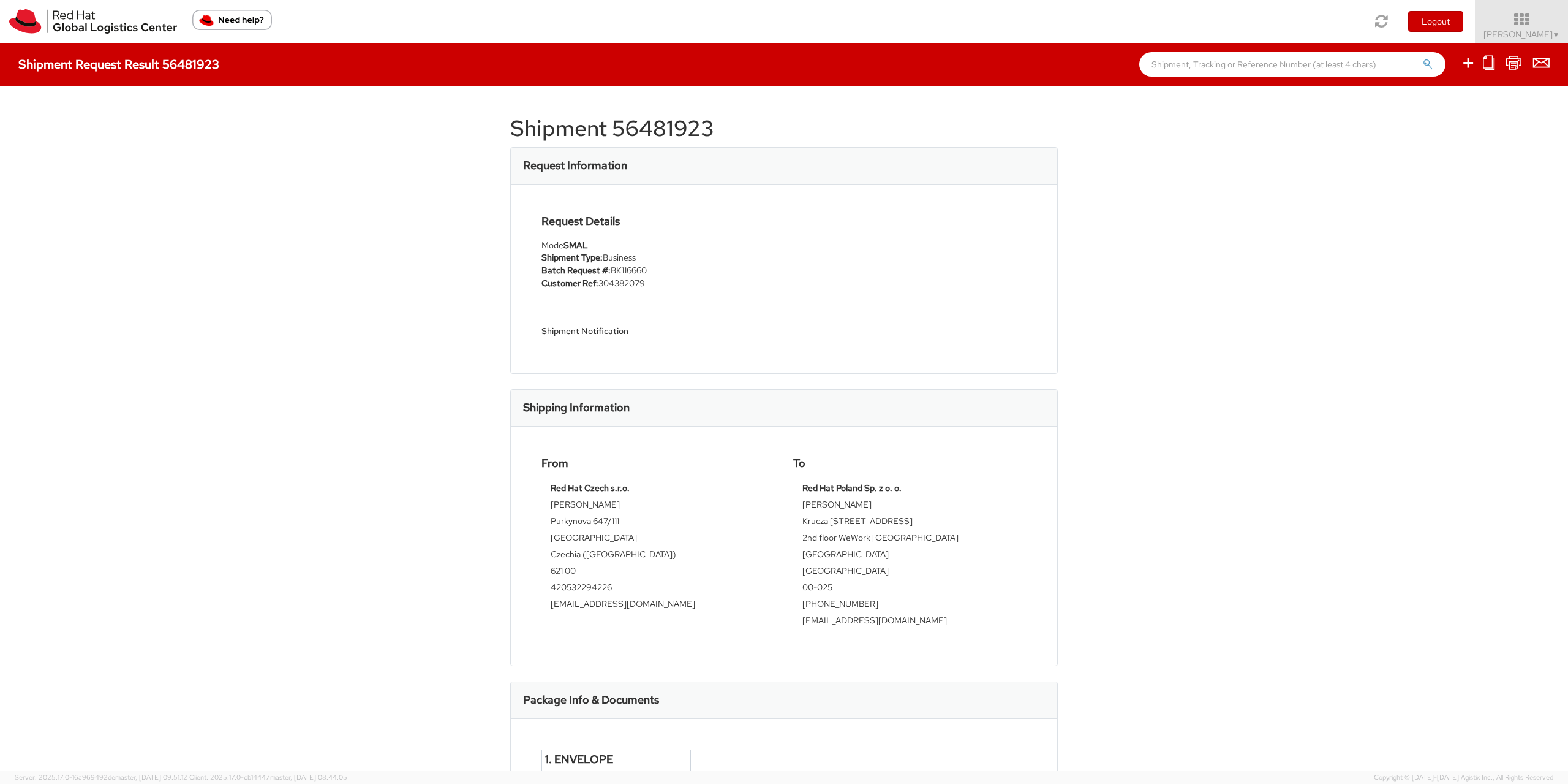
click at [802, 504] on td "[PERSON_NAME]" at bounding box center [909, 507] width 215 height 17
drag, startPoint x: 796, startPoint y: 505, endPoint x: 854, endPoint y: 507, distance: 58.0
click at [854, 507] on div "Red Hat Poland Sp. z o. o. [PERSON_NAME] Krucza [STREET_ADDRESS] [GEOGRAPHIC_DA…" at bounding box center [910, 558] width 234 height 153
copy td "[PERSON_NAME]"
click at [76, 21] on img at bounding box center [93, 21] width 168 height 24
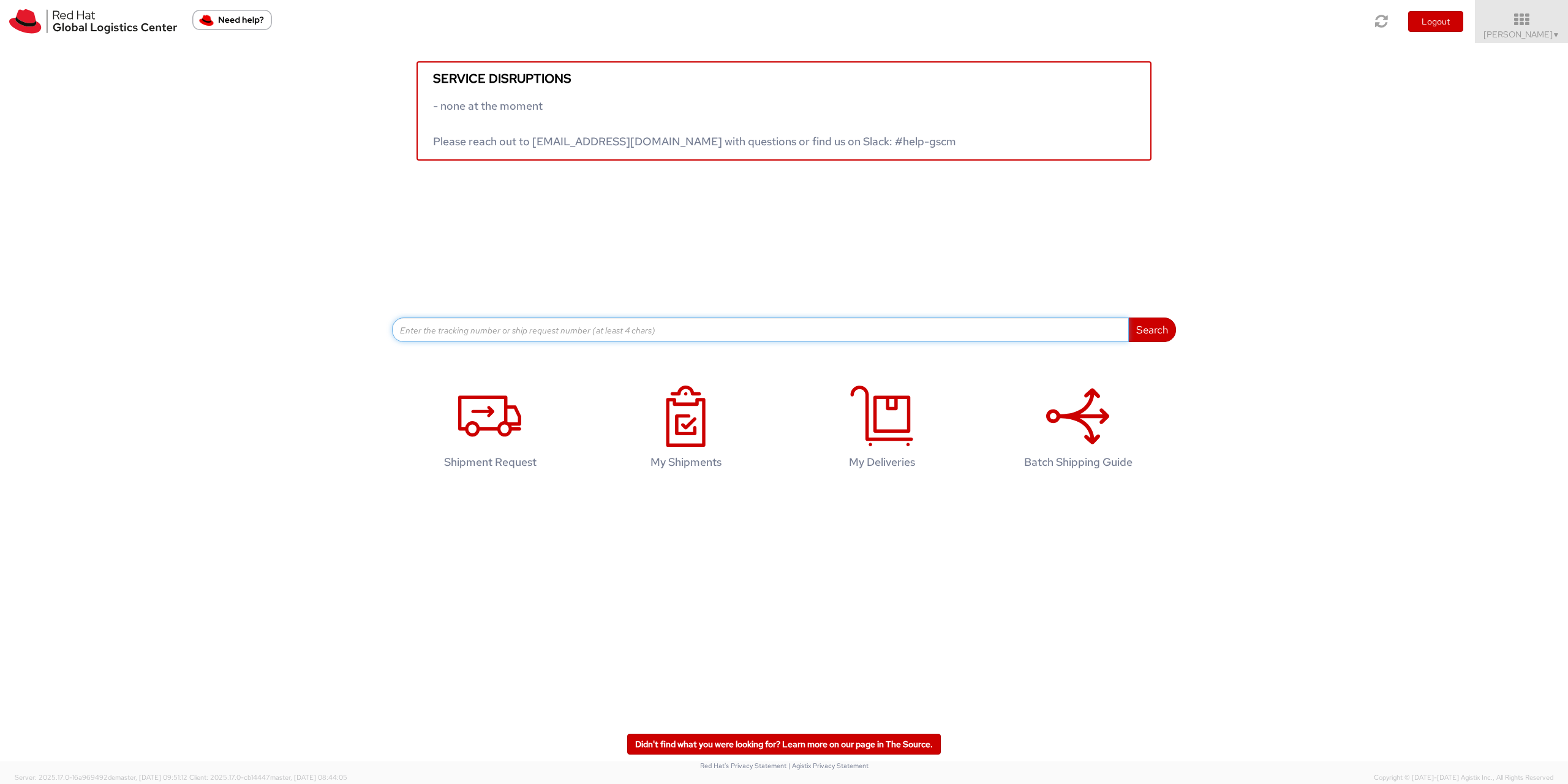
click at [573, 334] on input at bounding box center [760, 329] width 736 height 24
paste input "2885651112"
type input "2885651112"
click at [1142, 331] on button "Search" at bounding box center [1152, 329] width 48 height 24
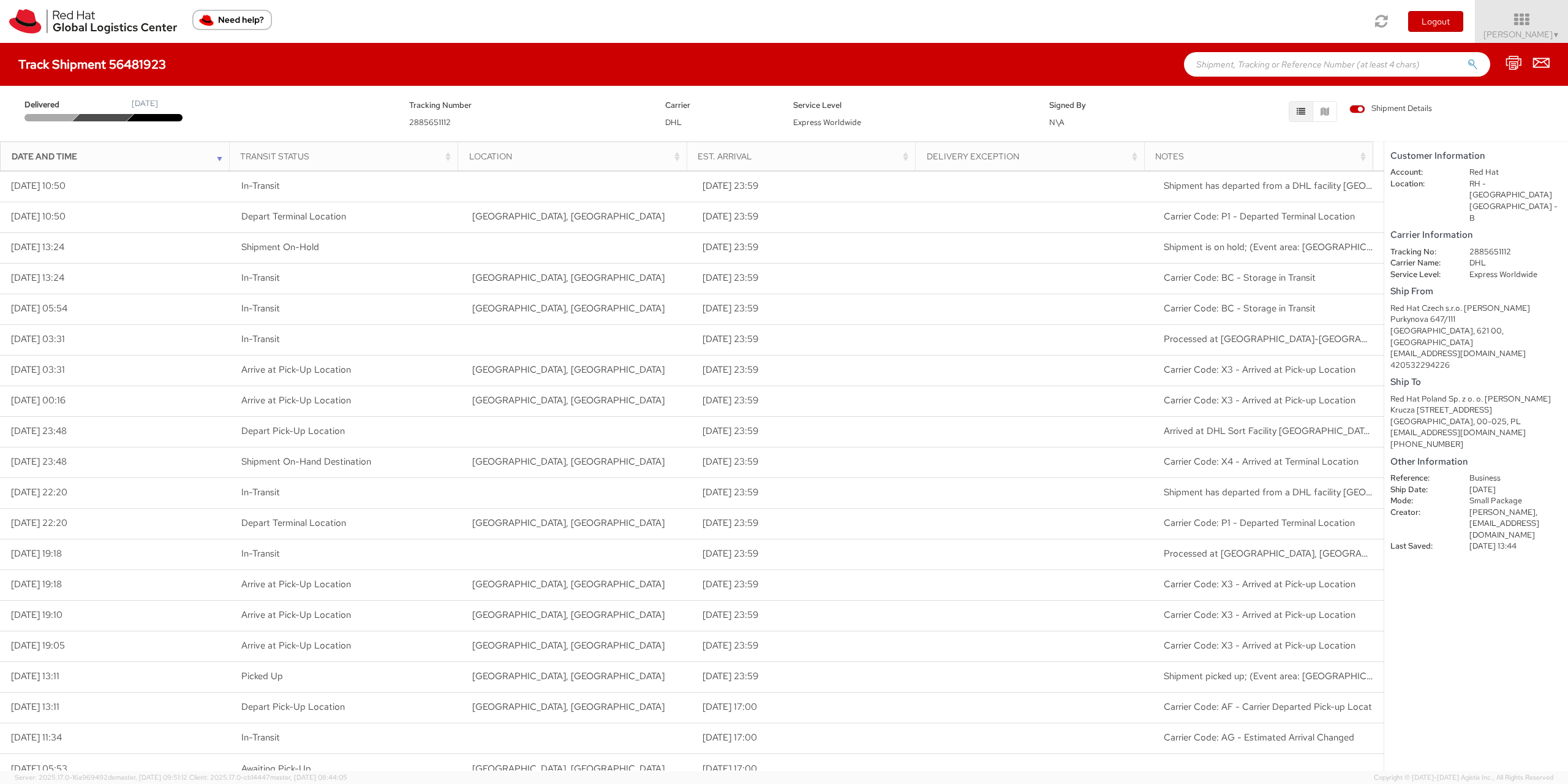
click at [422, 124] on span "2885651112" at bounding box center [430, 122] width 42 height 11
click at [346, 103] on div "Delivered [DATE]" at bounding box center [207, 110] width 384 height 23
click at [1413, 107] on span "Shipment Details" at bounding box center [1390, 108] width 83 height 12
click at [0, 0] on input "Shipment Details" at bounding box center [0, 0] width 0 height 0
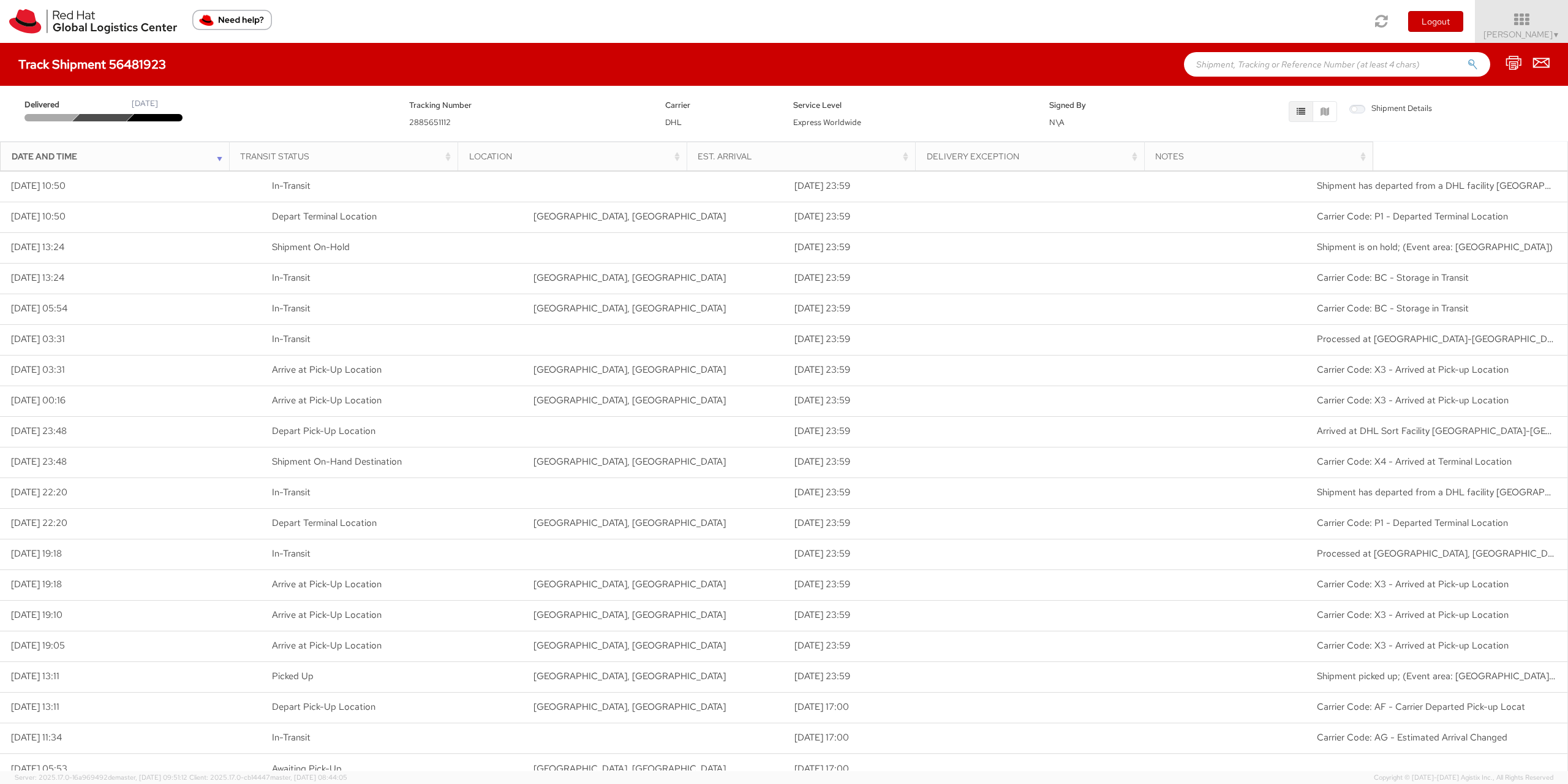
click at [1413, 107] on span "Shipment Details" at bounding box center [1390, 108] width 83 height 12
click at [0, 0] on input "Shipment Details" at bounding box center [0, 0] width 0 height 0
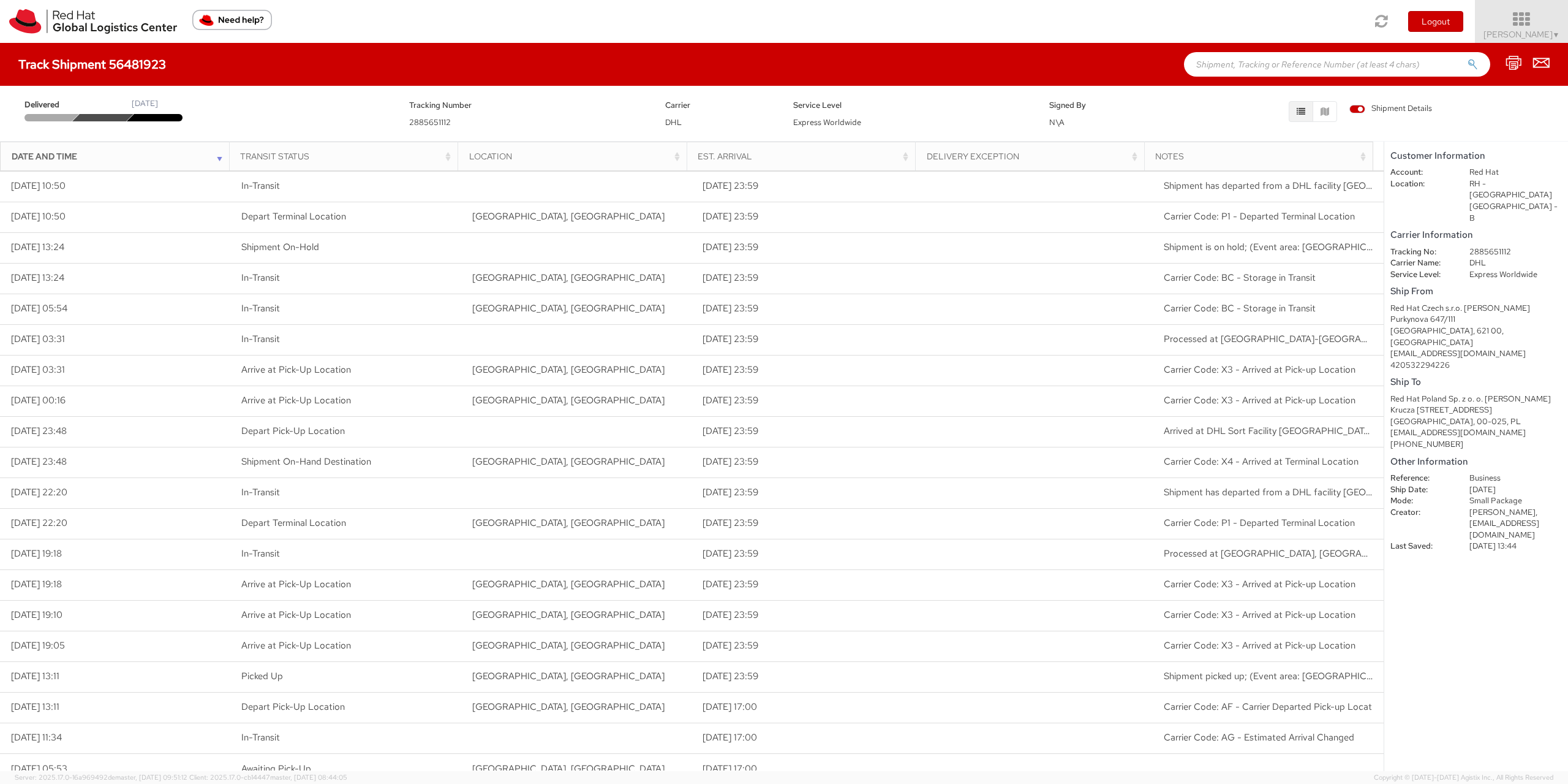
click at [1535, 28] on icon at bounding box center [1522, 19] width 107 height 17
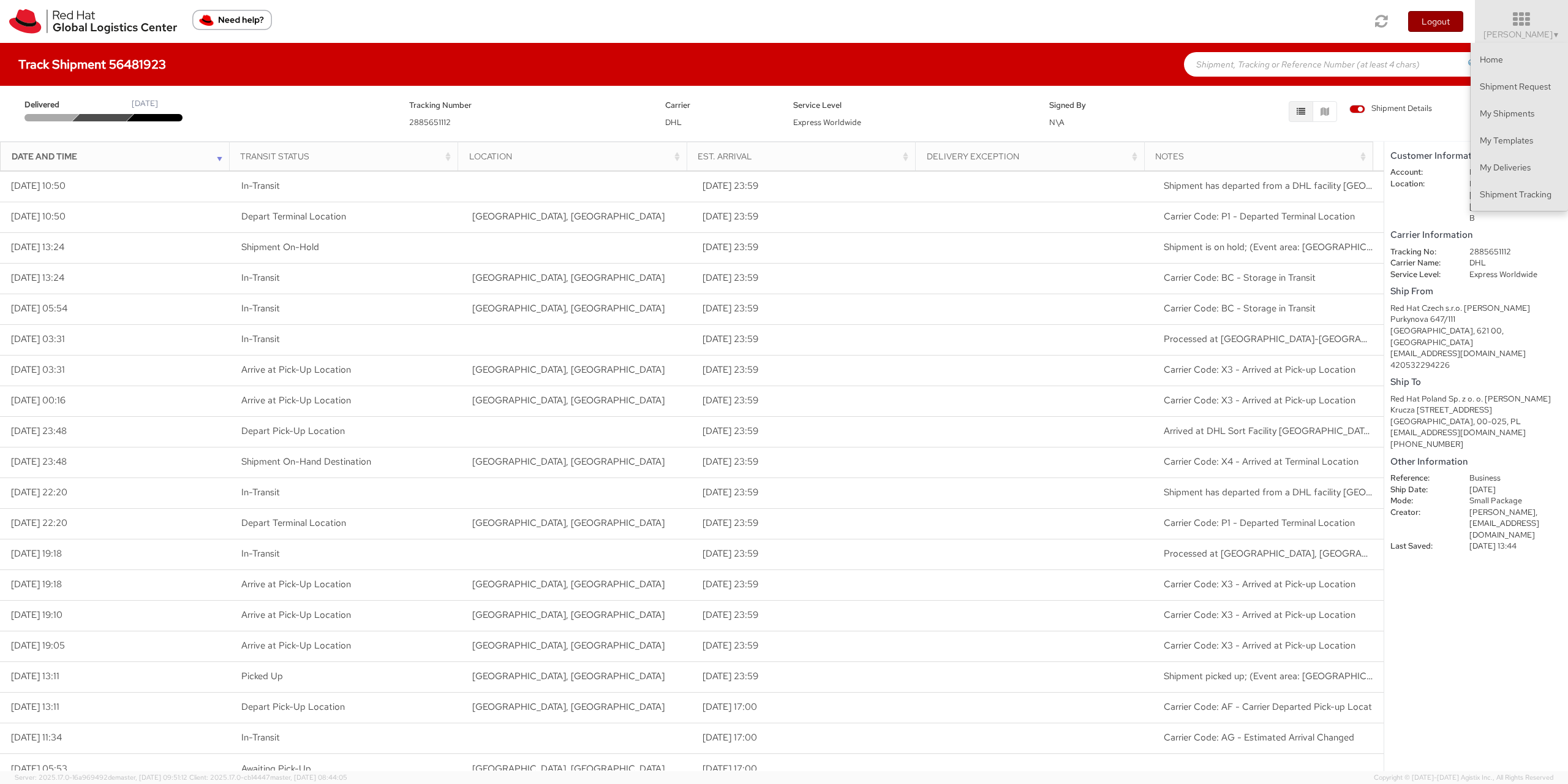
click at [1453, 19] on button "Logout" at bounding box center [1435, 21] width 55 height 21
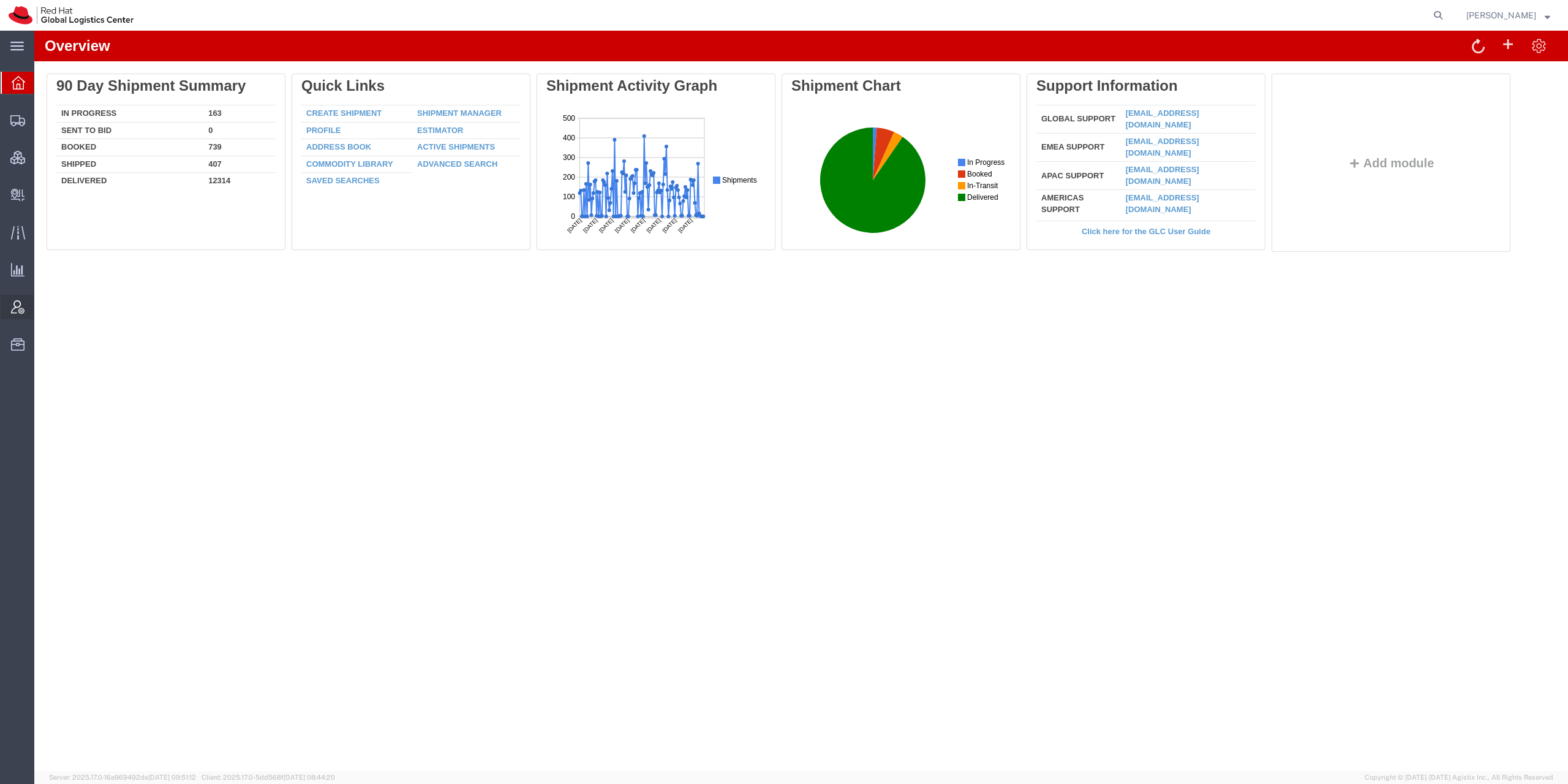
click at [20, 307] on icon at bounding box center [17, 307] width 13 height 13
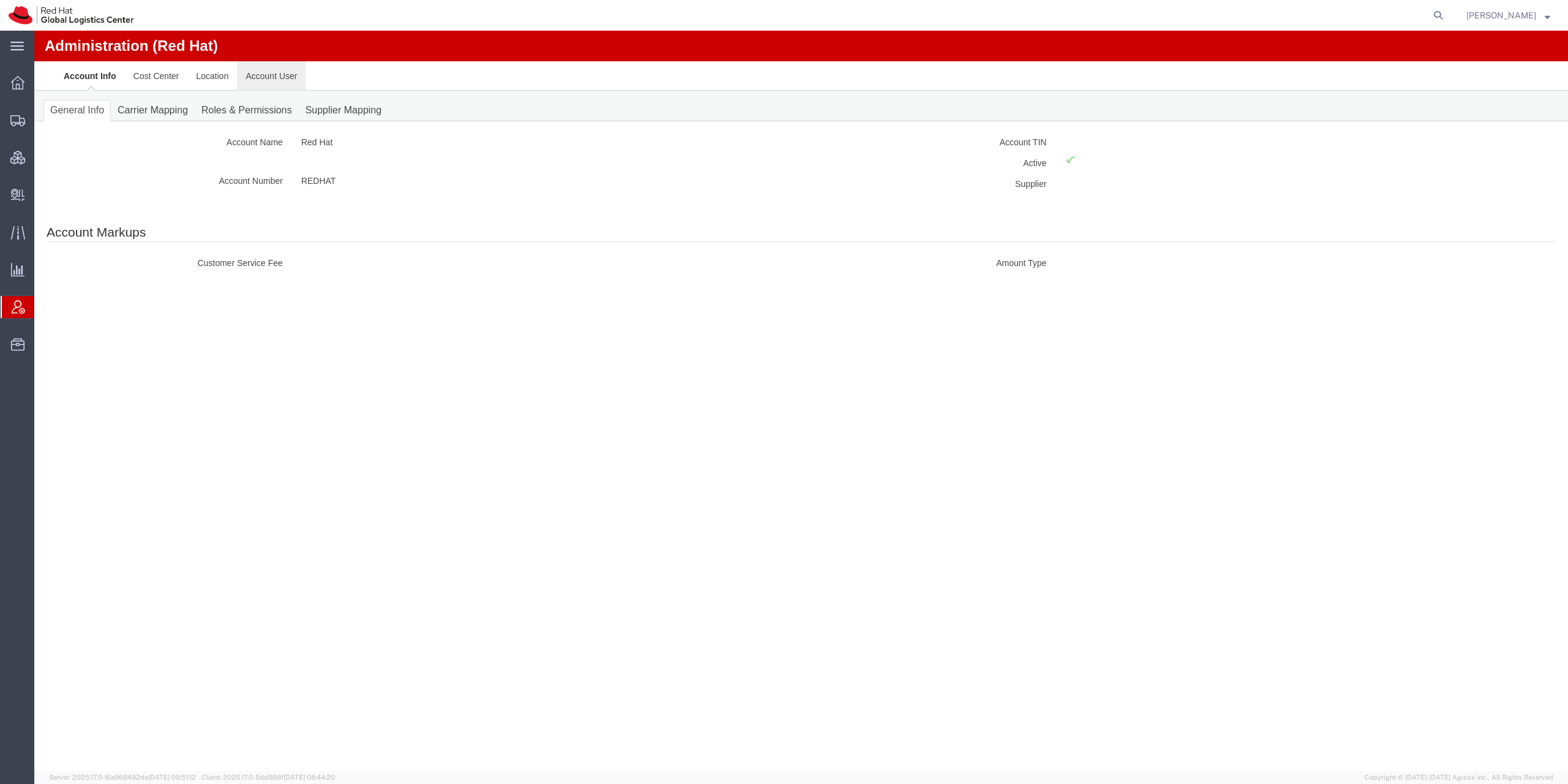
click at [290, 75] on link "Account User" at bounding box center [271, 76] width 69 height 29
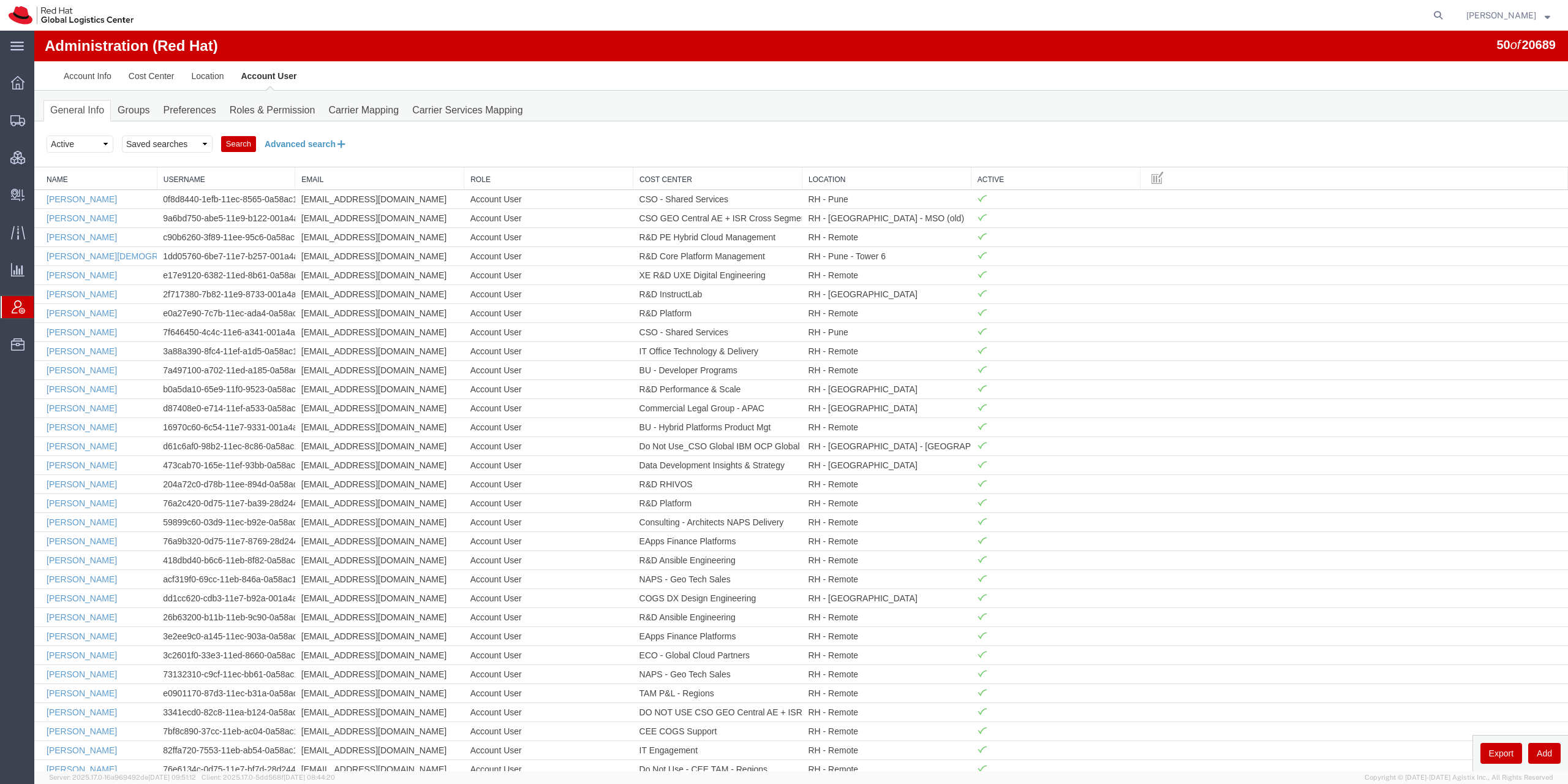
click at [343, 144] on icon at bounding box center [341, 144] width 12 height 12
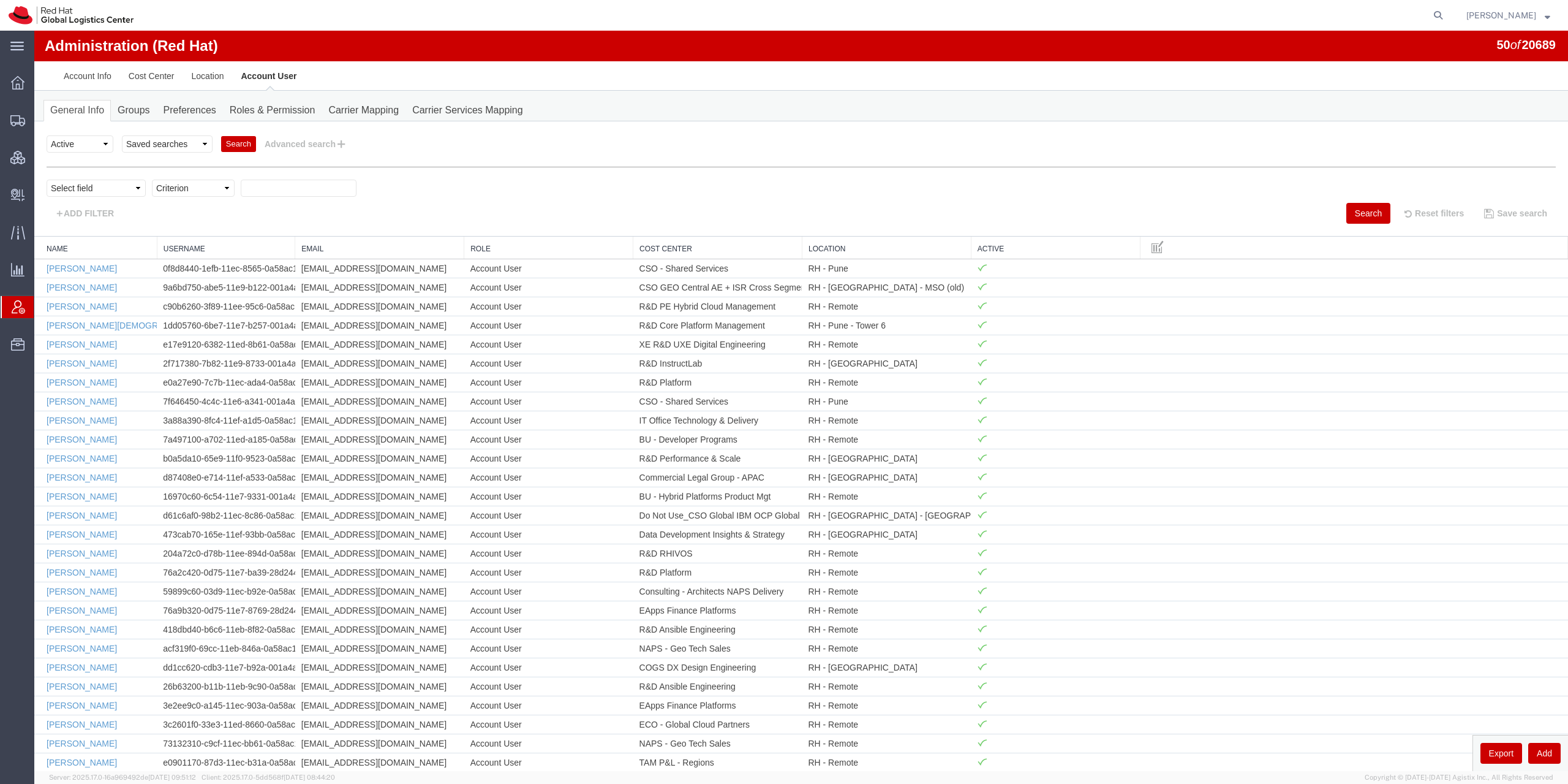
click at [104, 173] on div "personName Name ../../common/searchCriteriaString.xml userName Username ../../c…" at bounding box center [800, 195] width 1509 height 57
click at [46, 179] on select "Select field Cost Center Email Location Name Role Username" at bounding box center [95, 187] width 99 height 17
select select "personName"
click option "Name" at bounding box center [34, 30] width 0 height 0
click at [152, 179] on select "Criterion contains does not contain is is blank is not blank starts with" at bounding box center [193, 187] width 83 height 17
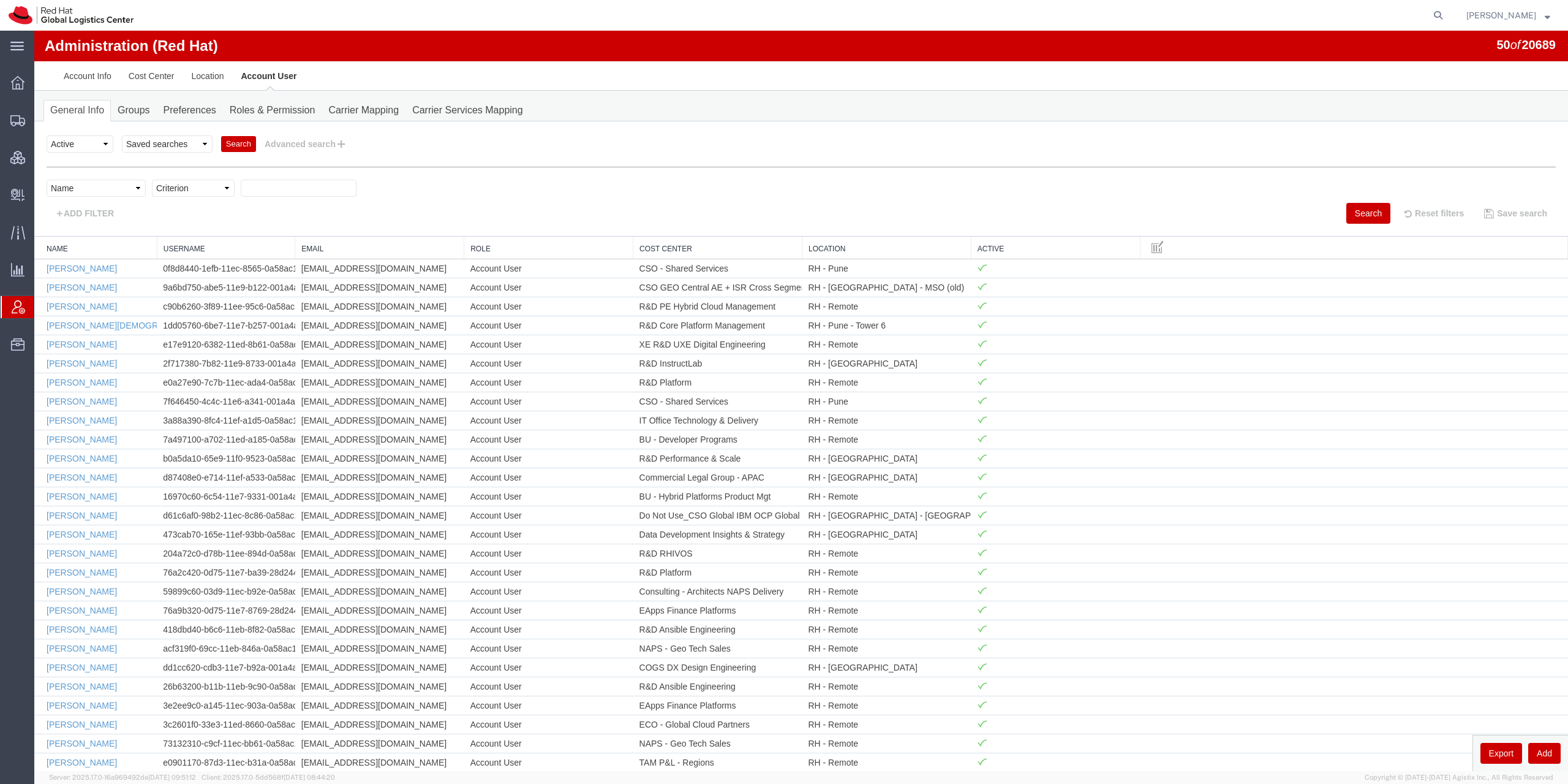
select select "startswith"
click option "starts with" at bounding box center [34, 30] width 0 height 0
click at [291, 187] on input "text" at bounding box center [299, 187] width 116 height 17
paste input "[PERSON_NAME]"
type input "[PERSON_NAME]"
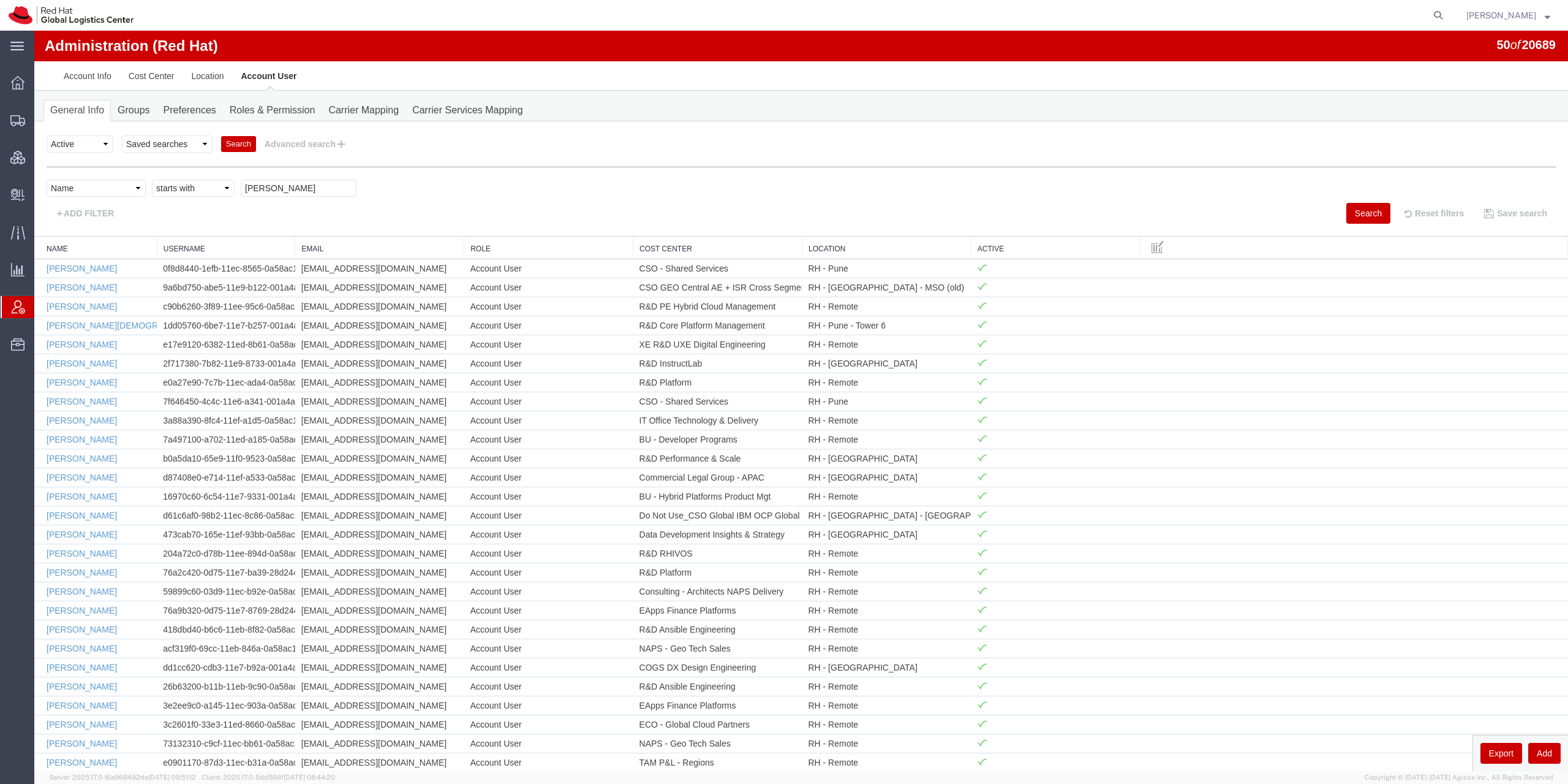
click at [1359, 220] on button "Search" at bounding box center [1367, 212] width 44 height 21
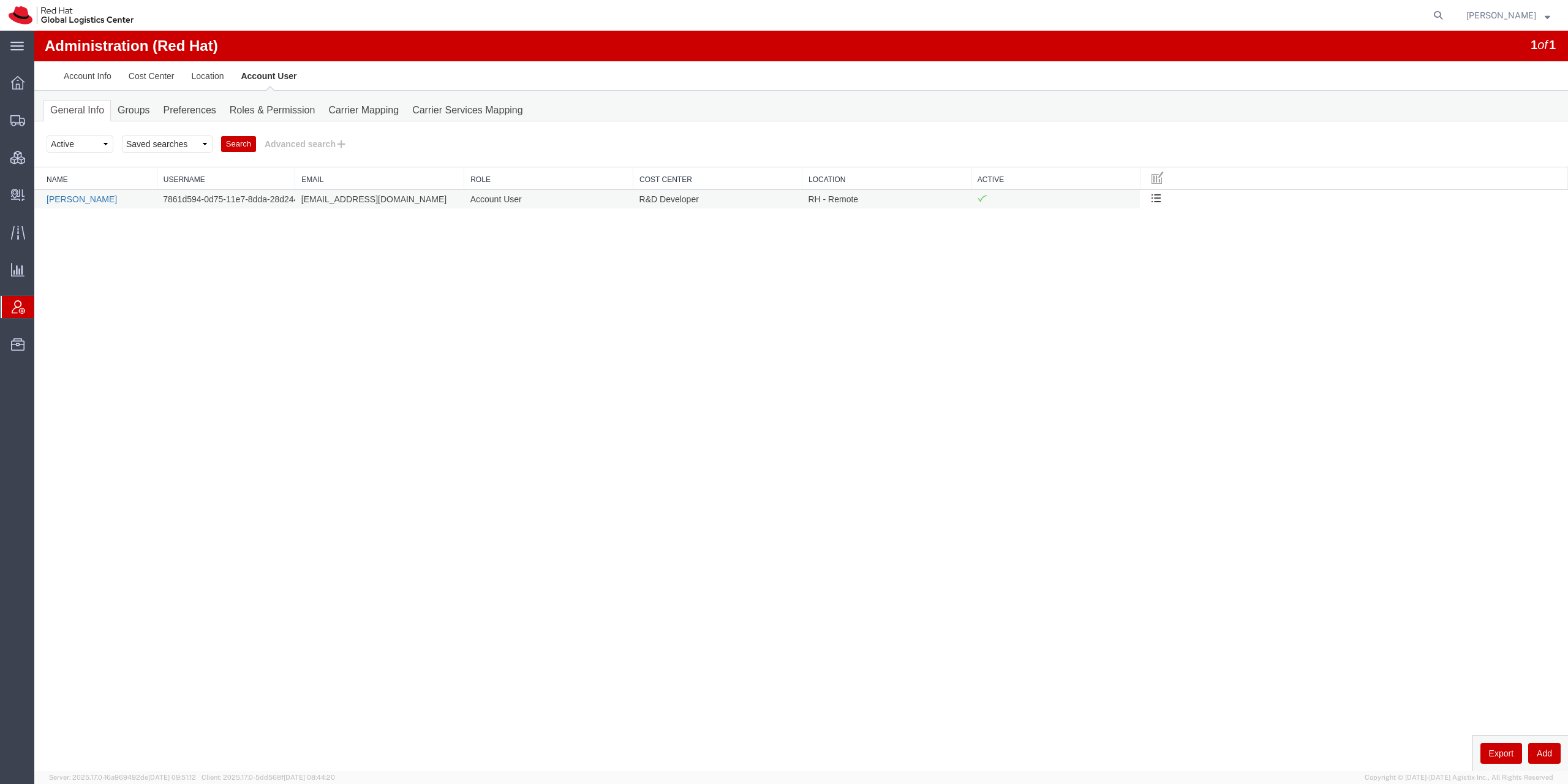
click at [70, 201] on link "[PERSON_NAME]" at bounding box center [81, 199] width 70 height 10
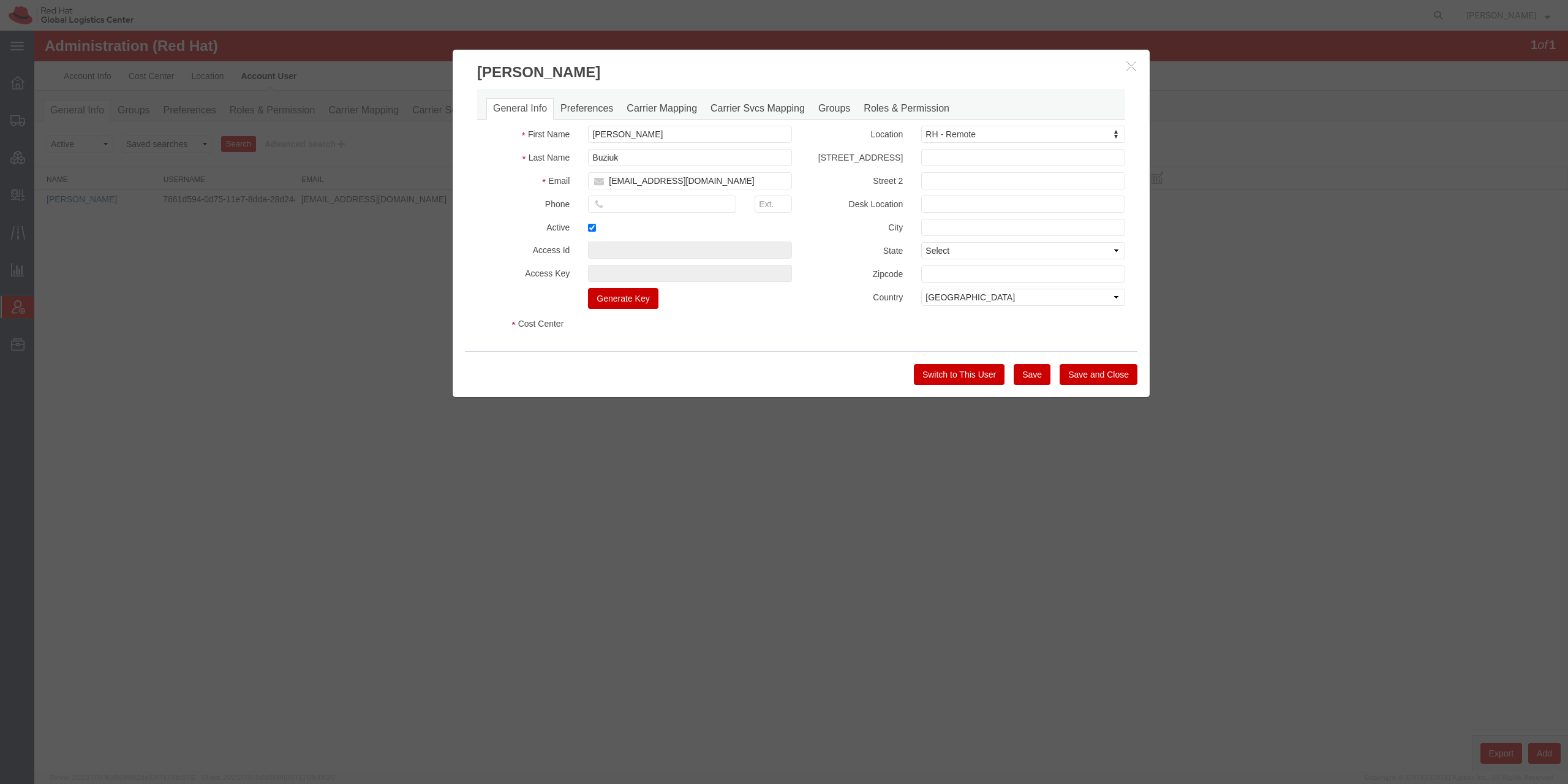
select select "COSTCENTER"
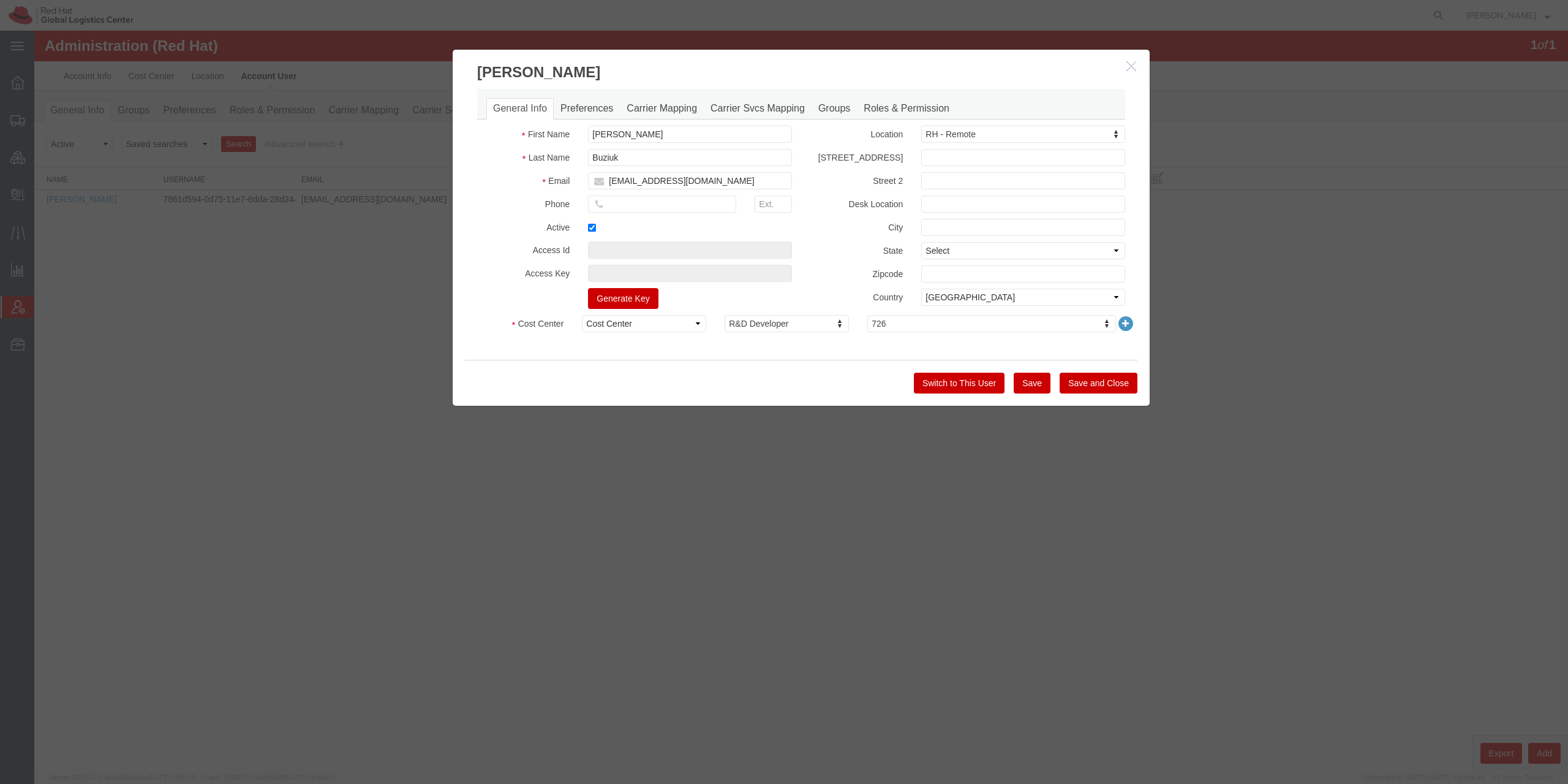
click at [992, 379] on button "Switch to This User" at bounding box center [959, 383] width 91 height 21
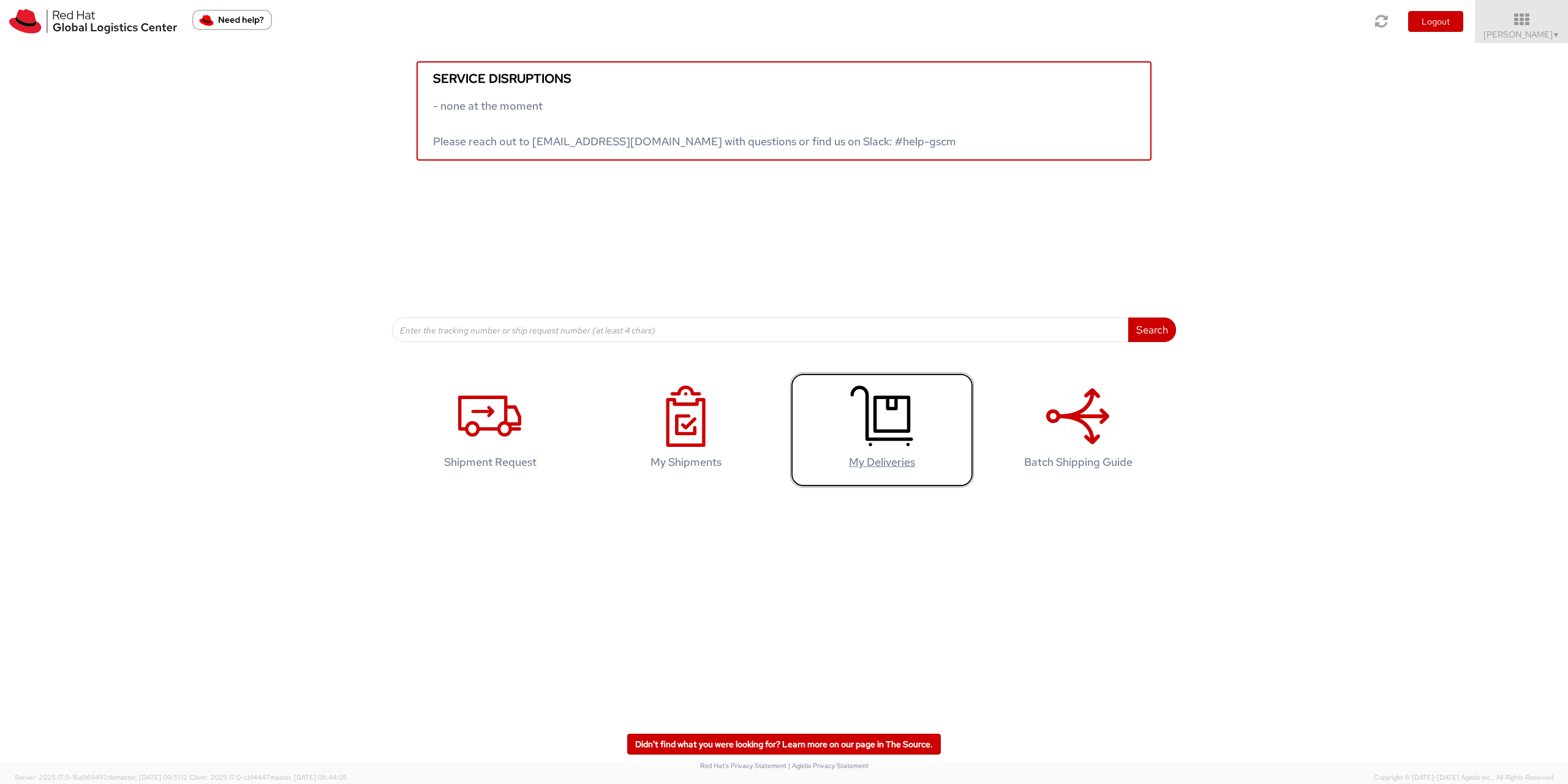
click at [885, 435] on icon at bounding box center [882, 416] width 63 height 62
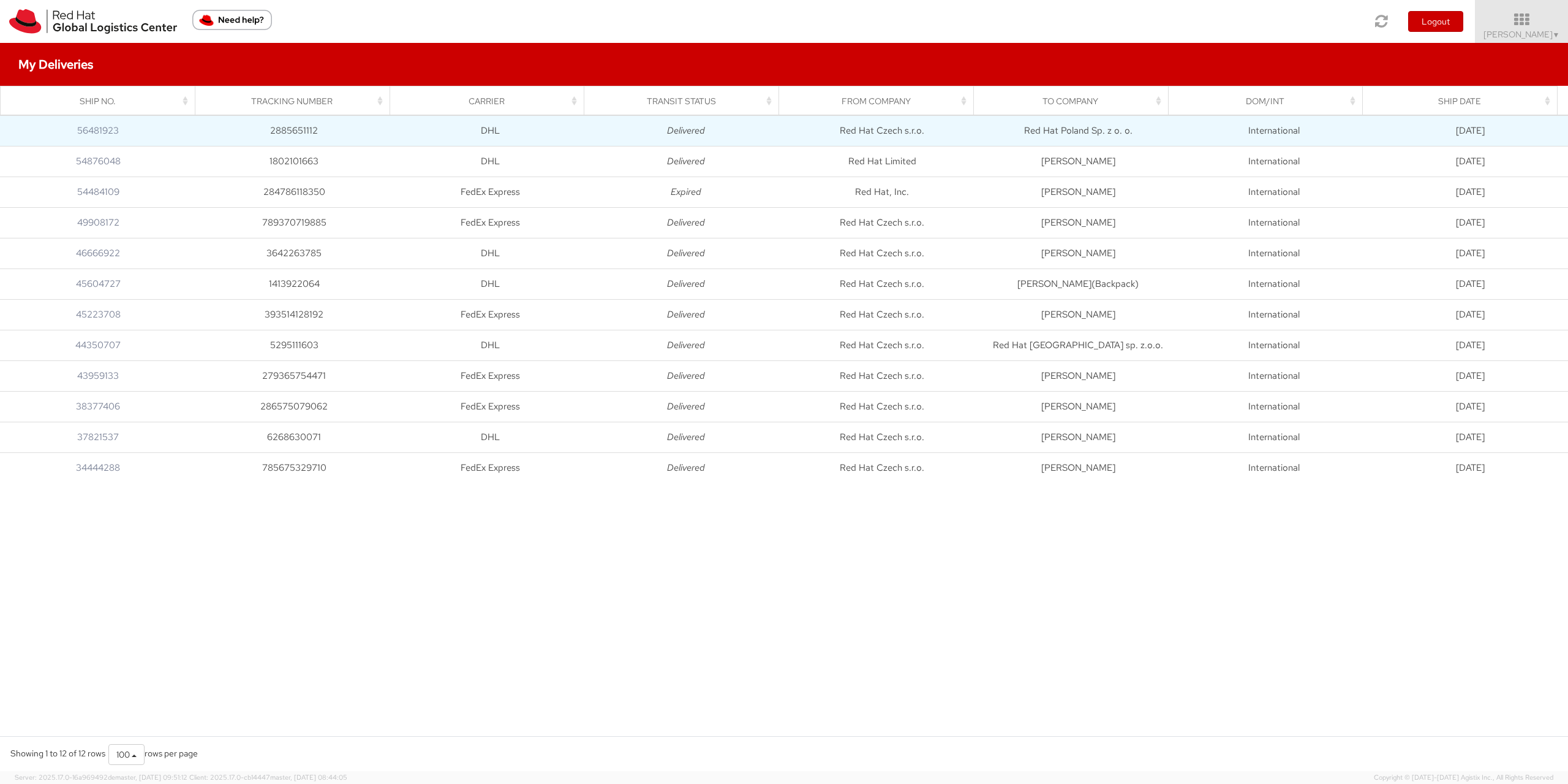
click at [311, 126] on td "2885651112" at bounding box center [294, 130] width 196 height 30
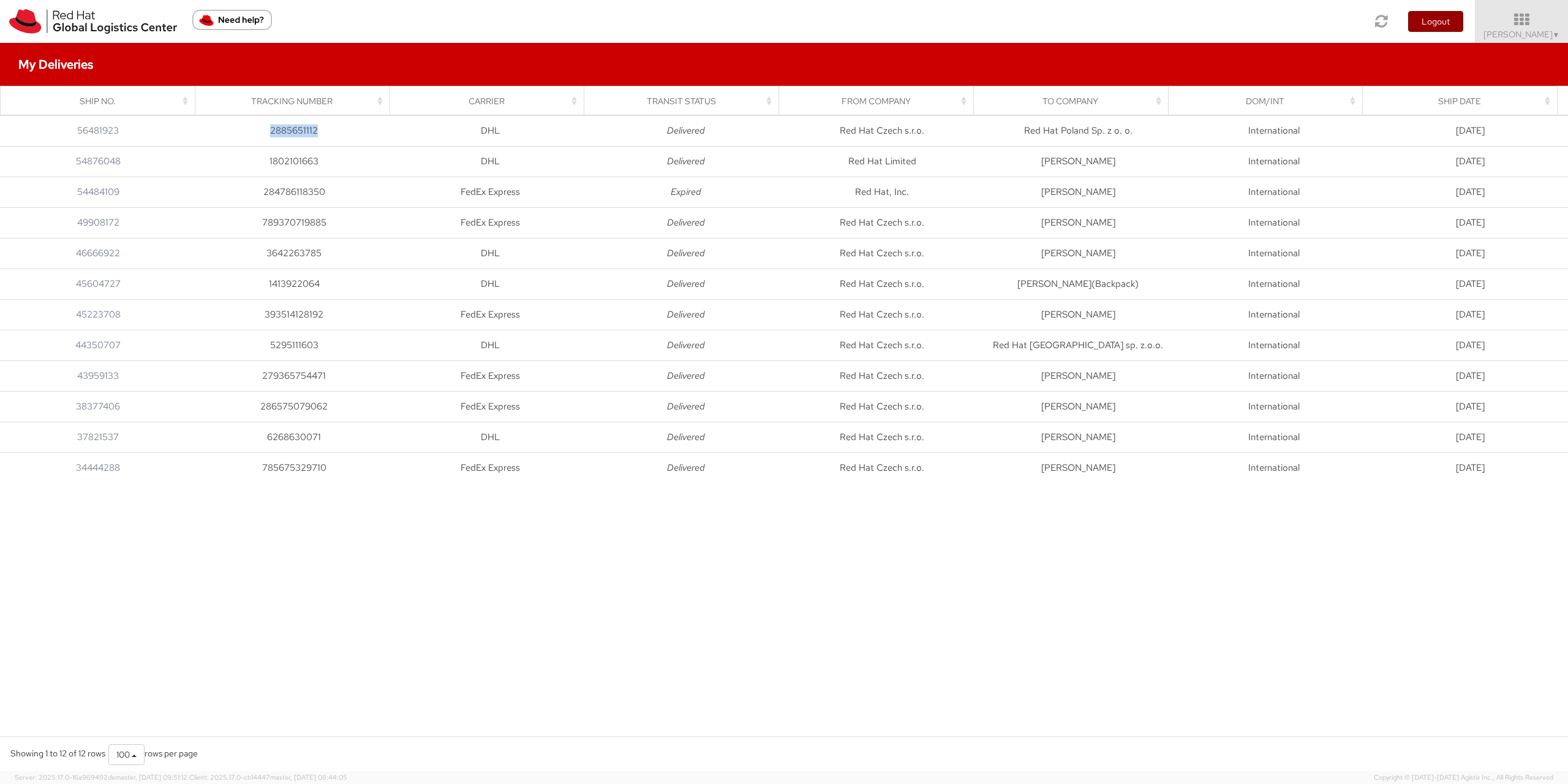
click at [1449, 14] on button "Logout" at bounding box center [1435, 21] width 55 height 21
click at [1463, 17] on button "Logout" at bounding box center [1435, 21] width 55 height 21
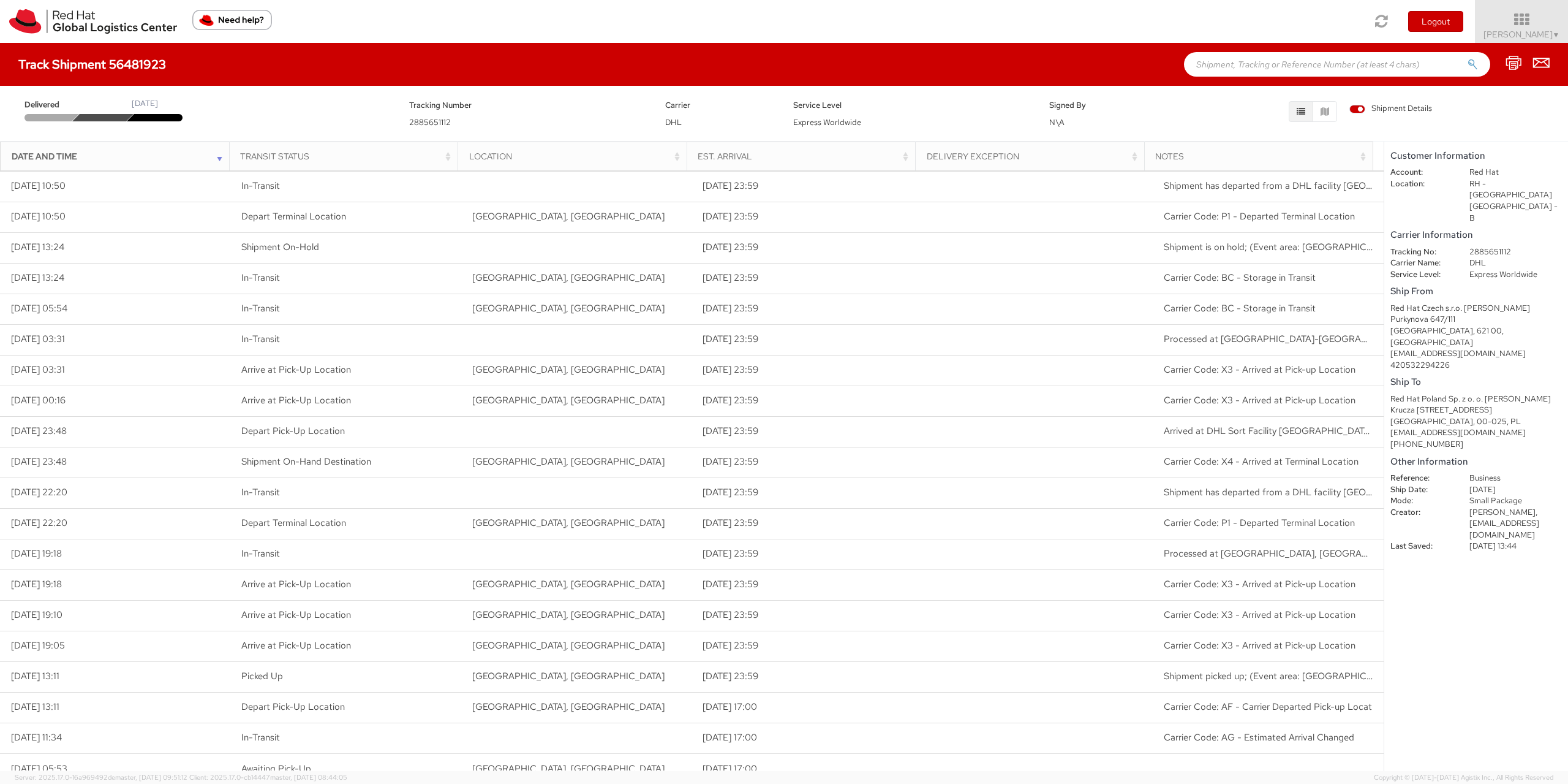
click at [436, 122] on span "2885651112" at bounding box center [430, 122] width 42 height 11
click at [1463, 20] on button "Logout" at bounding box center [1435, 21] width 55 height 21
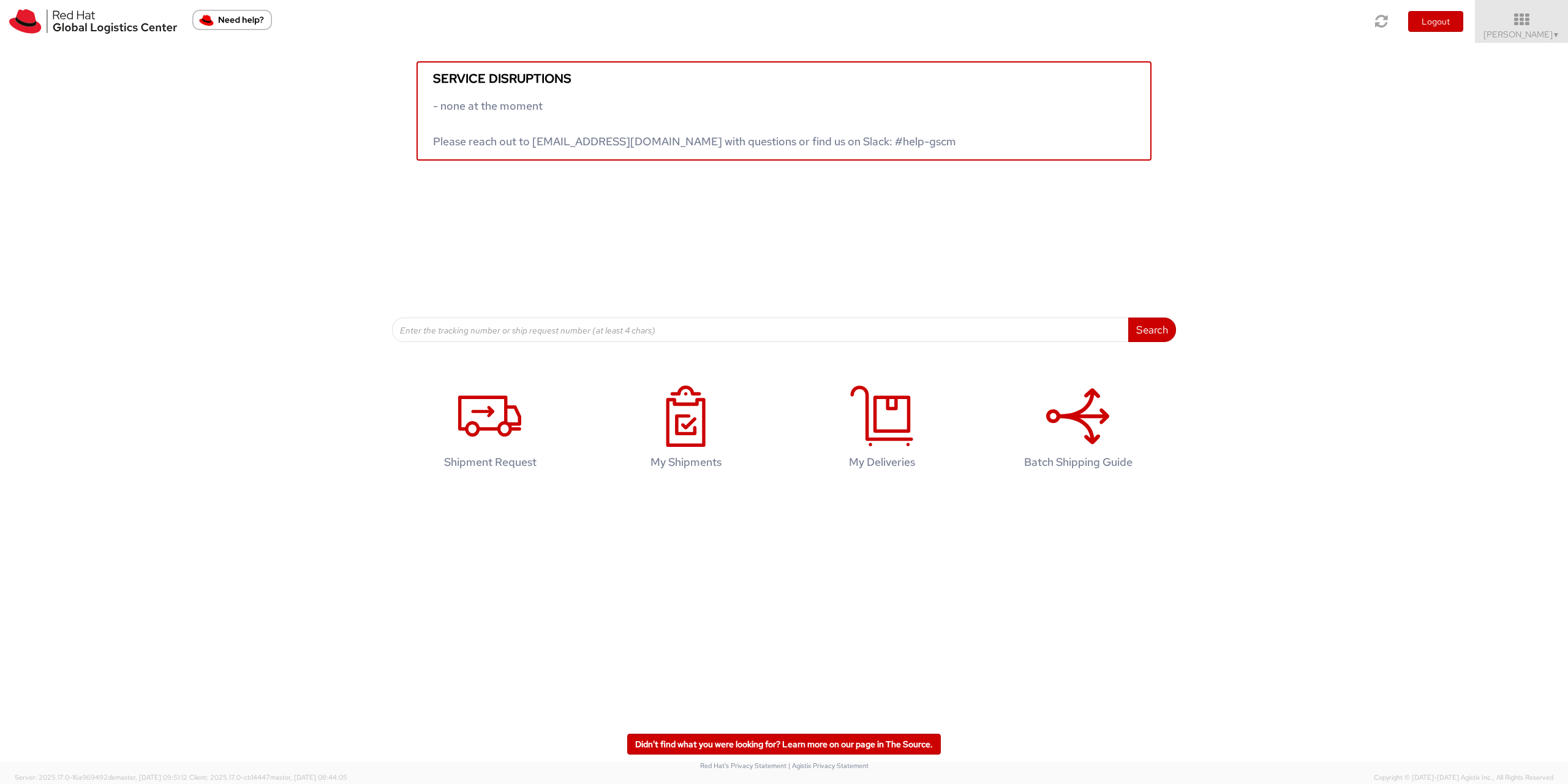
click at [238, 436] on div "Shipment Request My Shipments My Deliveries Batch Shipping Guide" at bounding box center [784, 433] width 1549 height 120
